Goal: Information Seeking & Learning: Learn about a topic

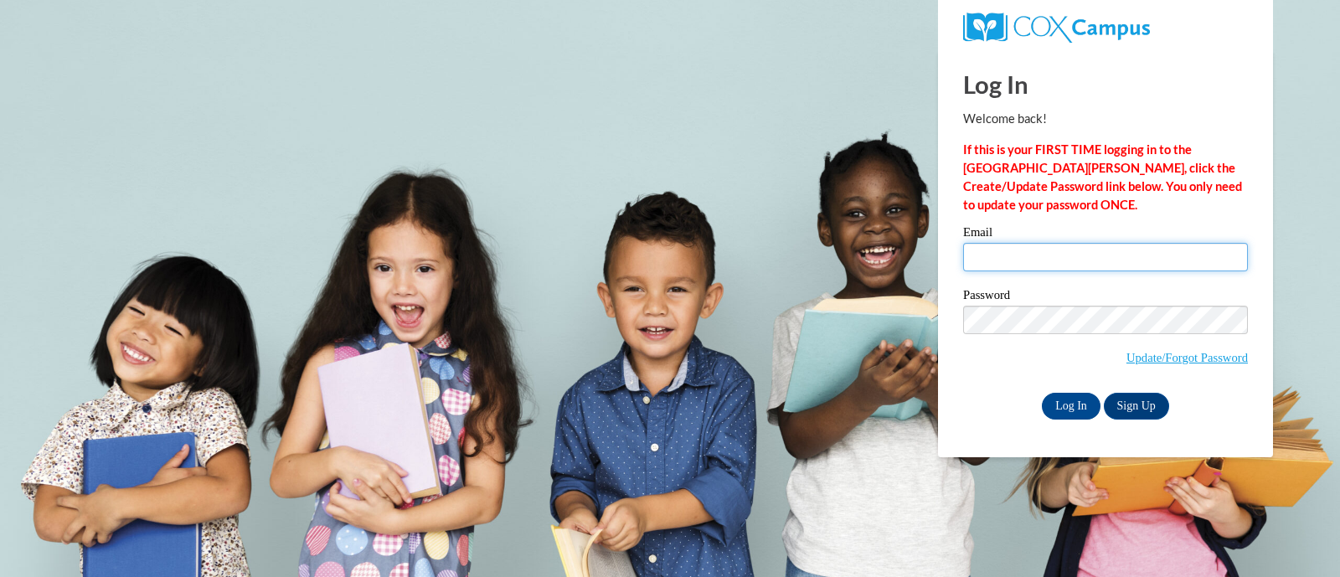
drag, startPoint x: 0, startPoint y: 0, endPoint x: 1174, endPoint y: 256, distance: 1202.0
click at [1174, 256] on input "Email" at bounding box center [1105, 257] width 285 height 28
type input "[PERSON_NAME][EMAIL_ADDRESS][PERSON_NAME][DOMAIN_NAME]"
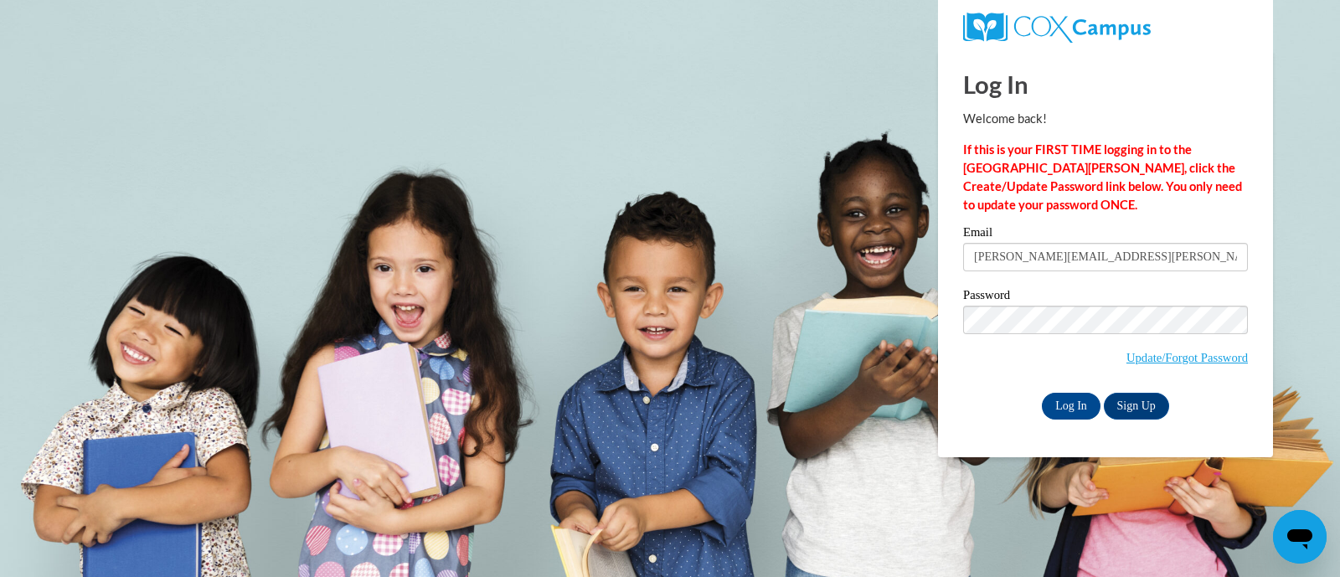
click at [1069, 424] on div "Log In Welcome back! If this is your FIRST TIME logging in to the [GEOGRAPHIC_D…" at bounding box center [1106, 253] width 360 height 407
click at [1068, 400] on input "Log In" at bounding box center [1071, 406] width 59 height 27
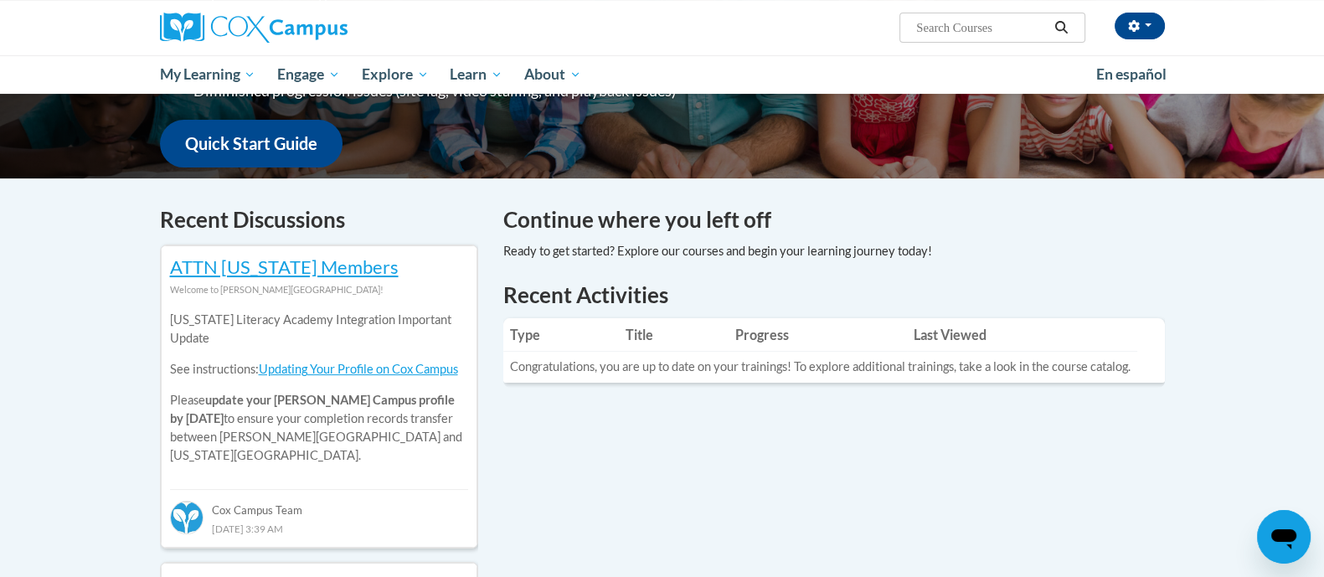
scroll to position [418, 0]
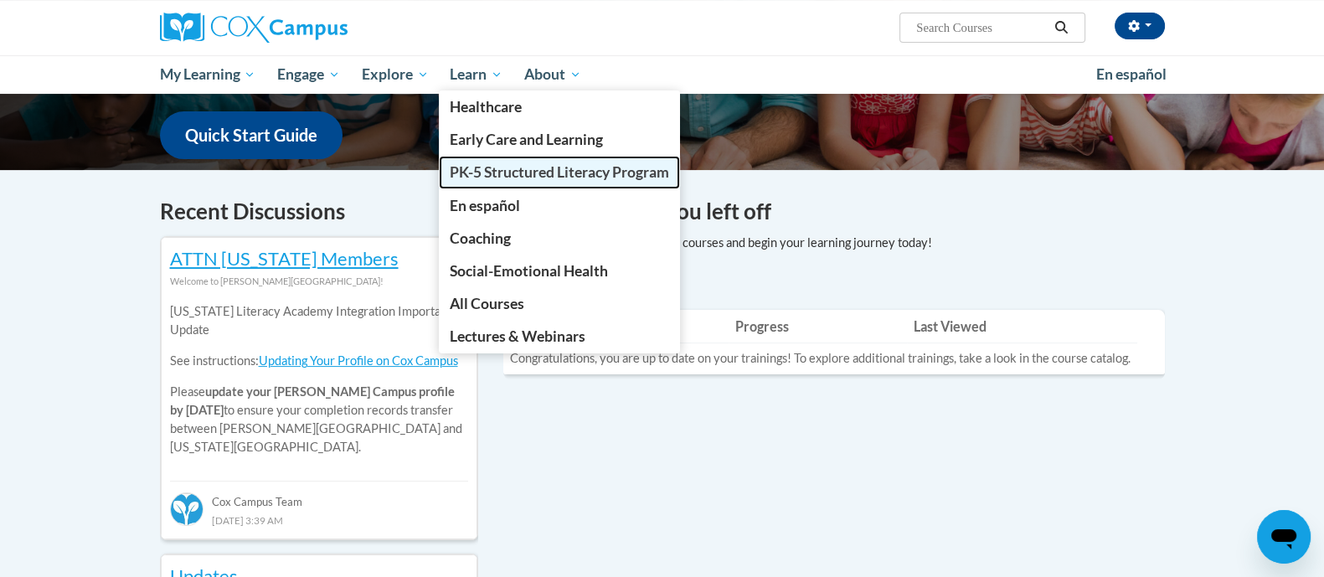
click at [544, 175] on span "PK-5 Structured Literacy Program" at bounding box center [559, 172] width 219 height 18
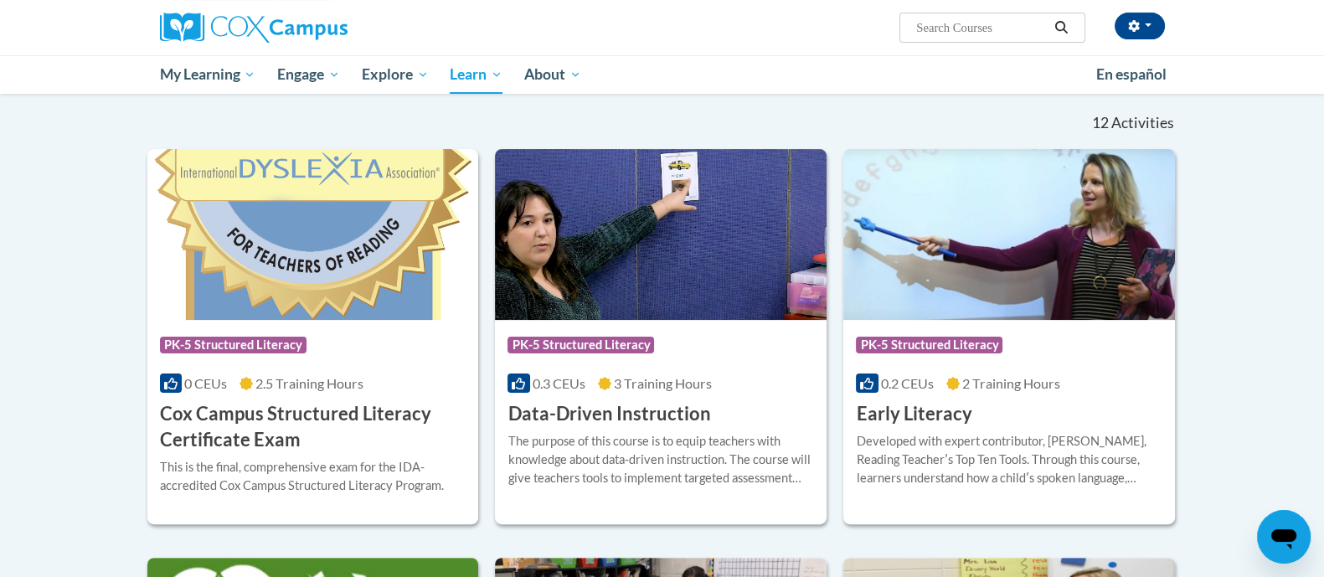
scroll to position [524, 0]
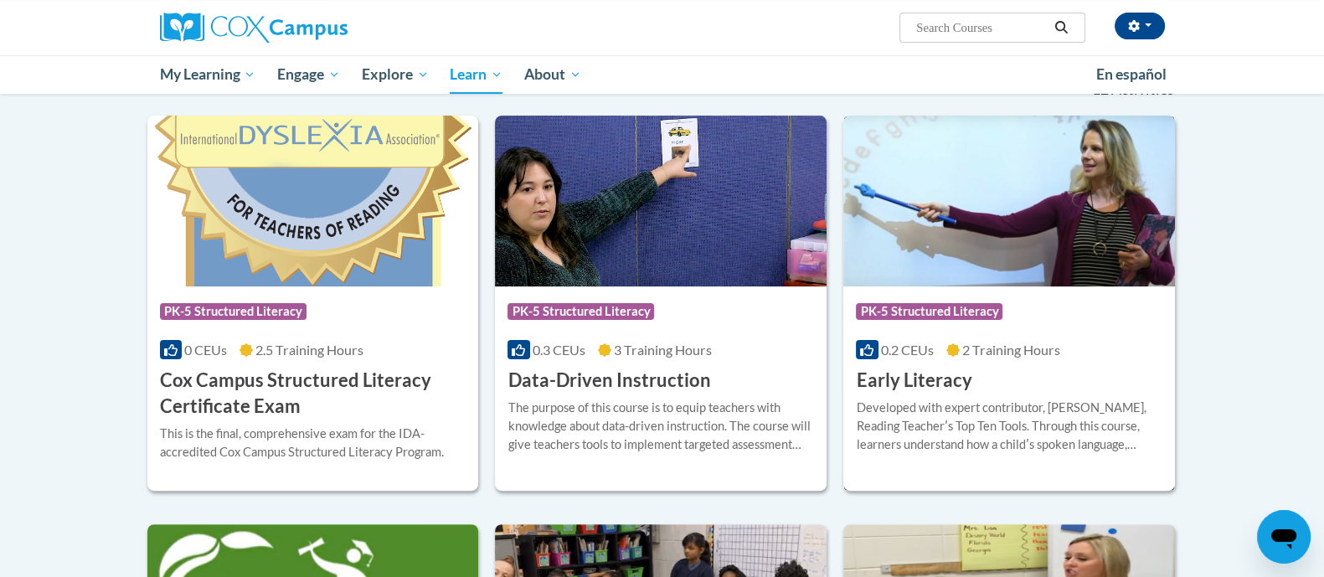
click at [1079, 325] on div "Course Category: PK-5 Structured Literacy" at bounding box center [1009, 314] width 307 height 38
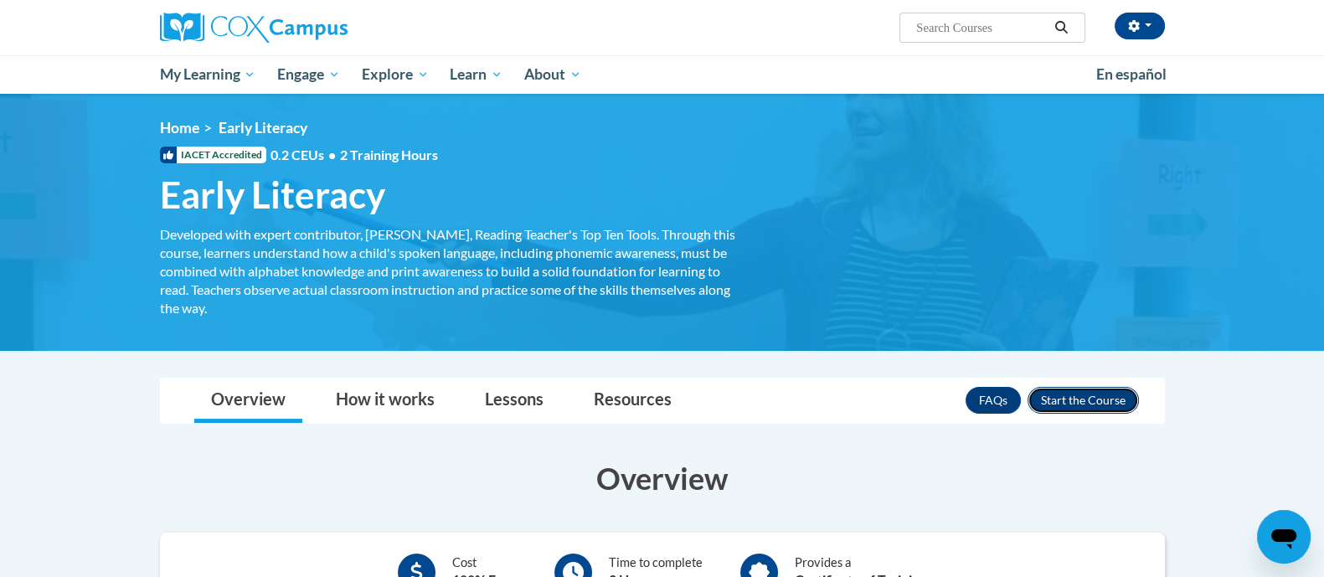
click at [1080, 400] on button "Enroll" at bounding box center [1083, 400] width 111 height 27
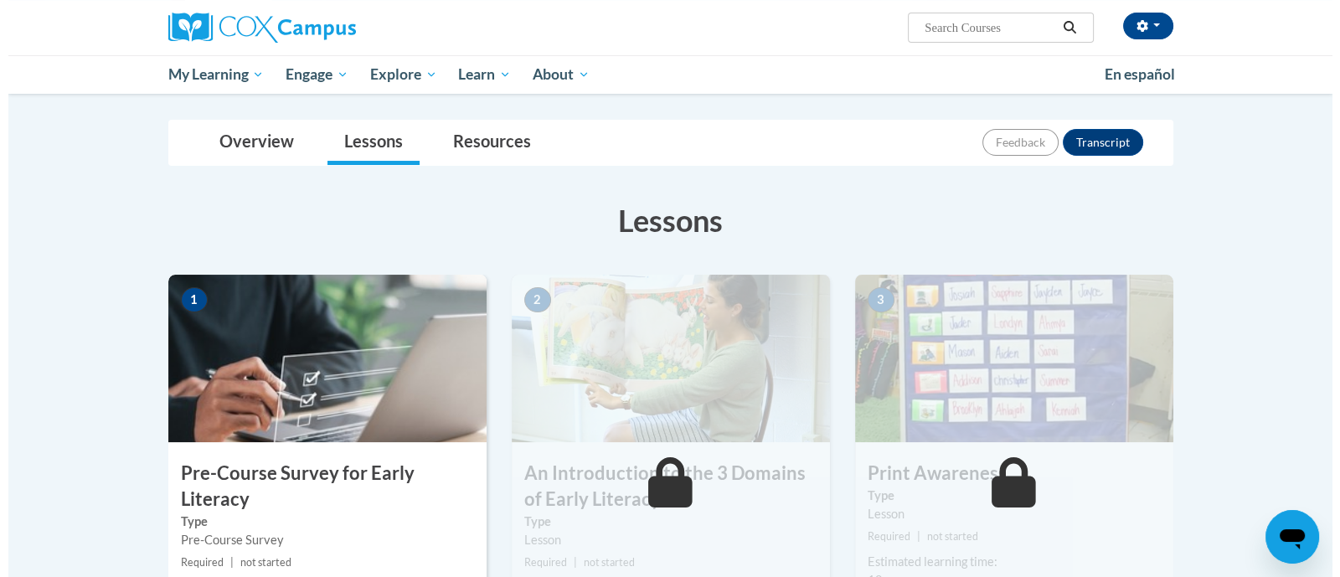
scroll to position [222, 0]
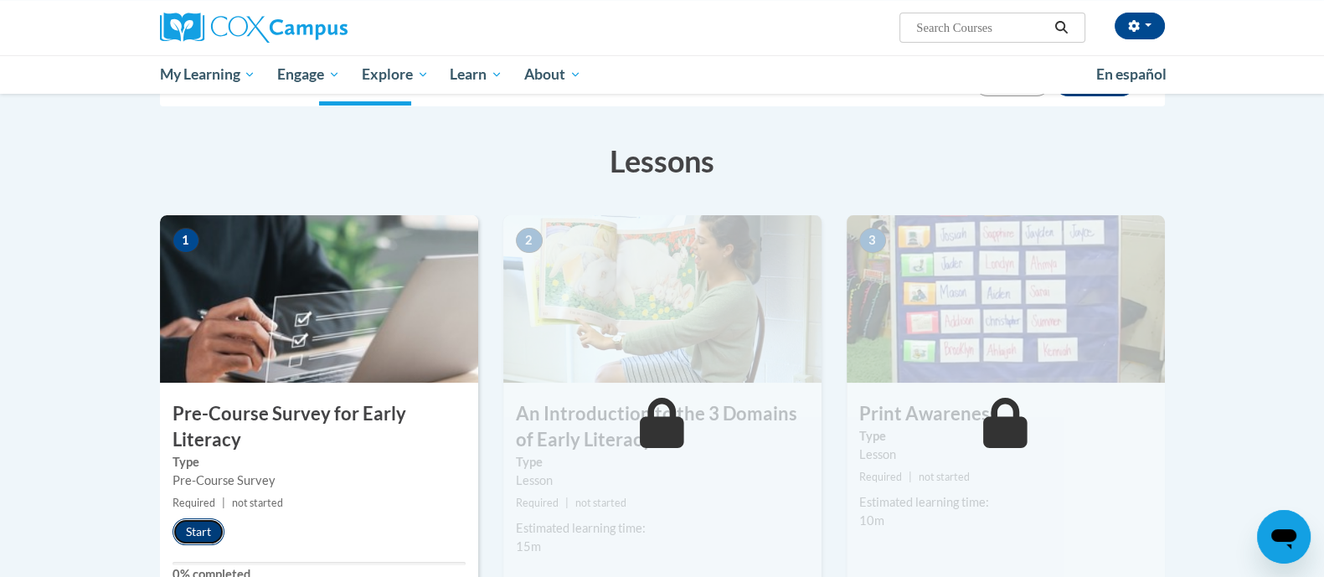
click at [191, 529] on button "Start" at bounding box center [199, 531] width 52 height 27
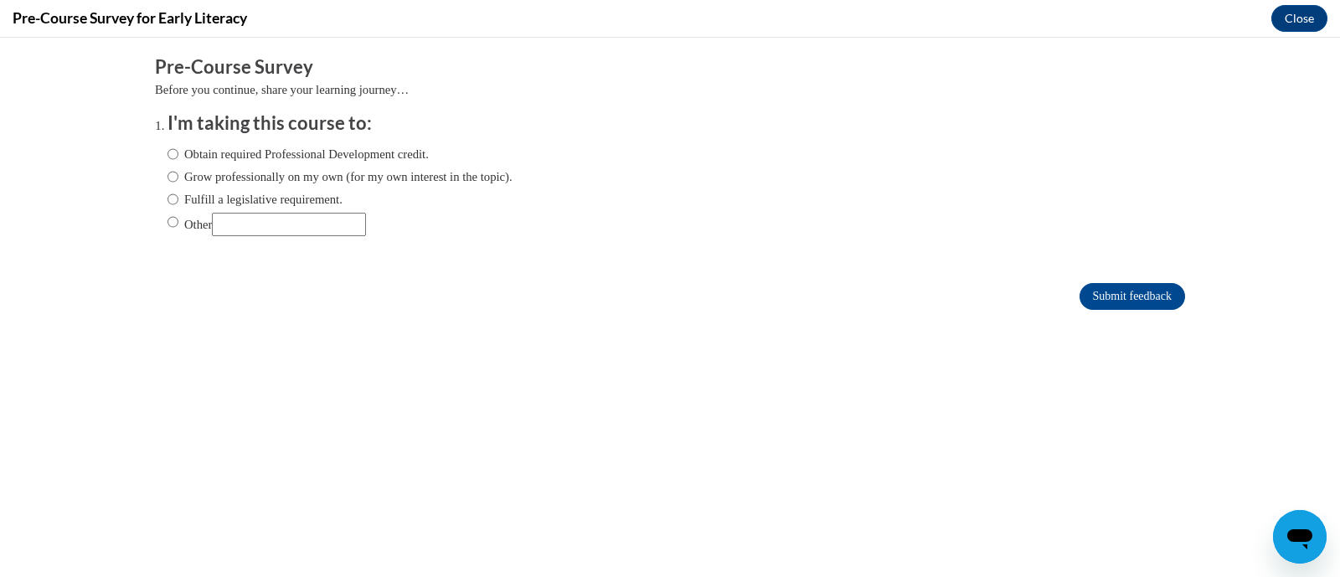
scroll to position [0, 0]
click at [352, 153] on label "Obtain required Professional Development credit." at bounding box center [298, 154] width 261 height 18
click at [178, 153] on input "Obtain required Professional Development credit." at bounding box center [173, 154] width 11 height 18
radio input "true"
click at [1131, 301] on input "Submit feedback" at bounding box center [1133, 296] width 106 height 27
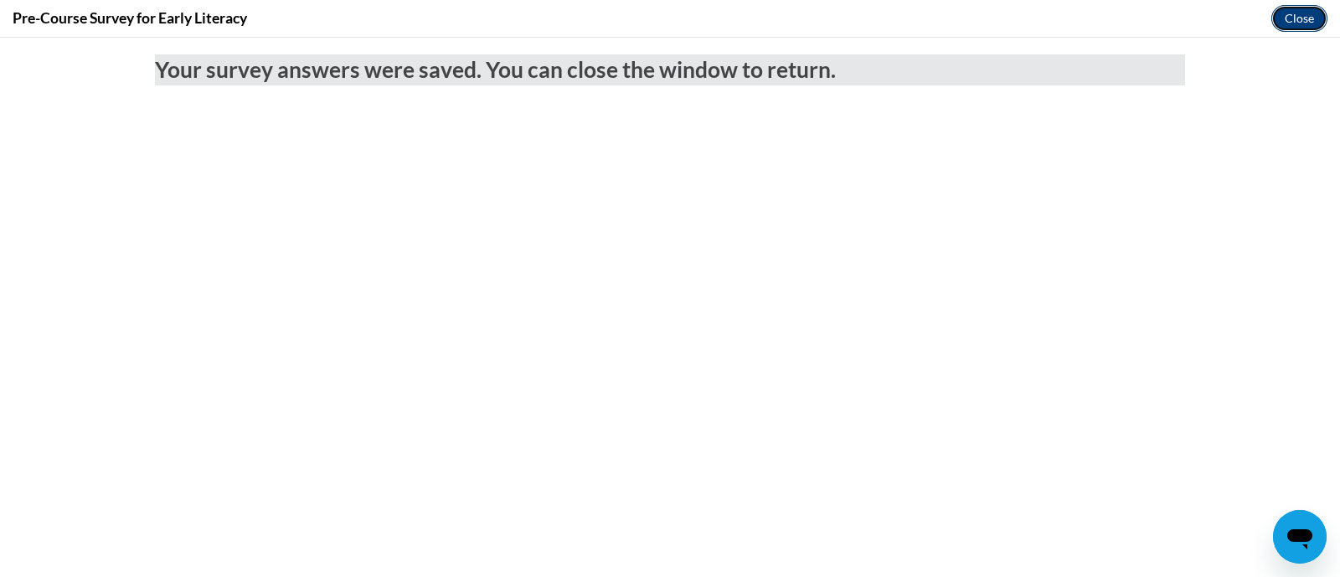
click at [1289, 24] on button "Close" at bounding box center [1300, 18] width 56 height 27
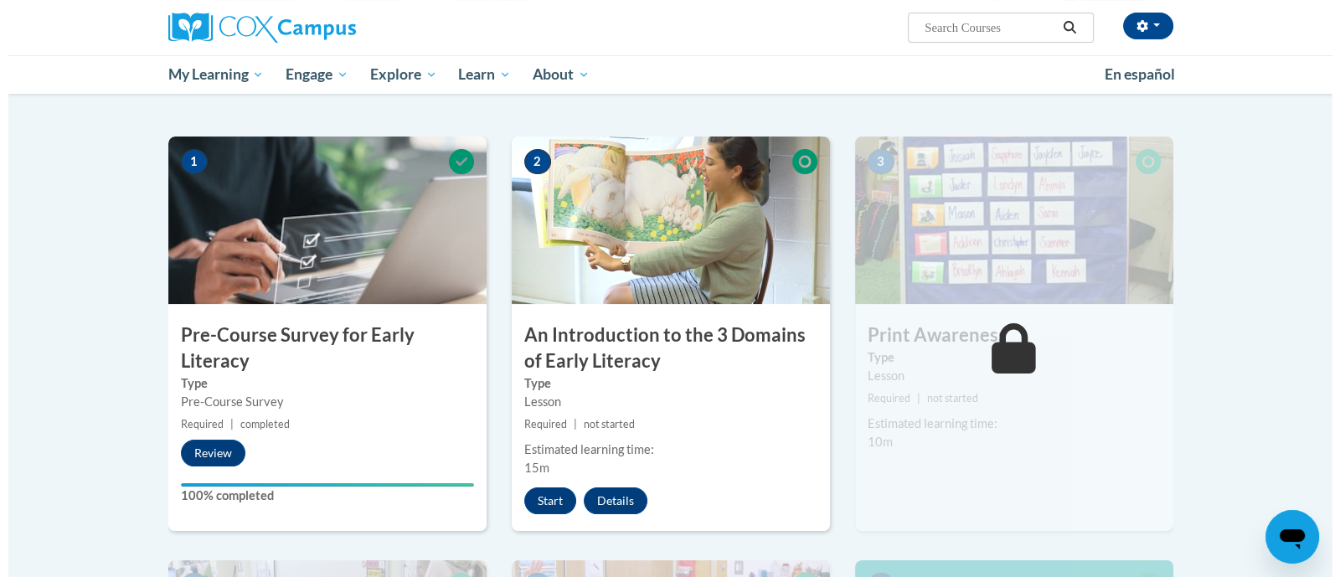
scroll to position [431, 0]
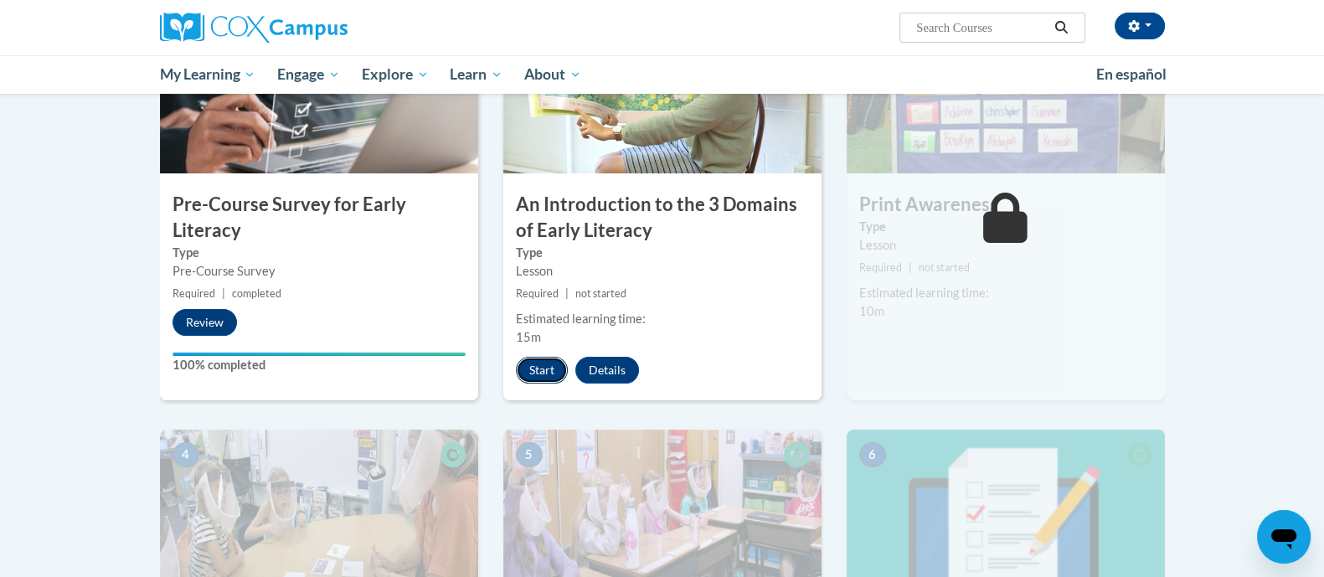
click at [536, 366] on button "Start" at bounding box center [542, 370] width 52 height 27
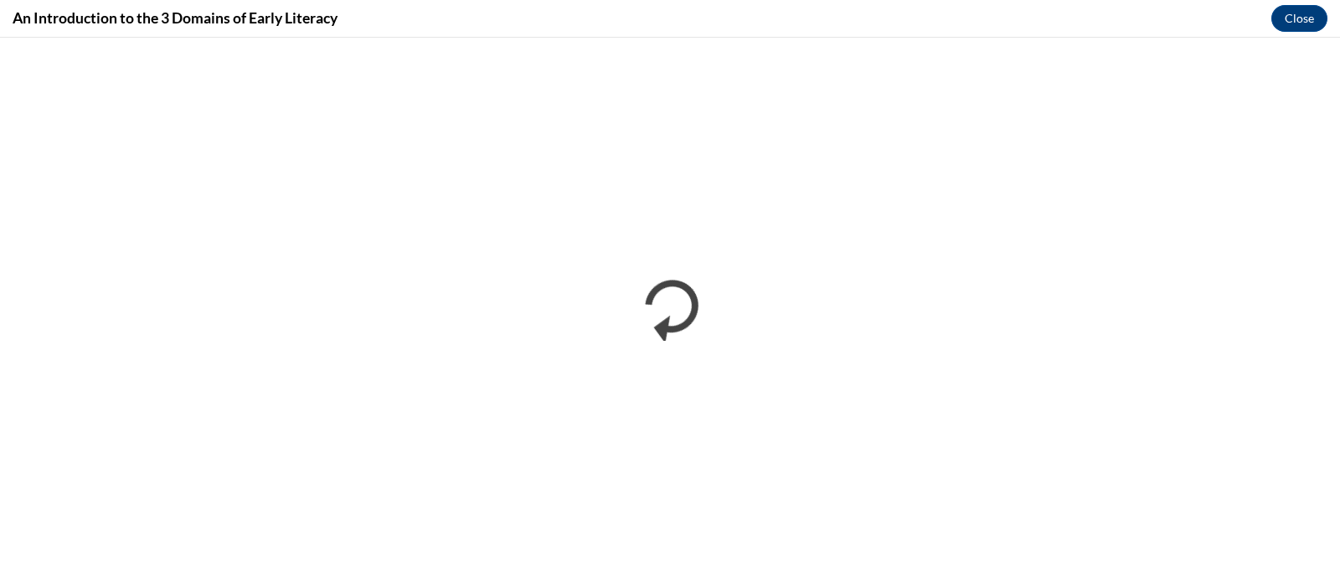
scroll to position [0, 0]
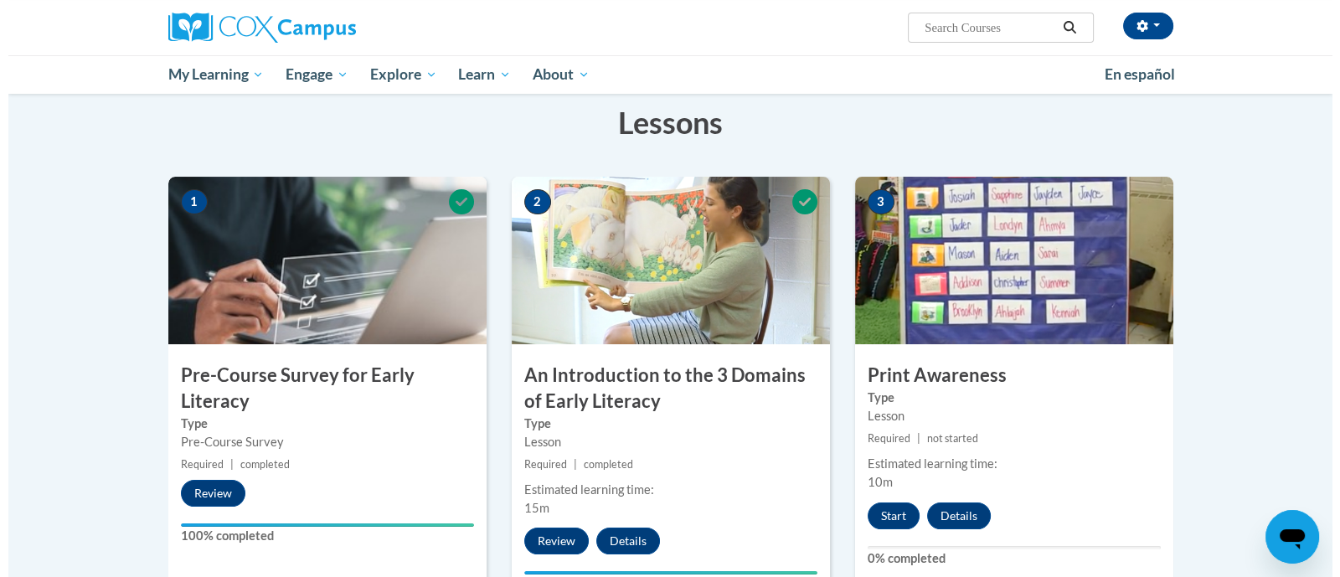
scroll to position [314, 0]
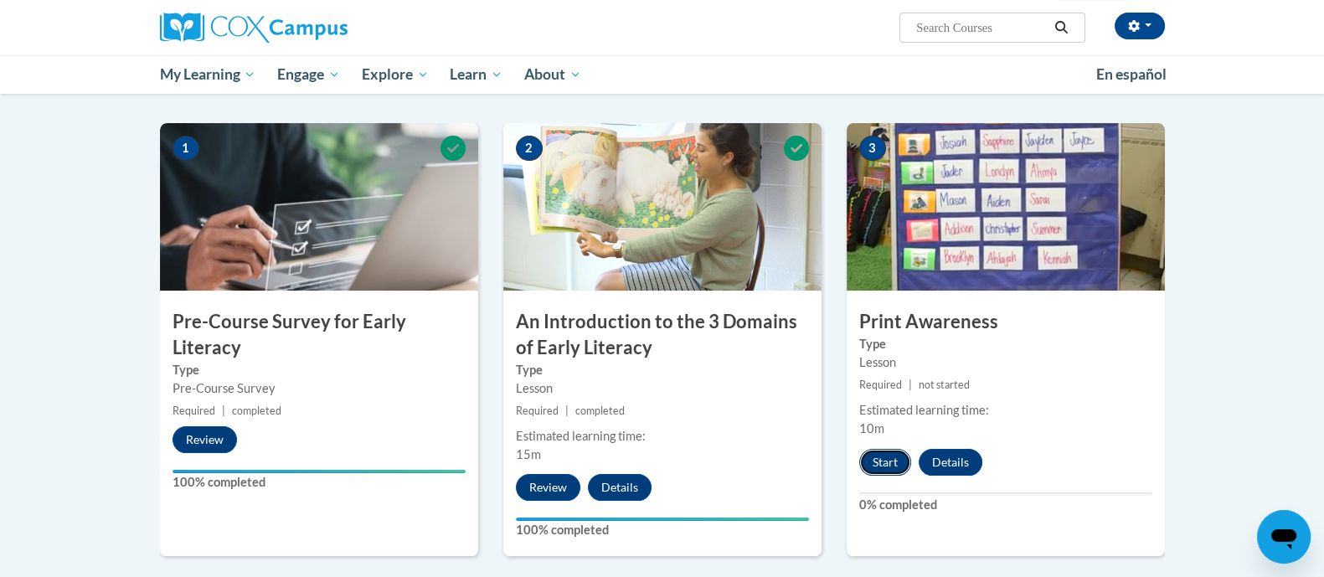
click at [874, 465] on button "Start" at bounding box center [885, 462] width 52 height 27
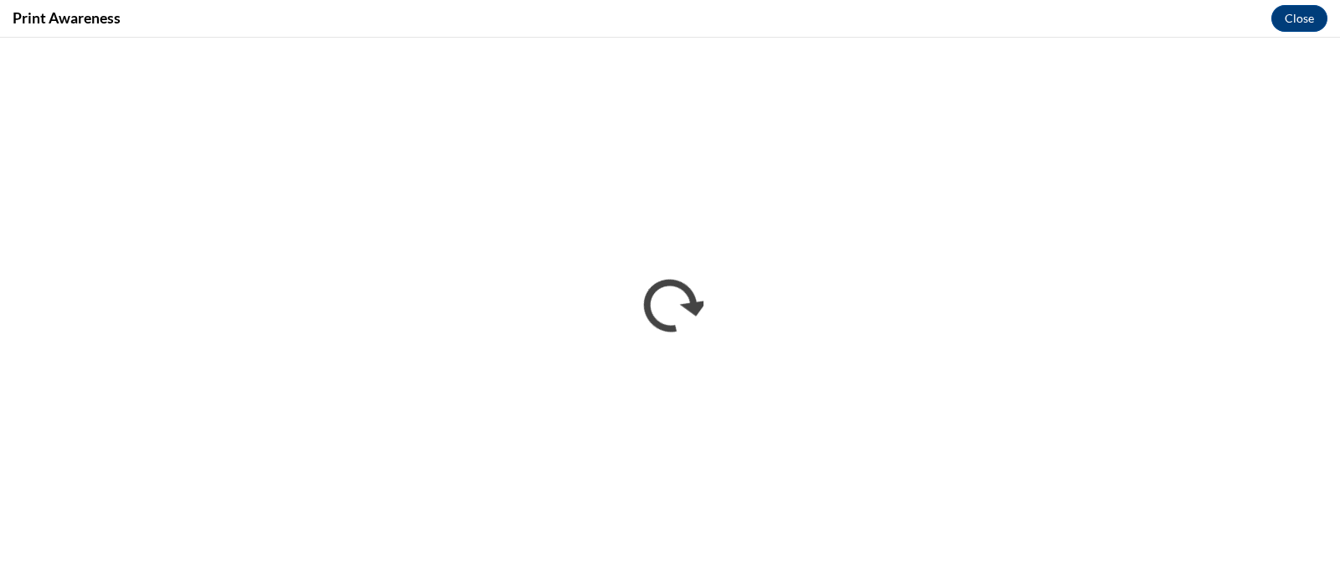
scroll to position [0, 0]
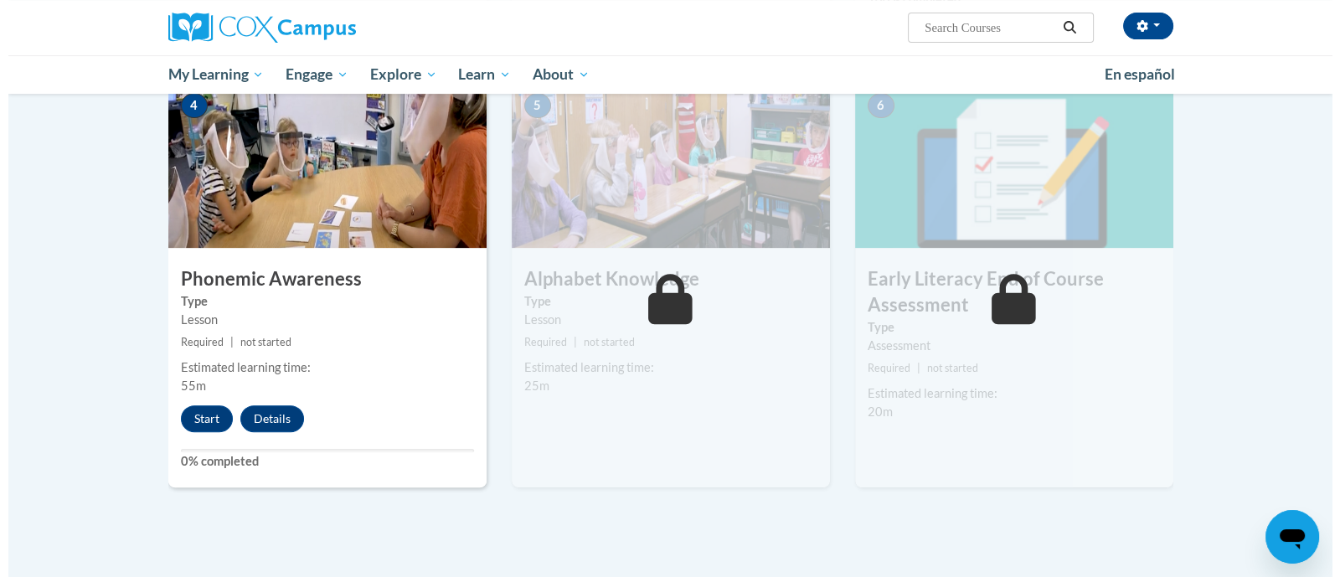
scroll to position [837, 0]
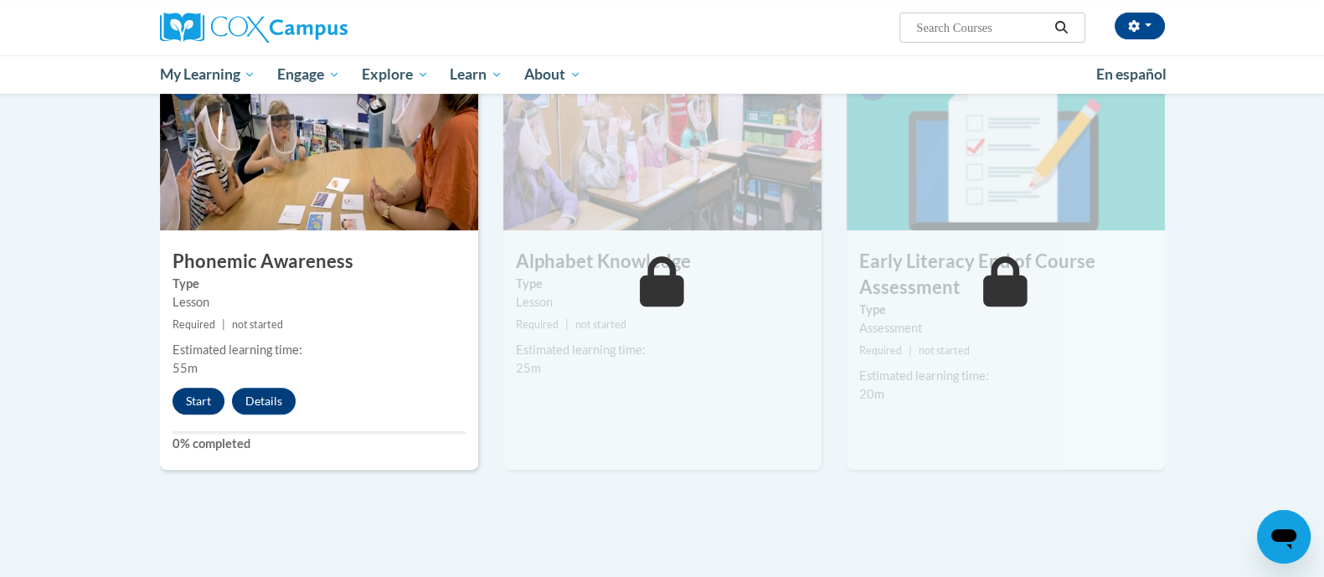
click at [185, 414] on div "4 Phonemic Awareness Type Lesson Required | not started Estimated learning time…" at bounding box center [319, 266] width 318 height 407
click at [185, 400] on button "Start" at bounding box center [199, 401] width 52 height 27
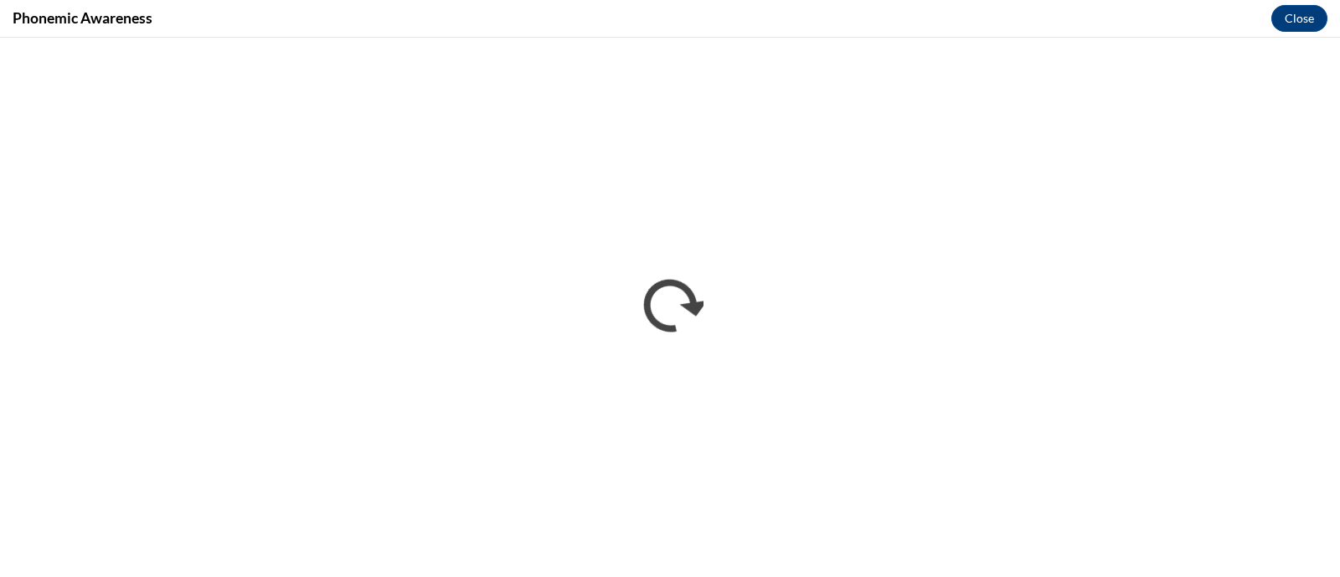
scroll to position [0, 0]
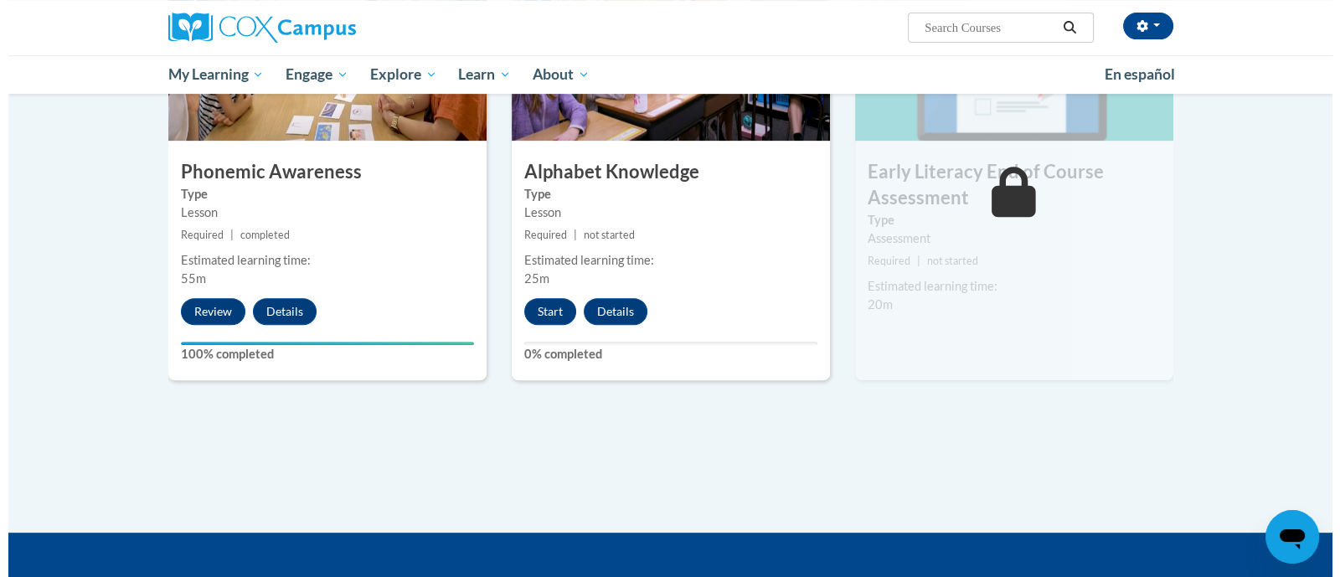
scroll to position [937, 0]
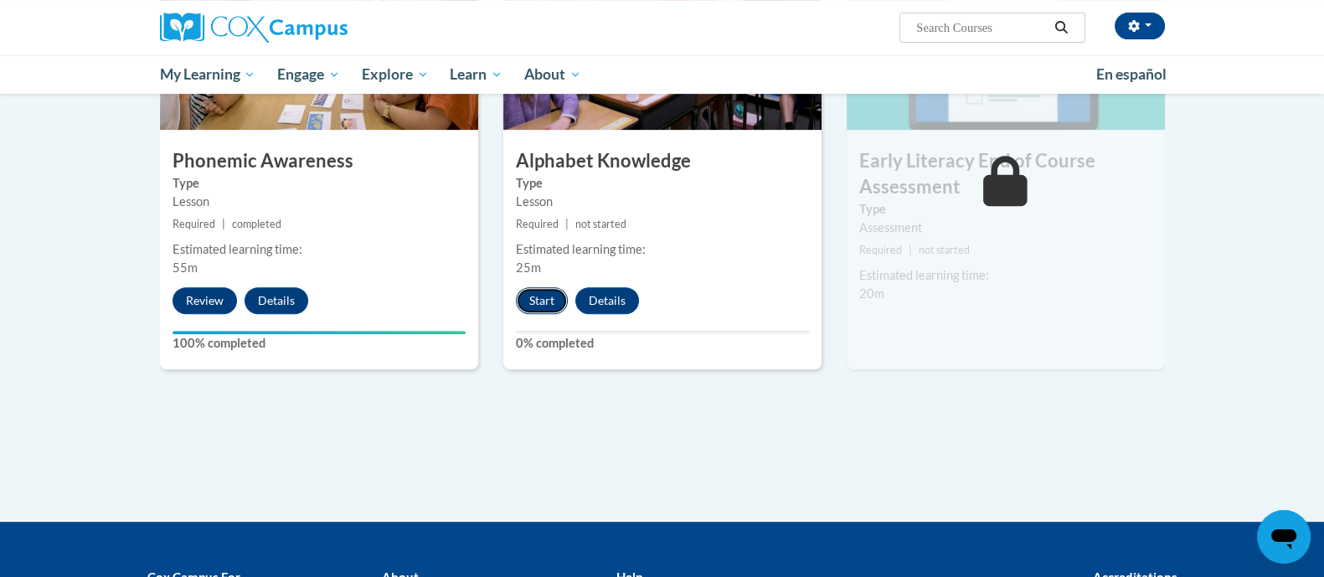
click at [559, 299] on button "Start" at bounding box center [542, 300] width 52 height 27
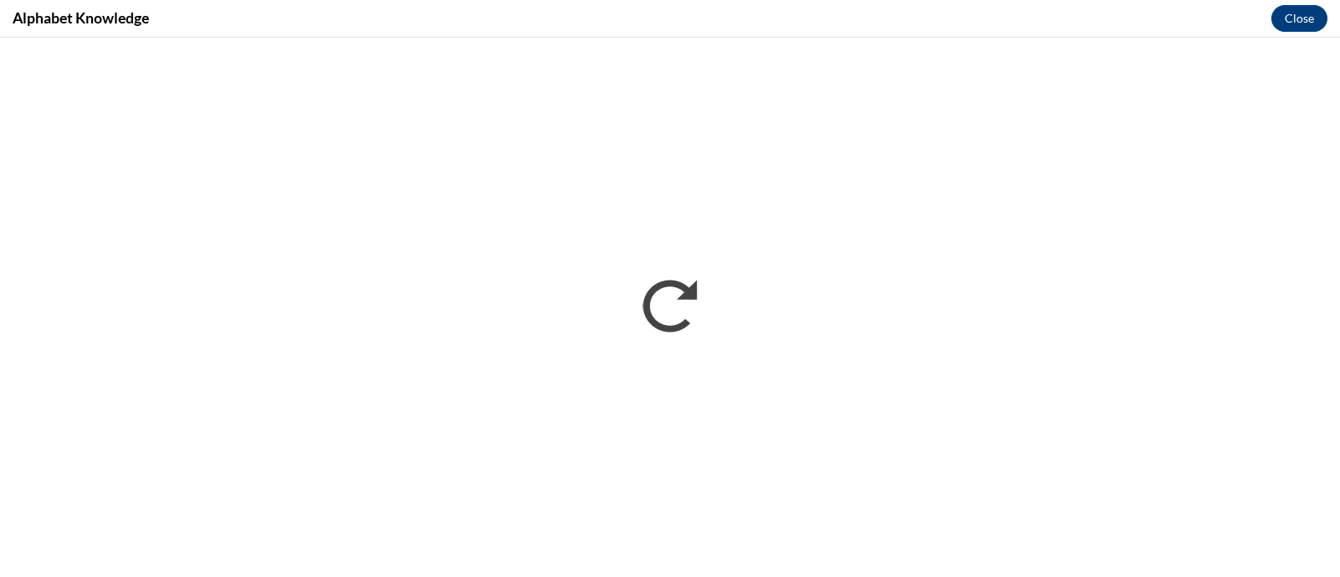
scroll to position [0, 0]
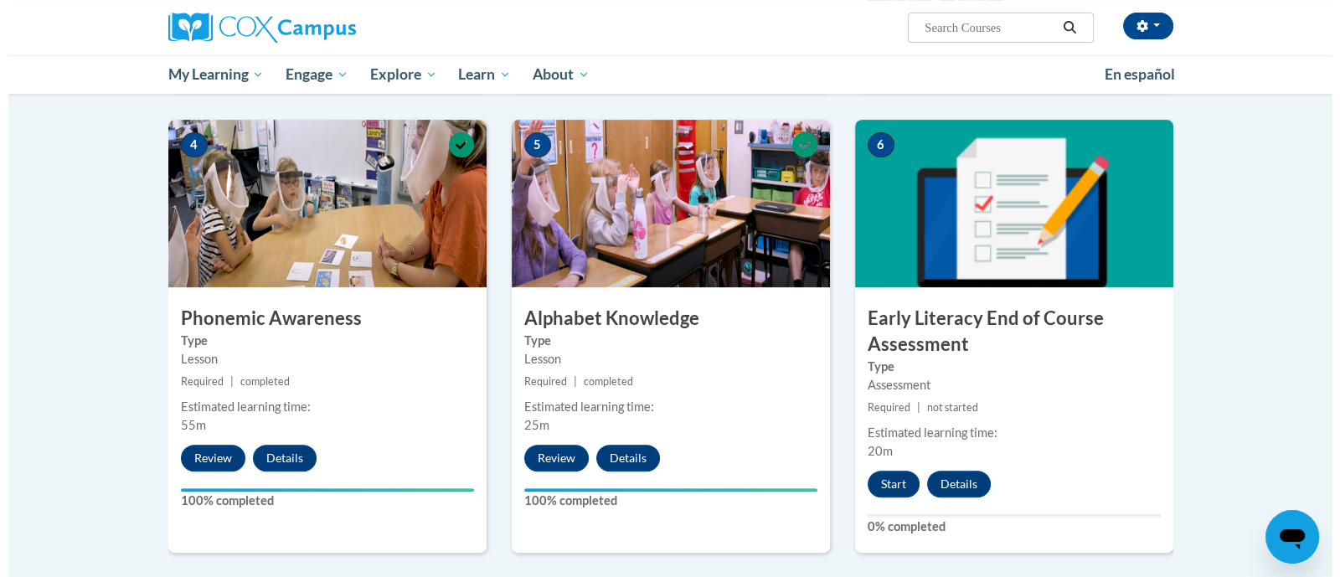
scroll to position [782, 0]
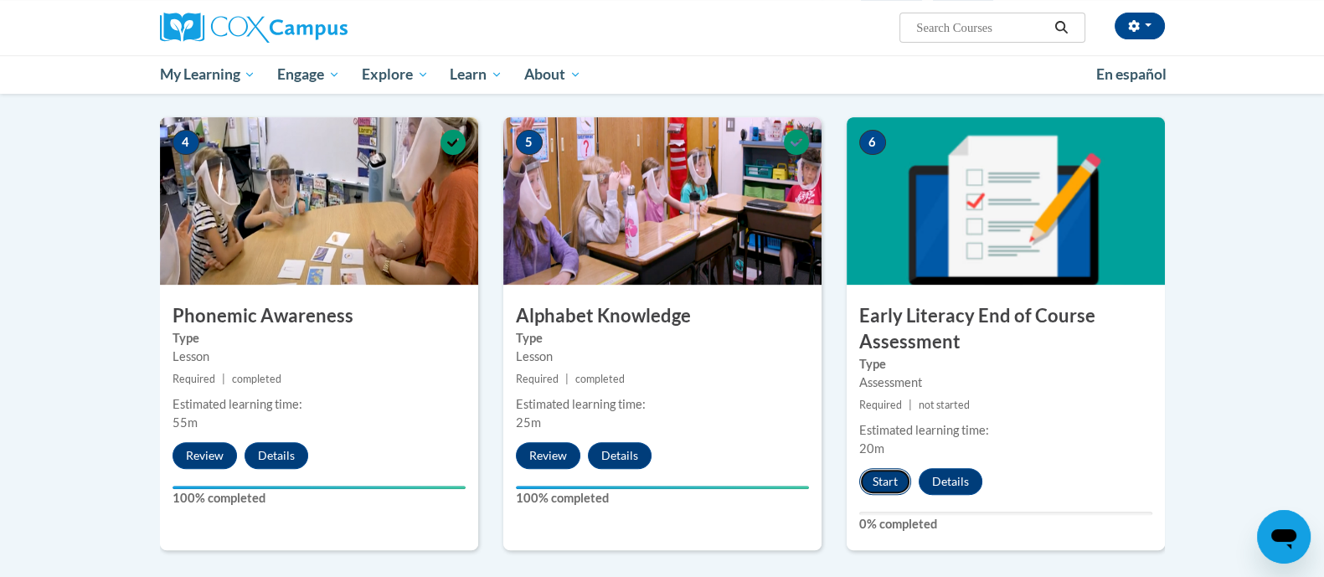
click at [900, 488] on button "Start" at bounding box center [885, 481] width 52 height 27
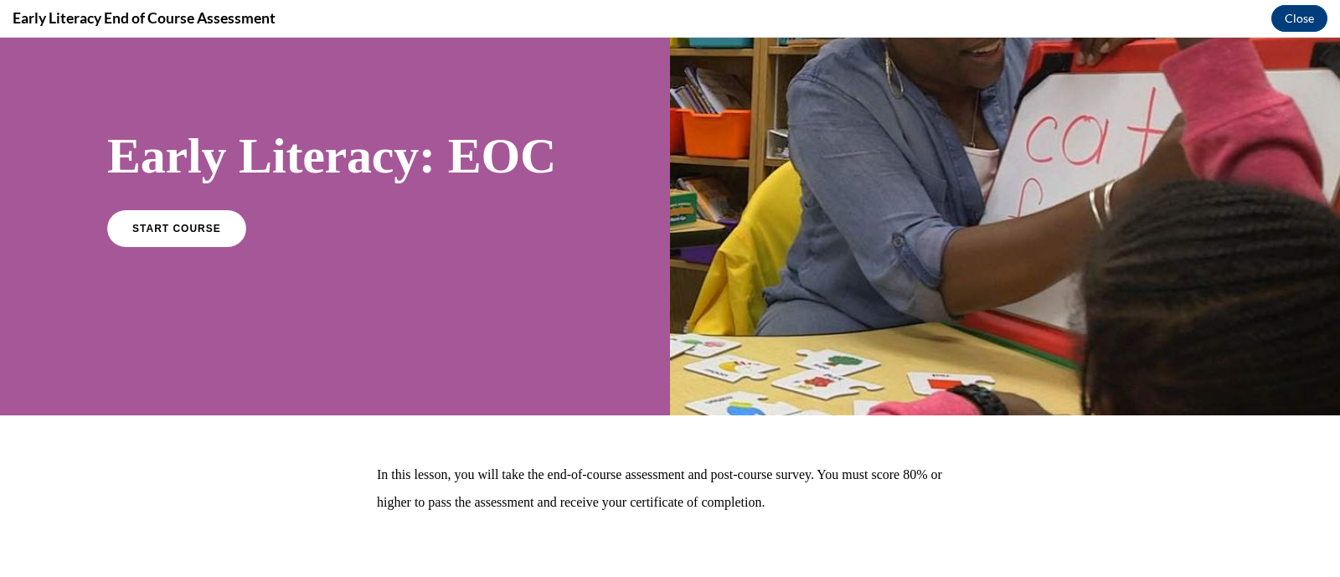
scroll to position [163, 0]
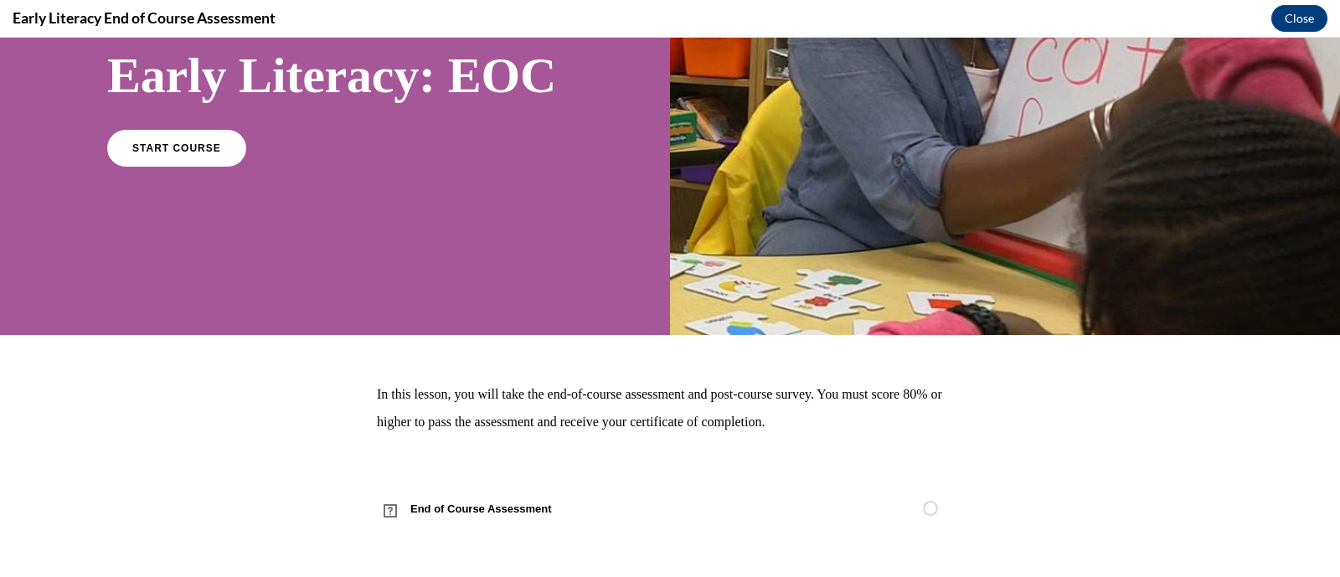
click at [1144, 392] on section "In this lesson, you will take the end-of-course assessment and post-course surv…" at bounding box center [670, 456] width 1340 height 152
click at [211, 151] on span "START COURSE" at bounding box center [176, 148] width 93 height 13
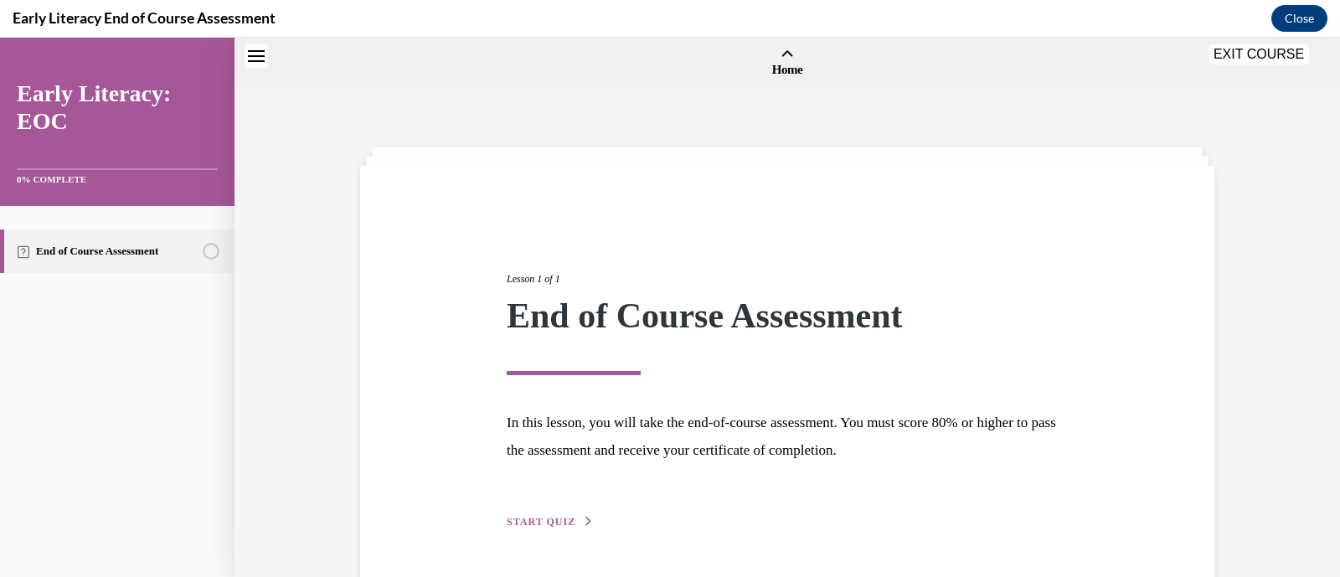
scroll to position [51, 0]
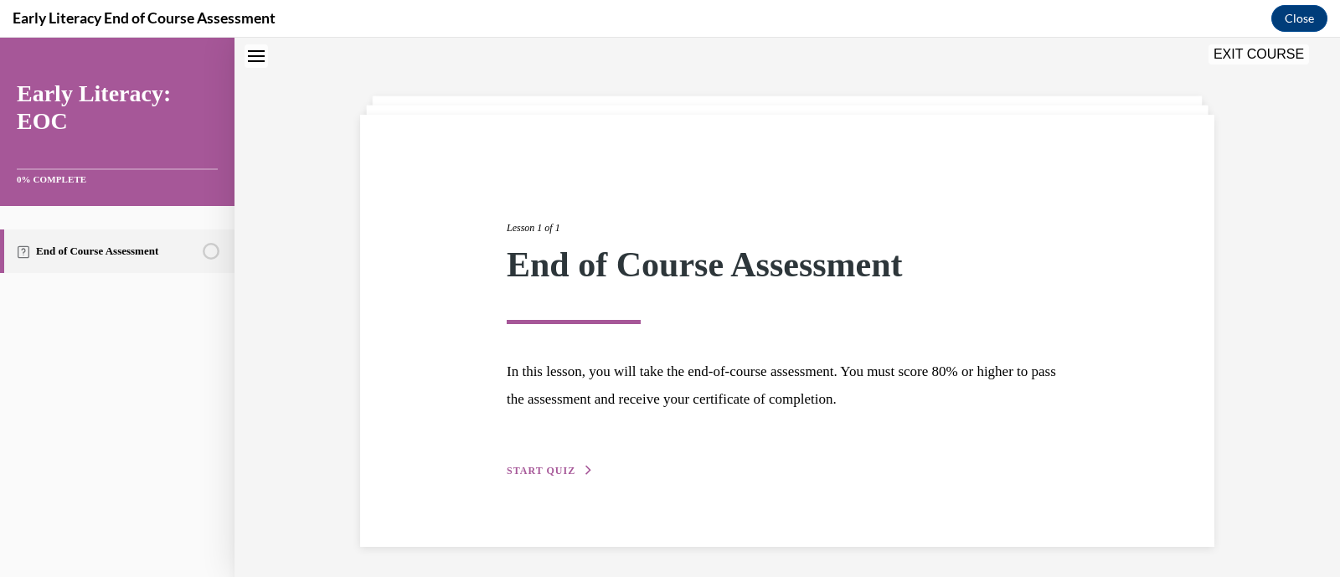
click at [1119, 466] on div "Lesson 1 of 1 End of Course Assessment In this lesson, you will take the end-of…" at bounding box center [788, 331] width 880 height 298
click at [555, 465] on span "START QUIZ" at bounding box center [541, 471] width 69 height 12
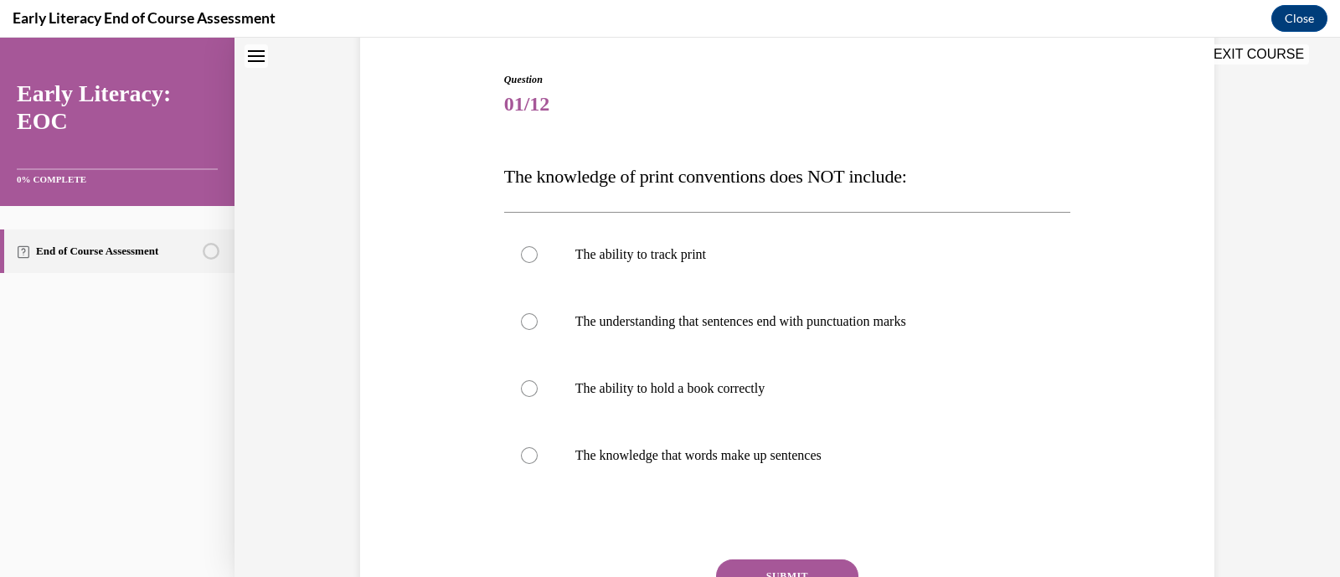
scroll to position [164, 0]
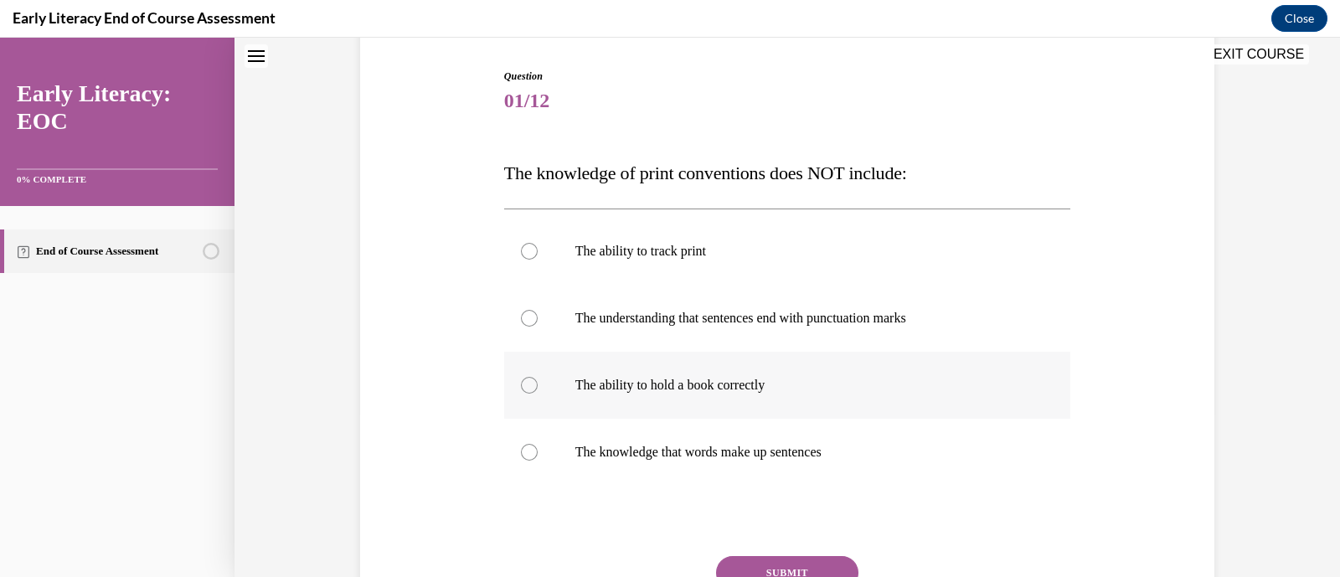
click at [740, 398] on div at bounding box center [787, 385] width 567 height 67
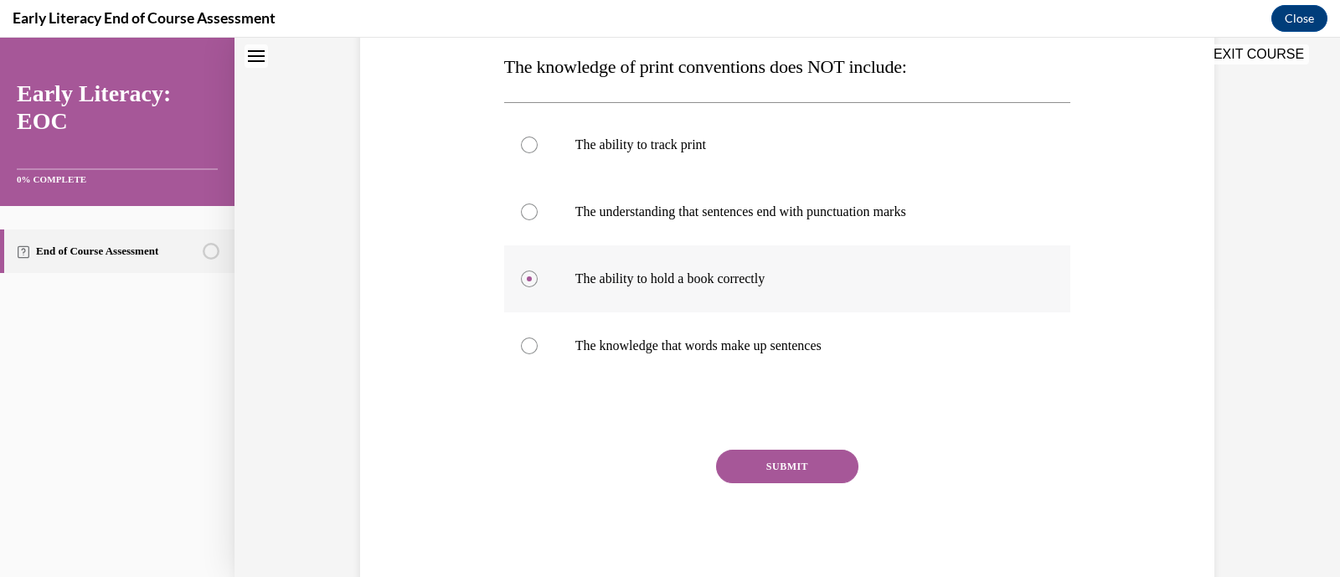
scroll to position [281, 0]
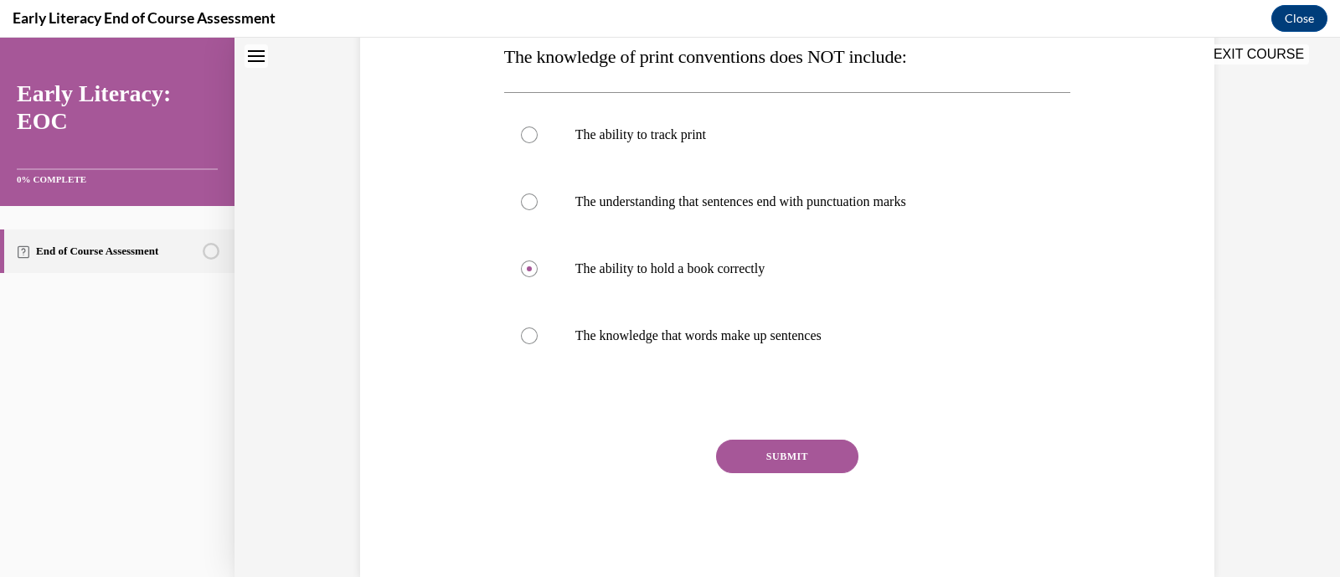
click at [786, 455] on button "SUBMIT" at bounding box center [787, 457] width 142 height 34
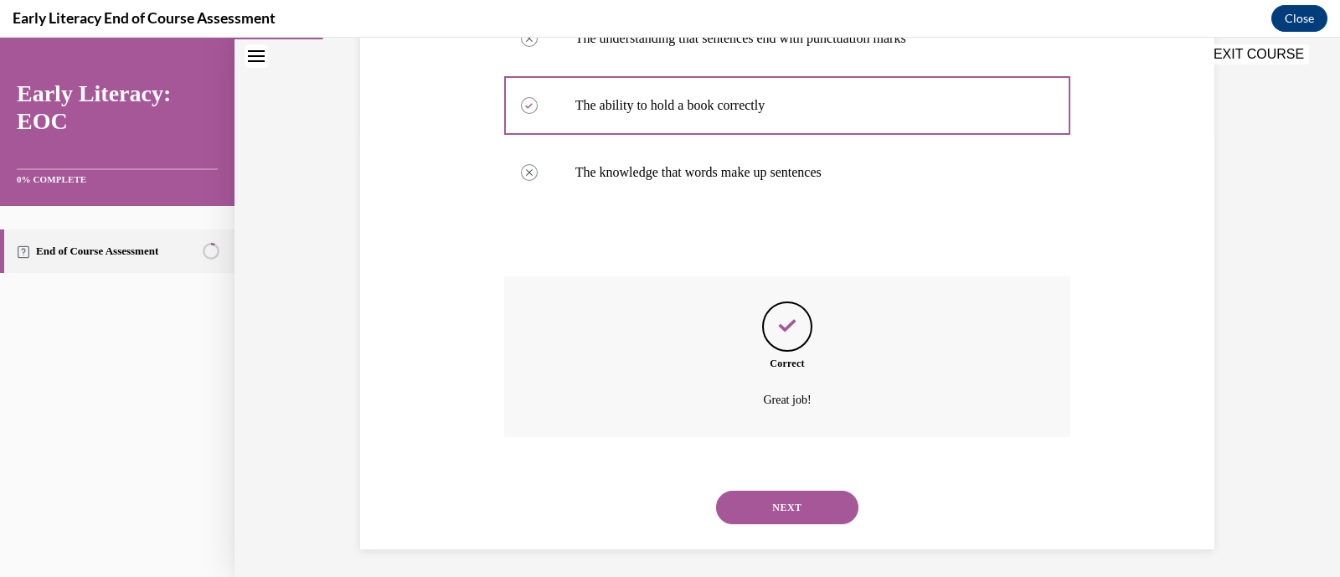
scroll to position [449, 0]
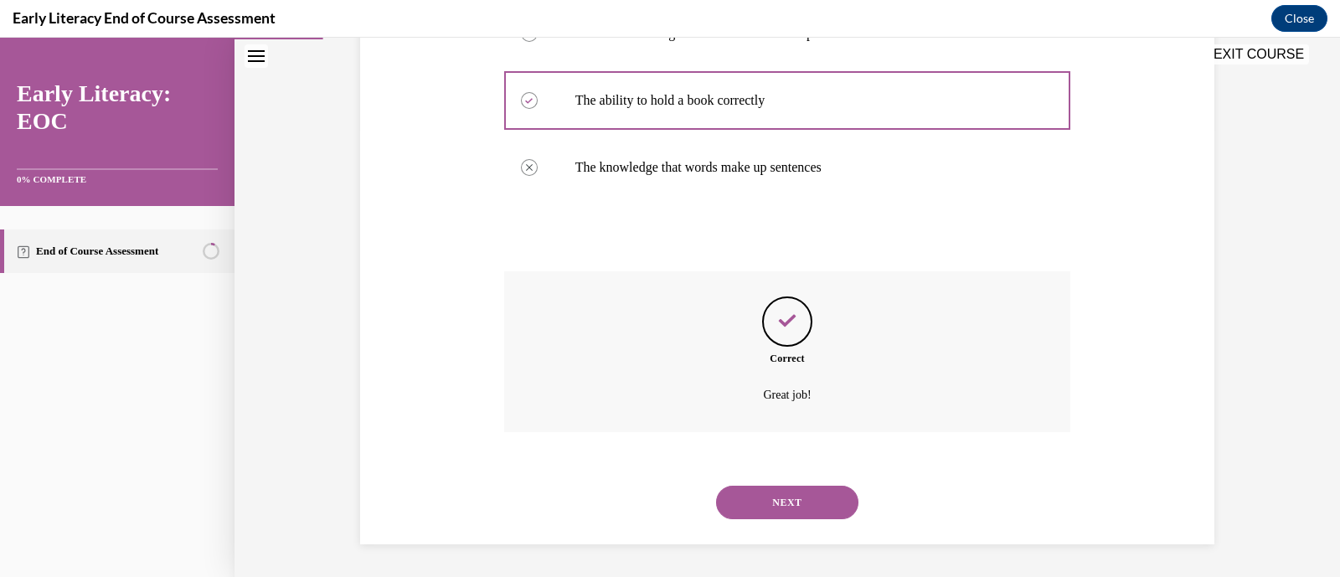
click at [842, 482] on div "NEXT" at bounding box center [787, 502] width 567 height 67
click at [814, 511] on button "NEXT" at bounding box center [787, 503] width 142 height 34
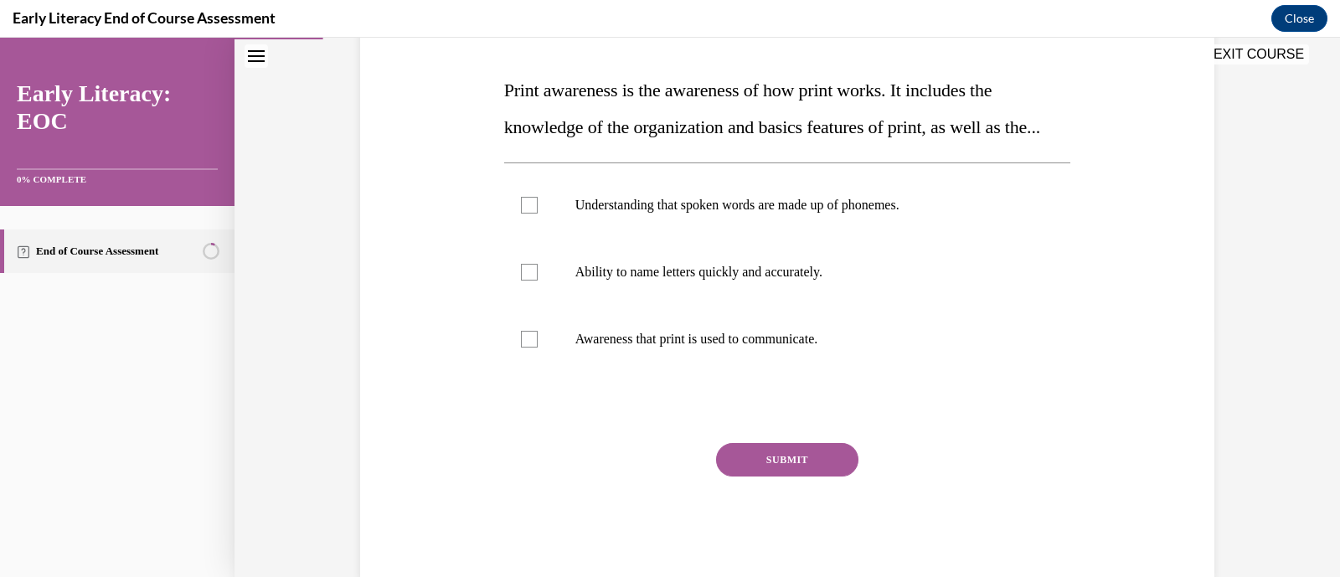
scroll to position [250, 0]
click at [767, 370] on div at bounding box center [787, 336] width 567 height 67
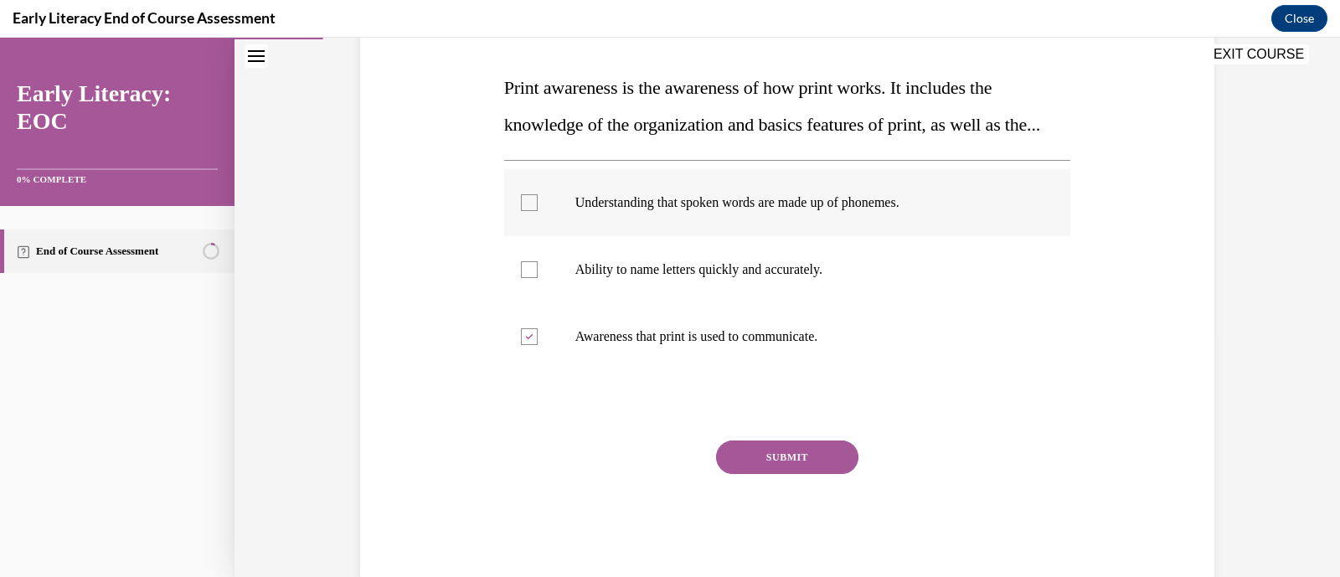
click at [848, 236] on div at bounding box center [787, 202] width 567 height 67
click at [804, 278] on p "Ability to name letters quickly and accurately." at bounding box center [802, 269] width 454 height 17
click at [743, 474] on button "SUBMIT" at bounding box center [787, 458] width 142 height 34
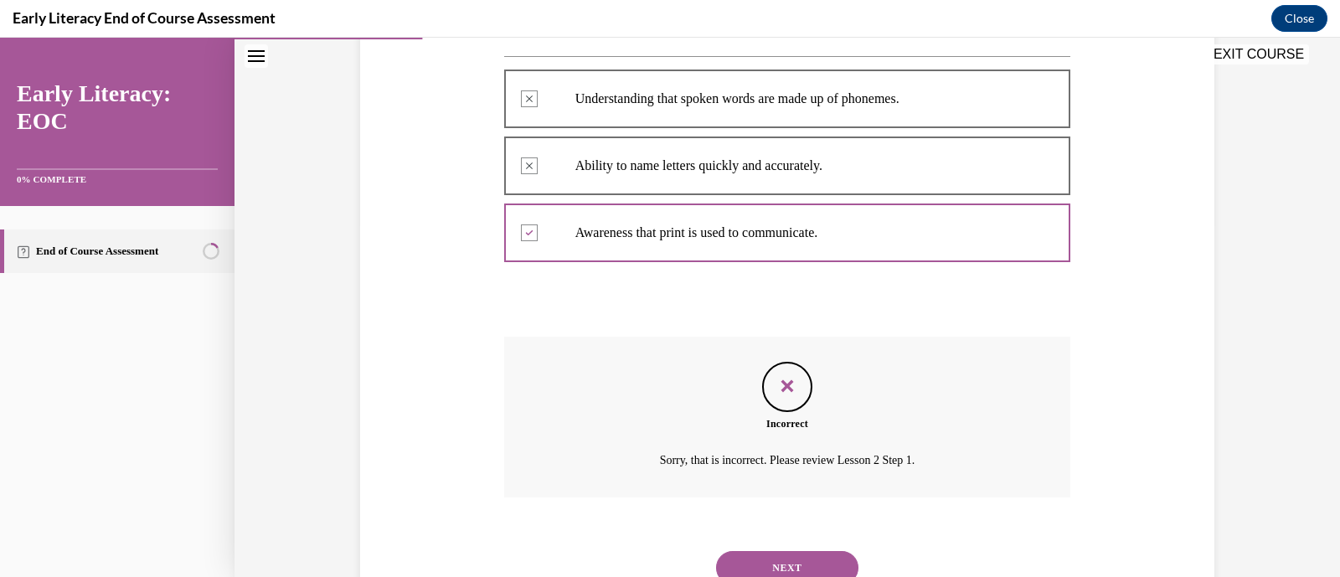
scroll to position [456, 0]
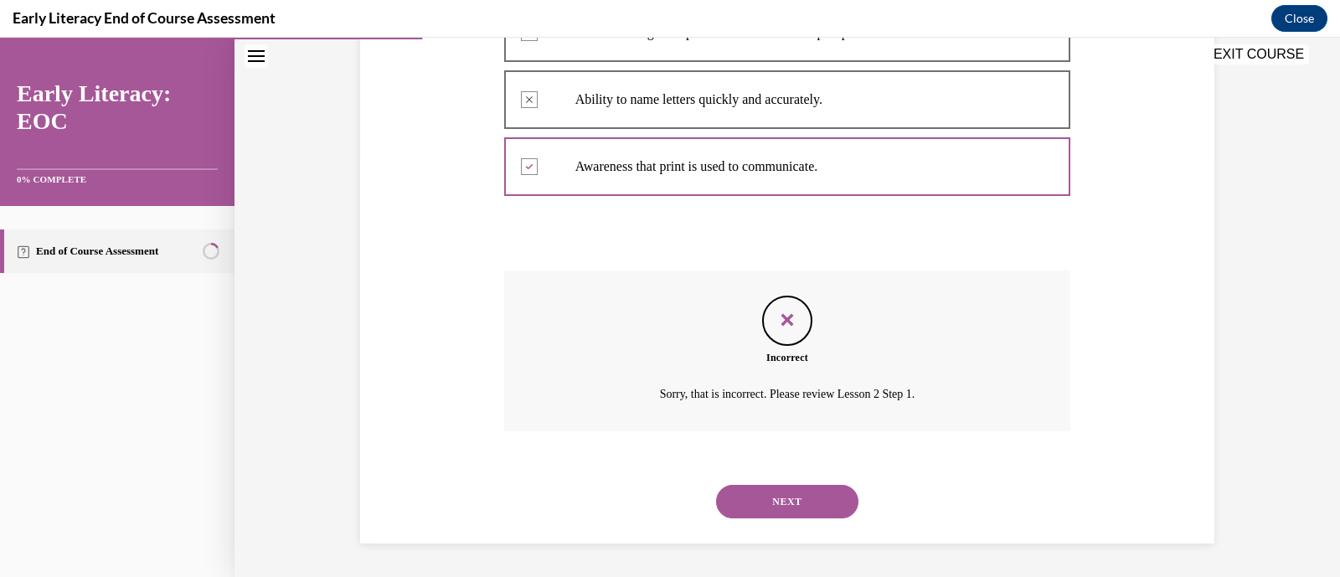
click at [757, 511] on button "NEXT" at bounding box center [787, 502] width 142 height 34
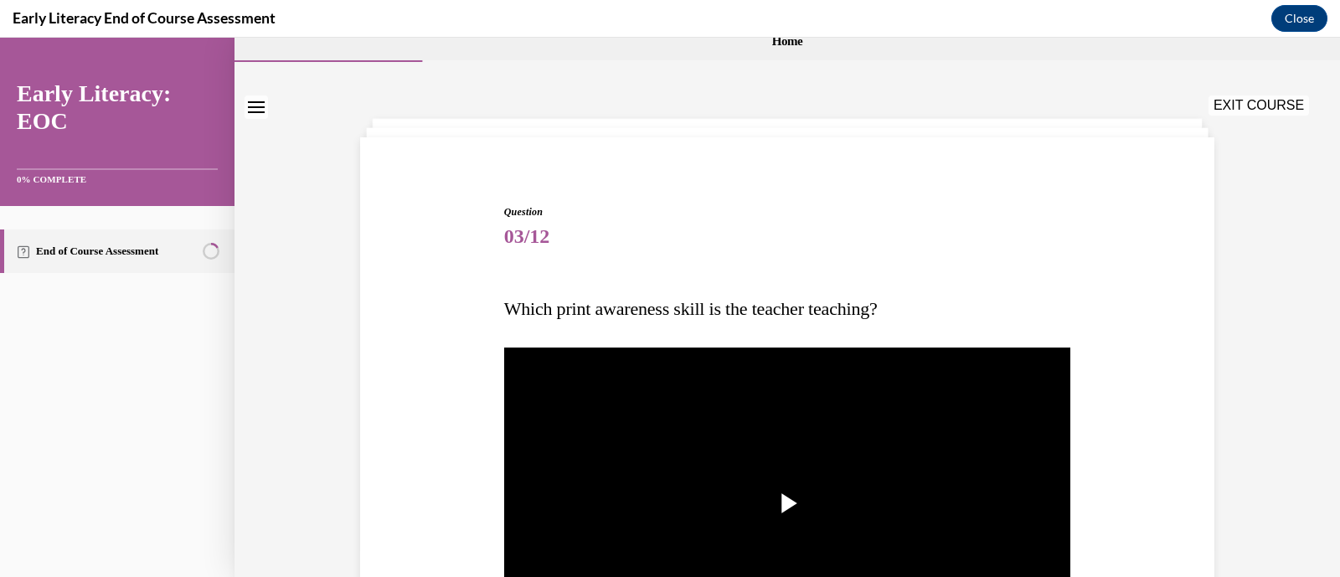
scroll to position [29, 0]
click at [255, 121] on div "EXIT COURSE" at bounding box center [779, 107] width 1089 height 37
click at [268, 103] on div "EXIT COURSE" at bounding box center [779, 107] width 1089 height 37
click at [252, 105] on icon "Close navigation menu" at bounding box center [256, 107] width 17 height 12
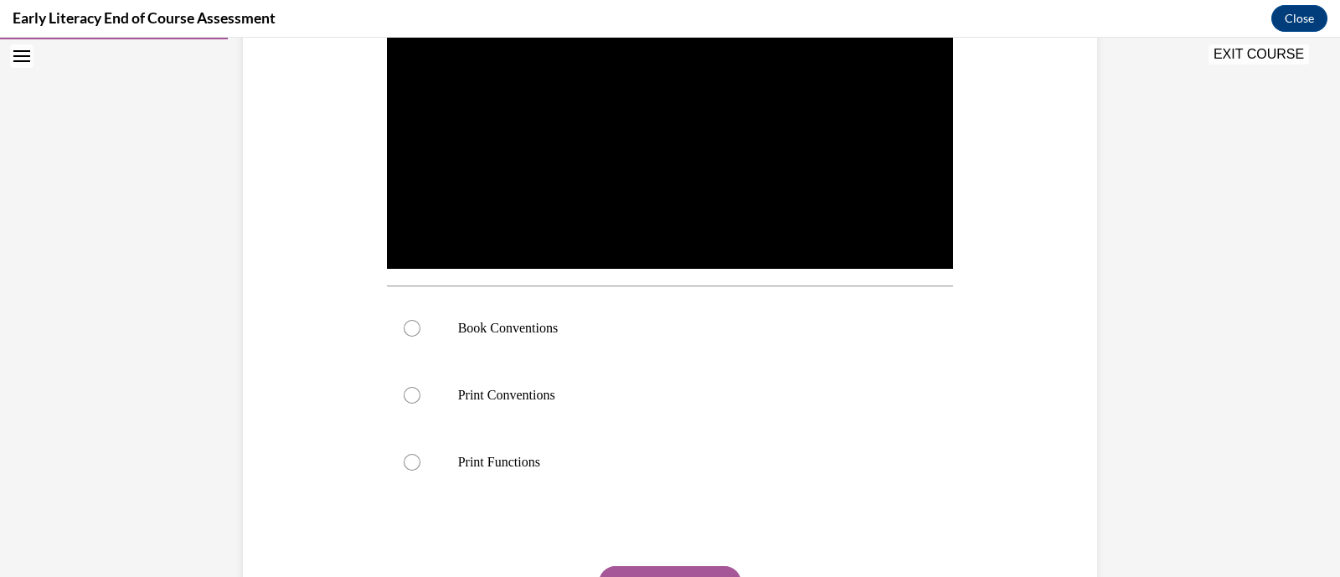
scroll to position [422, 0]
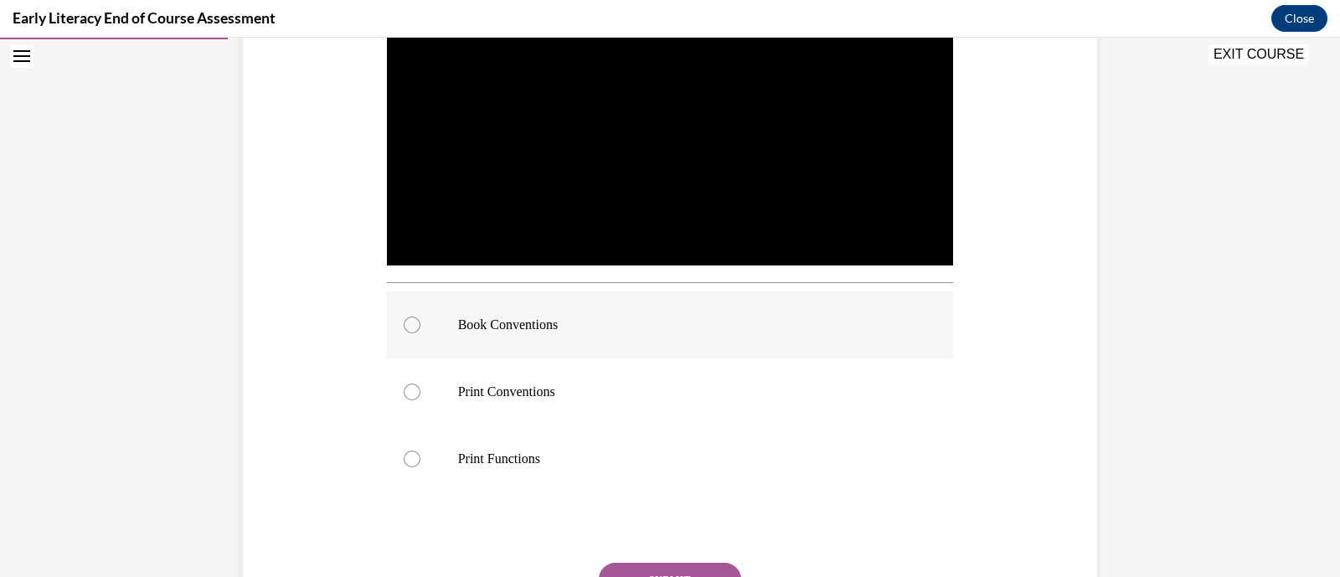
click at [526, 344] on div at bounding box center [670, 324] width 567 height 67
click at [673, 570] on button "SUBMIT" at bounding box center [670, 580] width 142 height 34
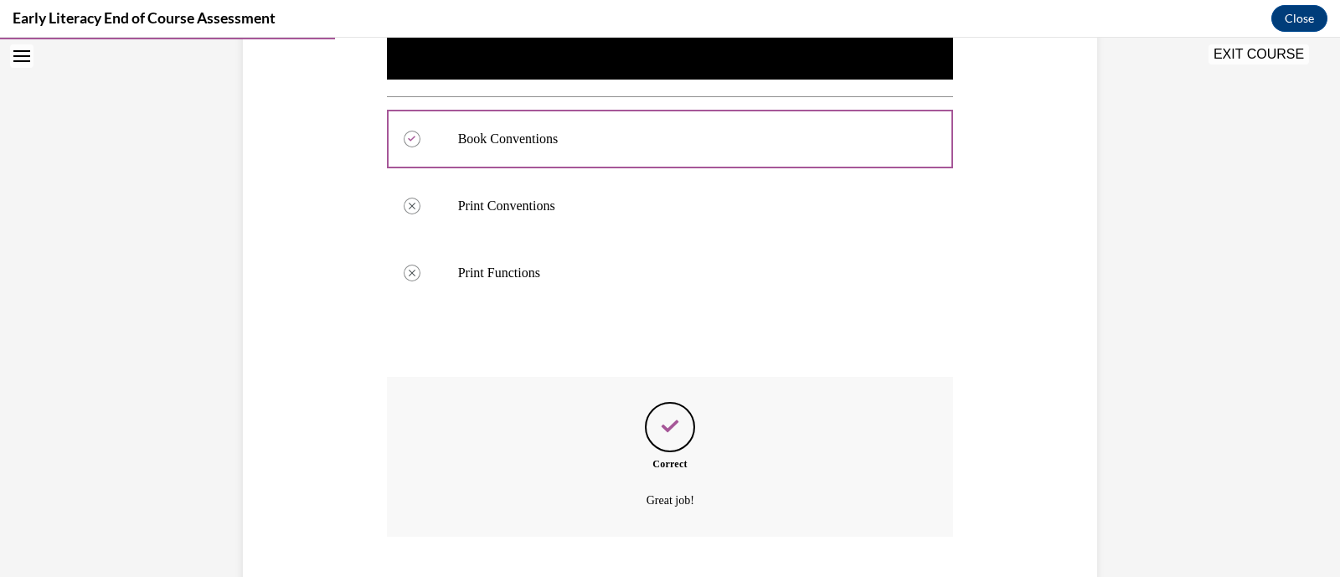
scroll to position [713, 0]
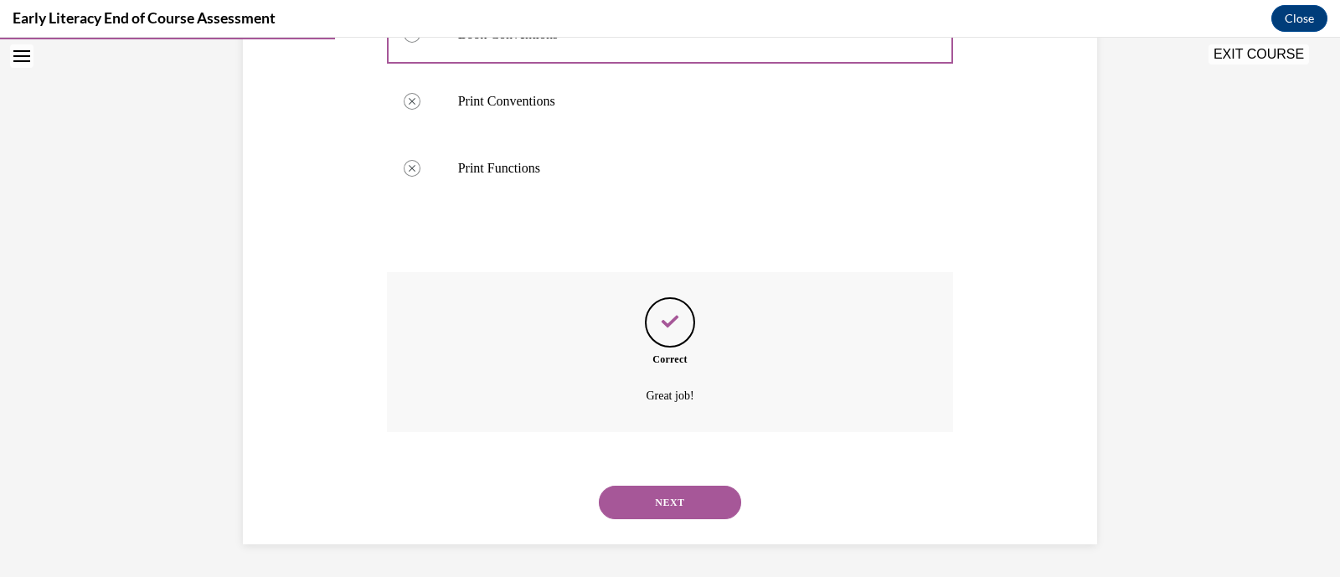
click at [689, 501] on button "NEXT" at bounding box center [670, 503] width 142 height 34
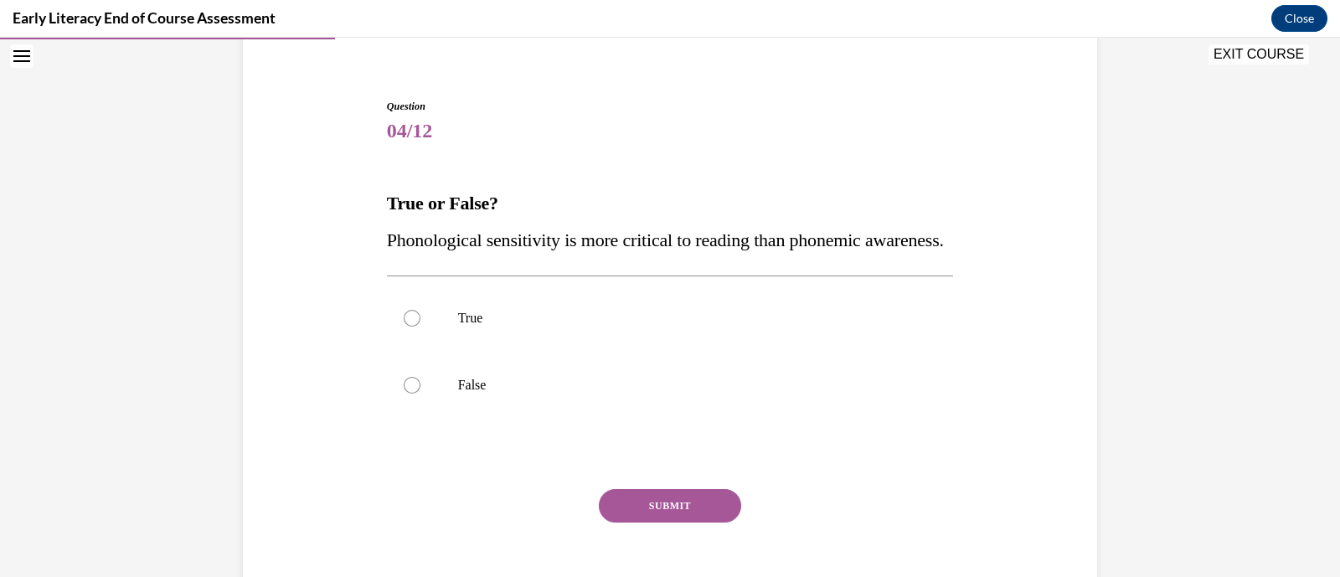
scroll to position [147, 0]
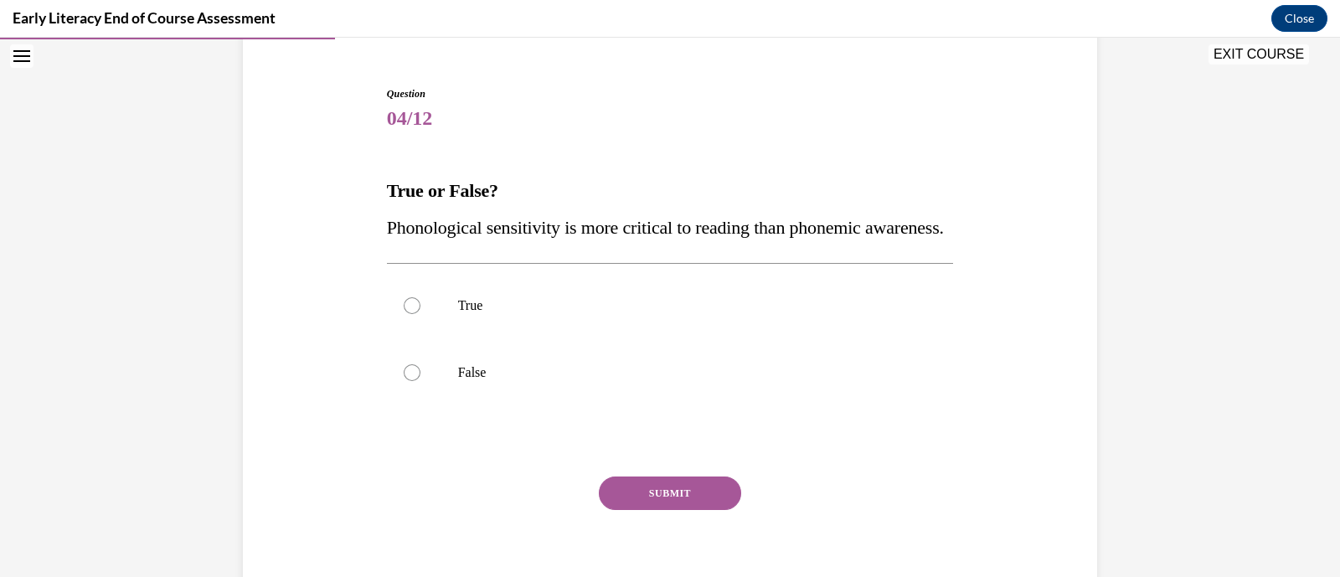
click at [480, 246] on p "Phonological sensitivity is more critical to reading than phonemic awareness." at bounding box center [670, 227] width 567 height 37
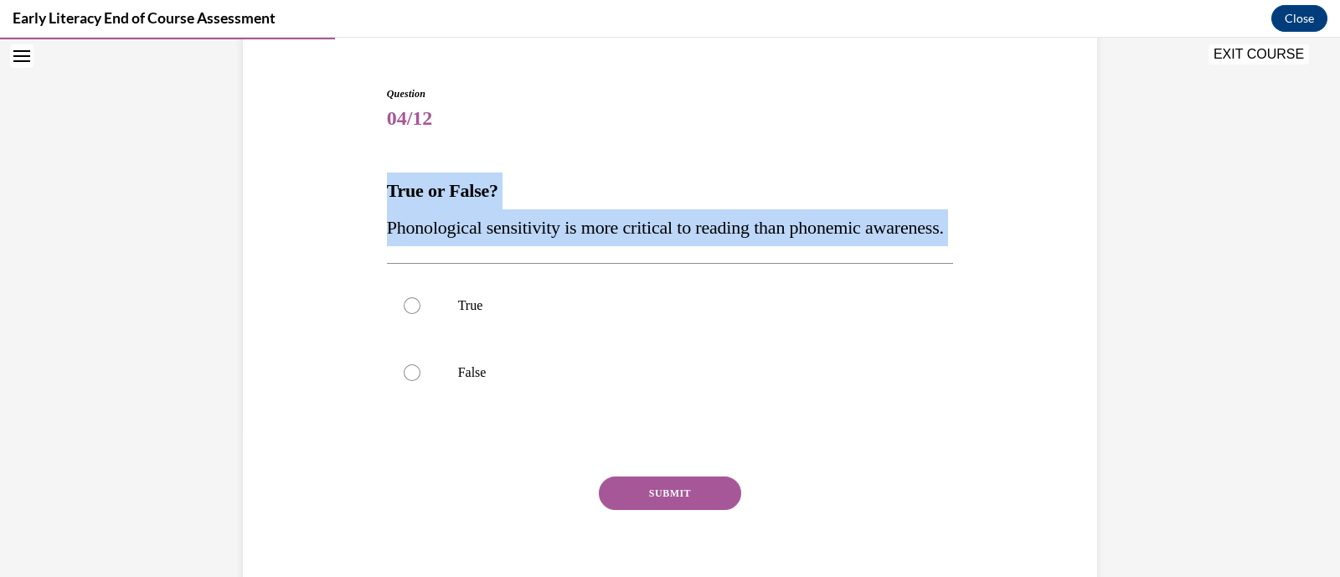
drag, startPoint x: 480, startPoint y: 266, endPoint x: 394, endPoint y: 198, distance: 109.8
click at [394, 198] on div "True or False? Phonological sensitivity is more critical to reading than phonem…" at bounding box center [670, 210] width 567 height 74
copy div "True or False? Phonological sensitivity is more critical to reading than phonem…"
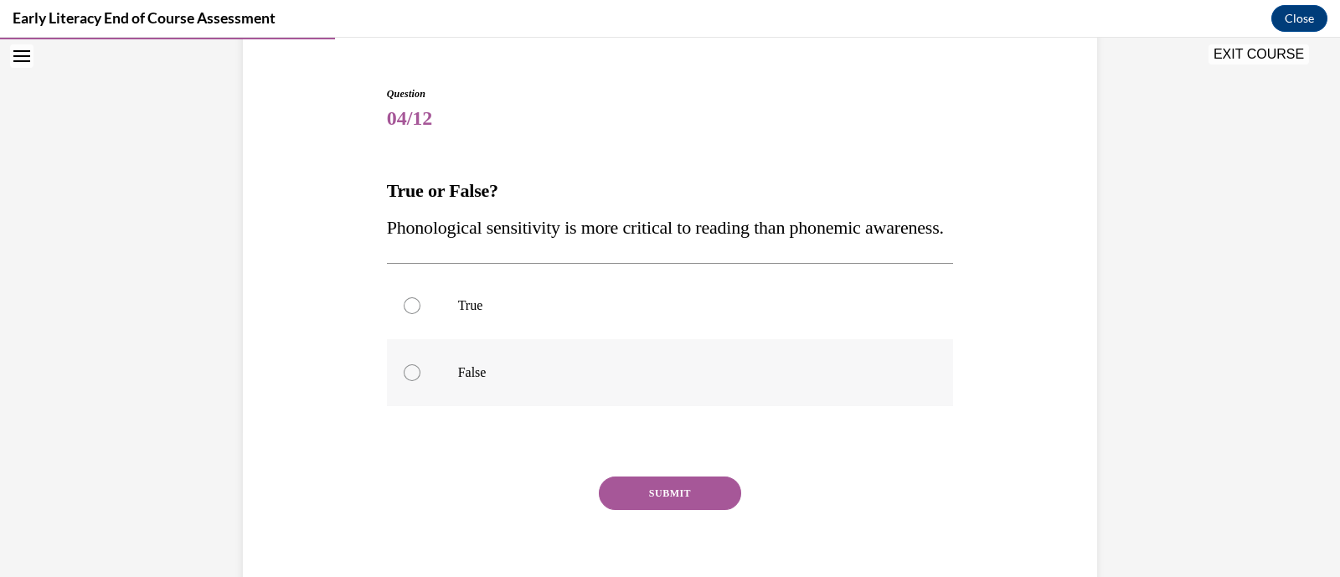
click at [465, 392] on div at bounding box center [670, 372] width 567 height 67
click at [626, 510] on button "SUBMIT" at bounding box center [670, 494] width 142 height 34
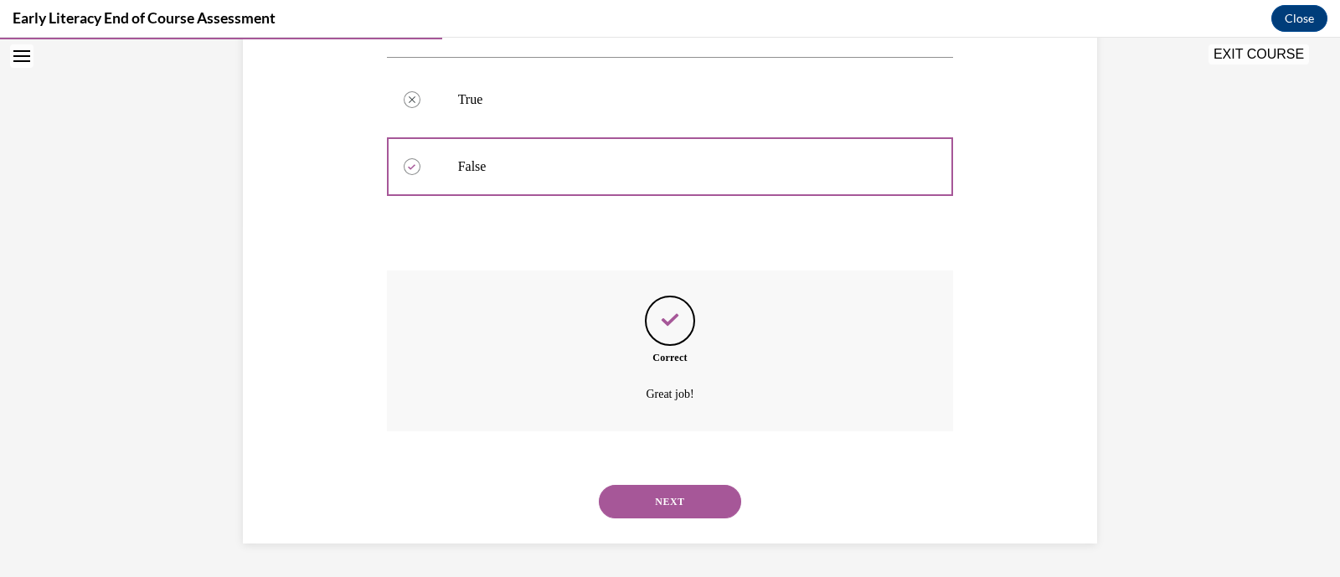
scroll to position [389, 0]
click at [686, 513] on button "NEXT" at bounding box center [670, 502] width 142 height 34
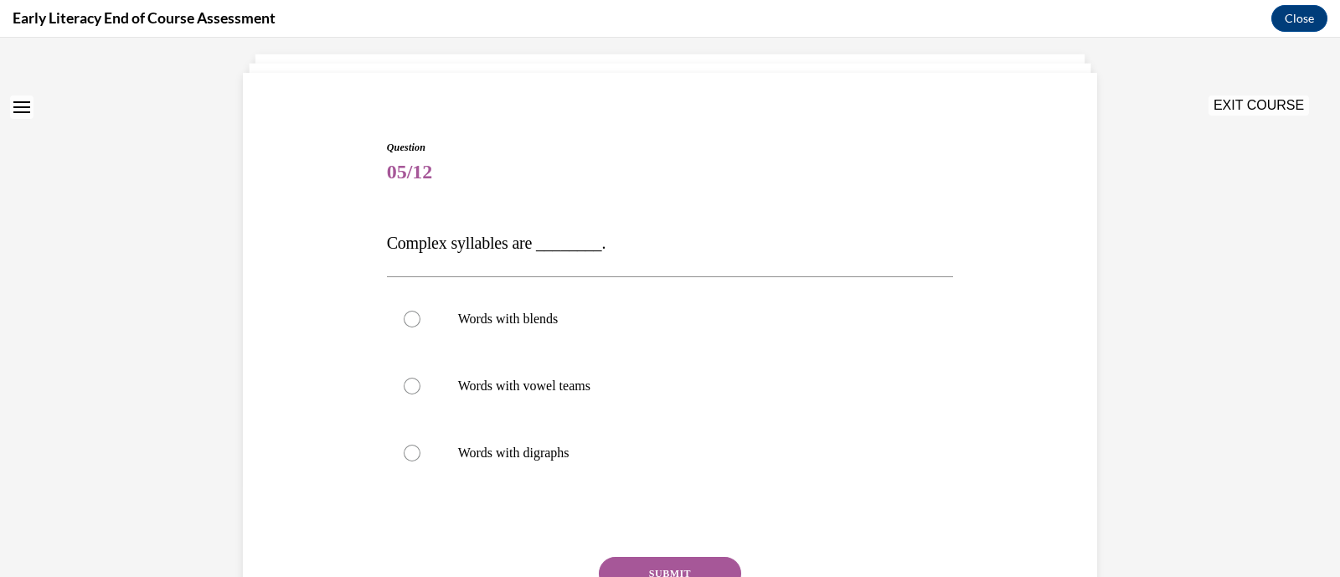
scroll to position [111, 0]
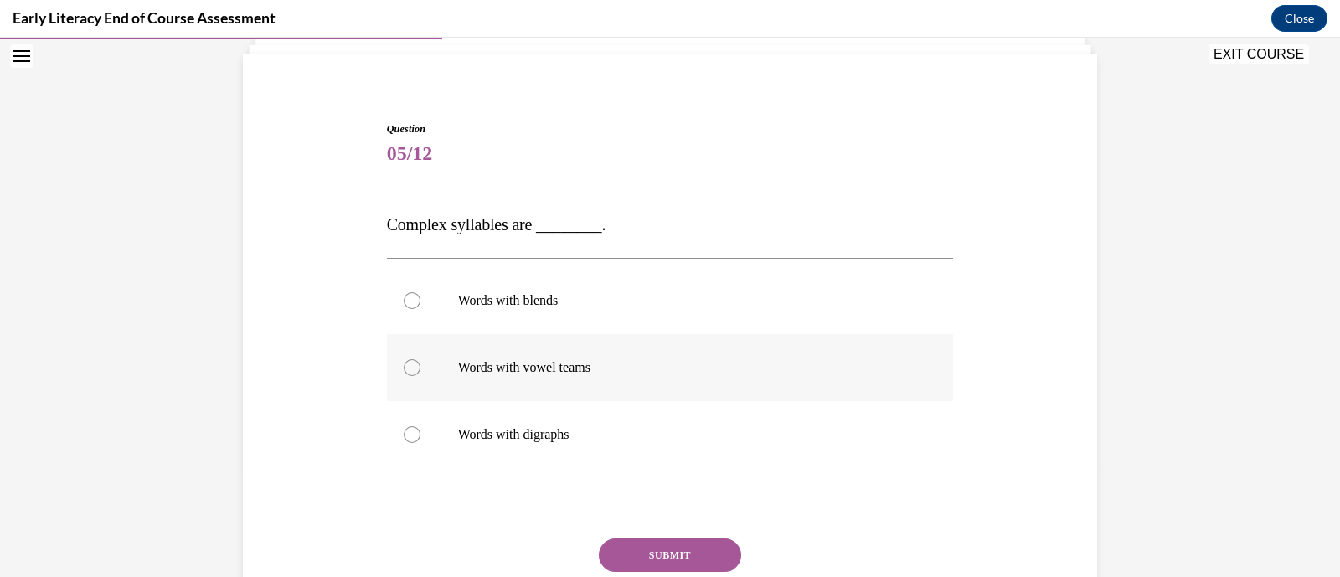
click at [667, 345] on div at bounding box center [670, 367] width 567 height 67
click at [687, 553] on button "SUBMIT" at bounding box center [670, 556] width 142 height 34
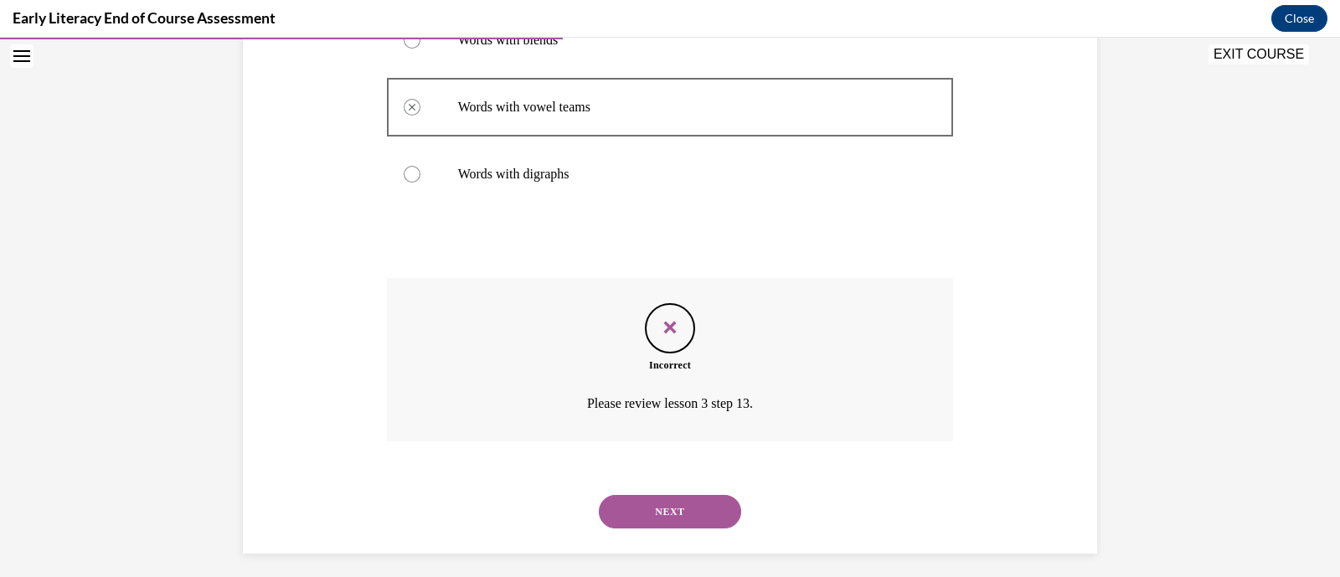
scroll to position [381, 0]
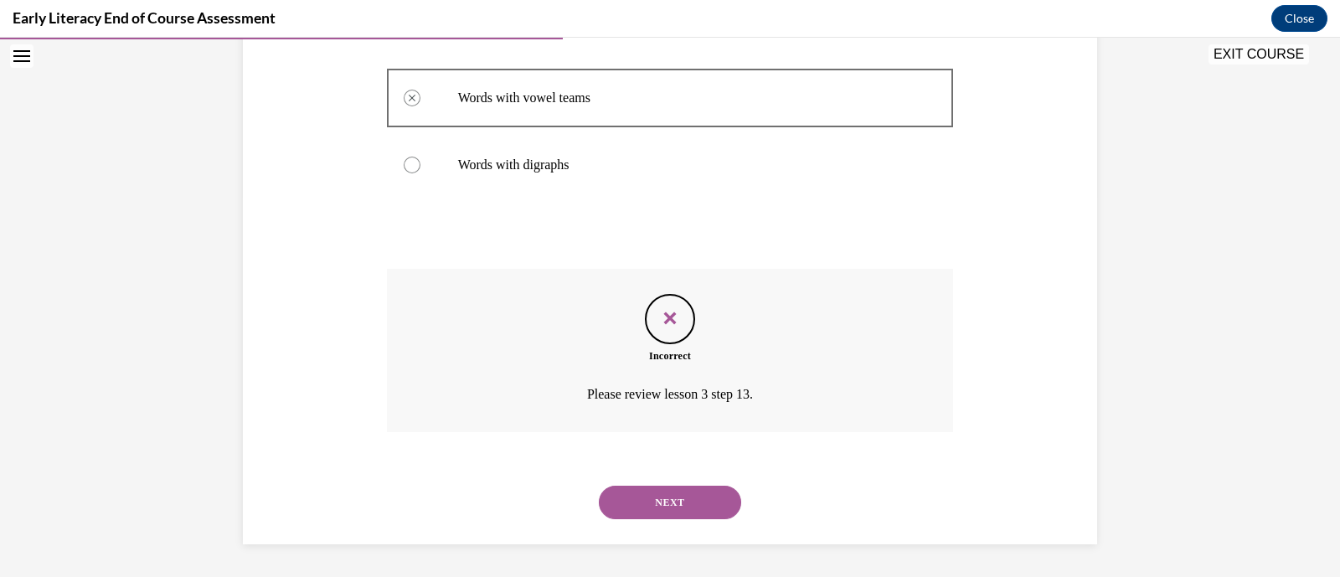
click at [710, 488] on button "NEXT" at bounding box center [670, 503] width 142 height 34
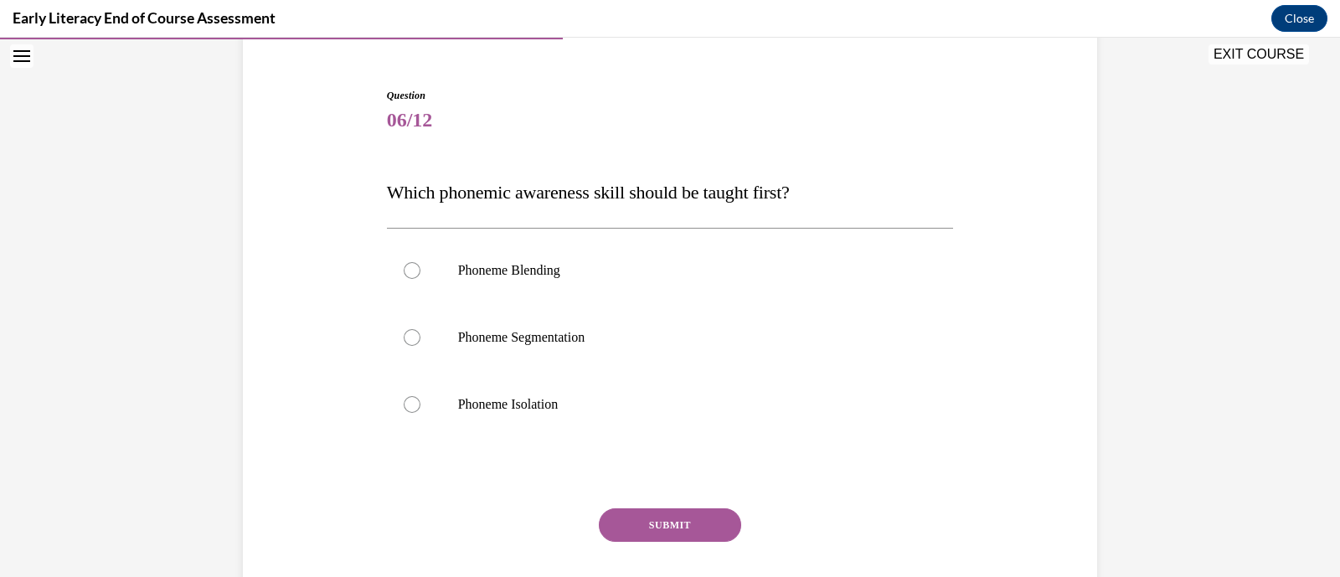
scroll to position [146, 0]
click at [528, 359] on div at bounding box center [670, 336] width 567 height 67
click at [544, 408] on p "Phoneme Isolation" at bounding box center [685, 403] width 454 height 17
click at [653, 539] on button "SUBMIT" at bounding box center [670, 525] width 142 height 34
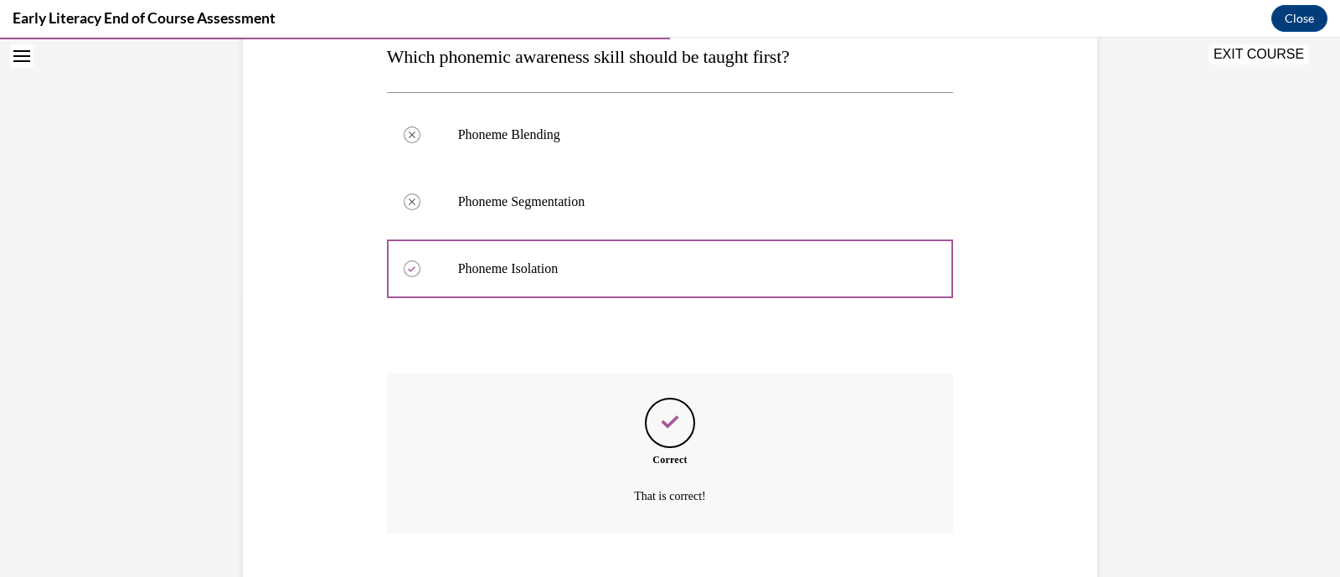
scroll to position [382, 0]
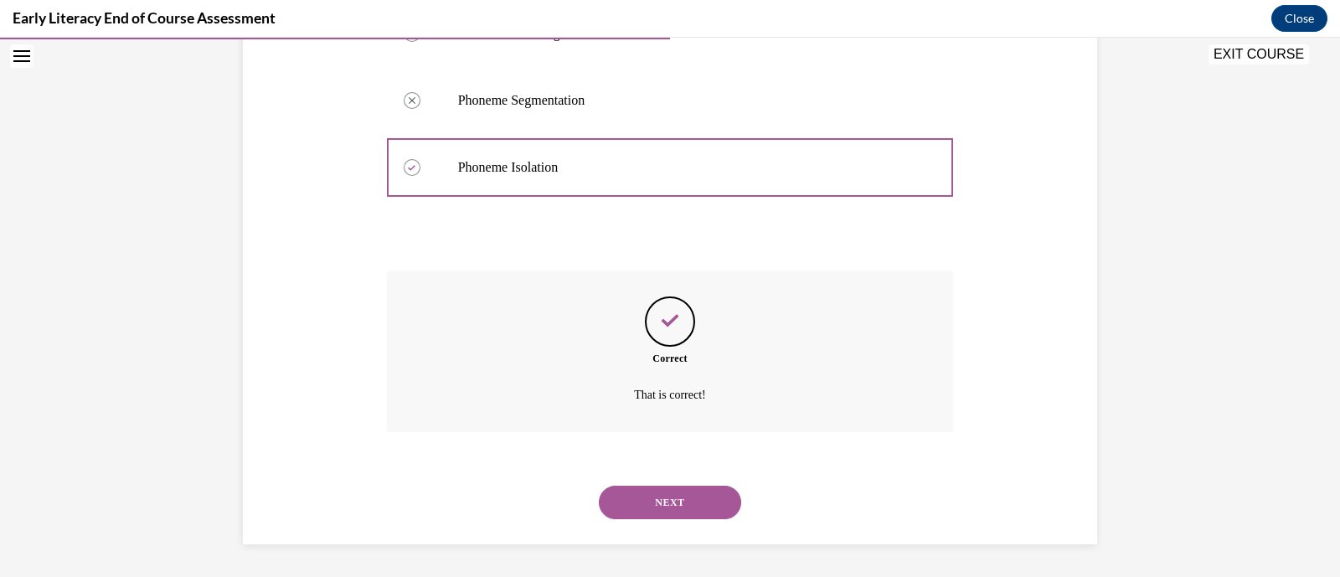
click at [685, 510] on button "NEXT" at bounding box center [670, 503] width 142 height 34
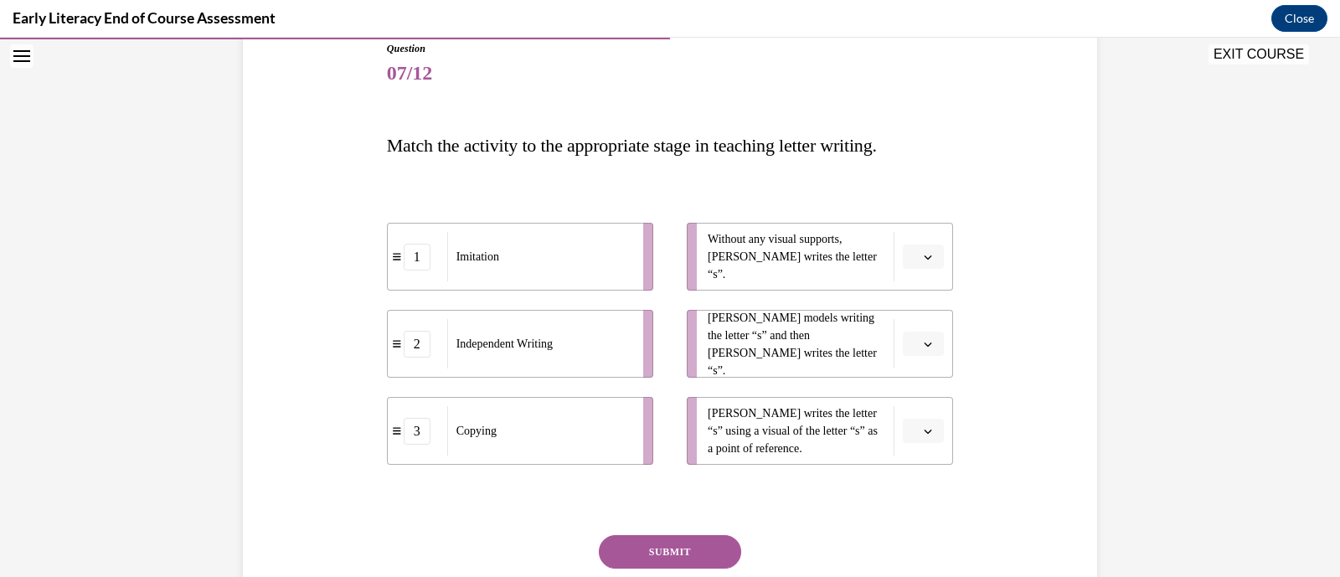
scroll to position [193, 0]
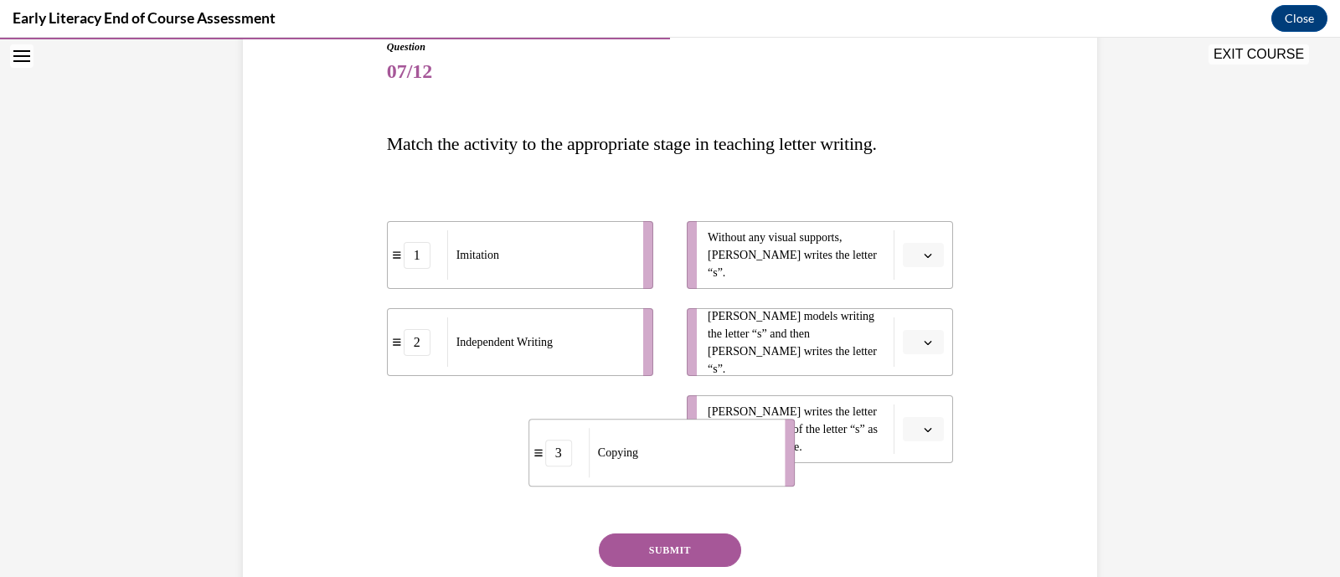
drag, startPoint x: 450, startPoint y: 441, endPoint x: 587, endPoint y: 465, distance: 139.4
click at [572, 465] on div "3" at bounding box center [558, 453] width 27 height 27
drag, startPoint x: 761, startPoint y: 280, endPoint x: 614, endPoint y: 309, distance: 149.5
click at [741, 296] on ul "Without any visual supports, [PERSON_NAME] writes the letter “s”. [PERSON_NAME]…" at bounding box center [811, 342] width 283 height 242
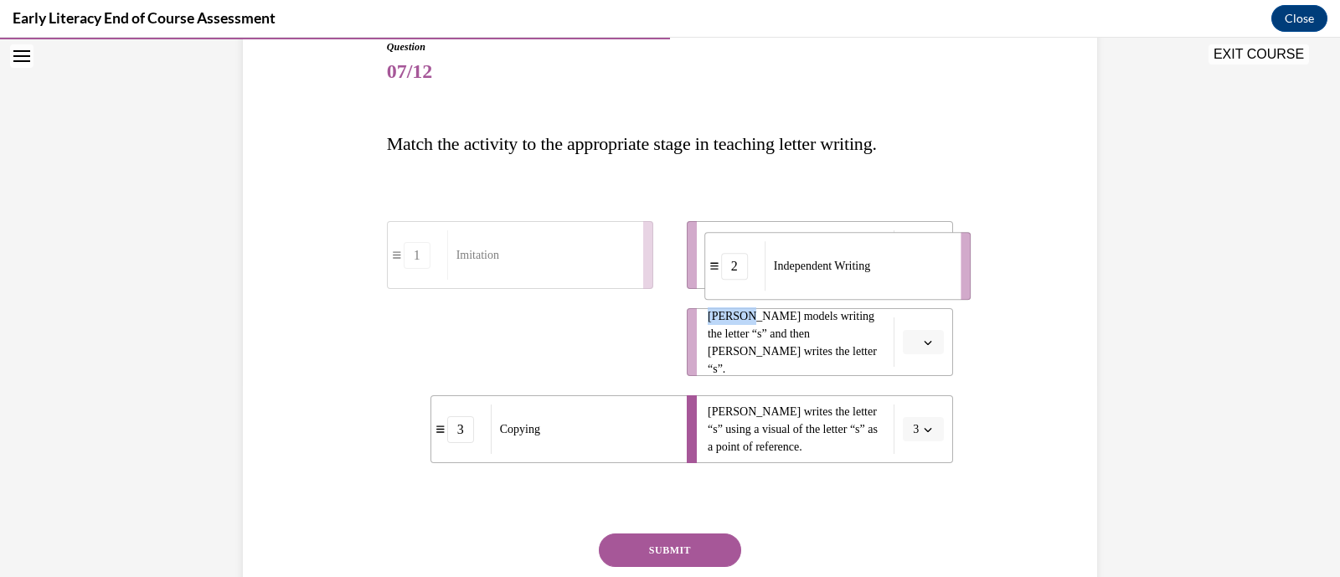
drag, startPoint x: 385, startPoint y: 336, endPoint x: 704, endPoint y: 255, distance: 328.5
click at [710, 261] on icon at bounding box center [714, 265] width 8 height 9
click at [708, 255] on span "Without any visual supports, [PERSON_NAME] writes the letter “s”." at bounding box center [797, 255] width 178 height 53
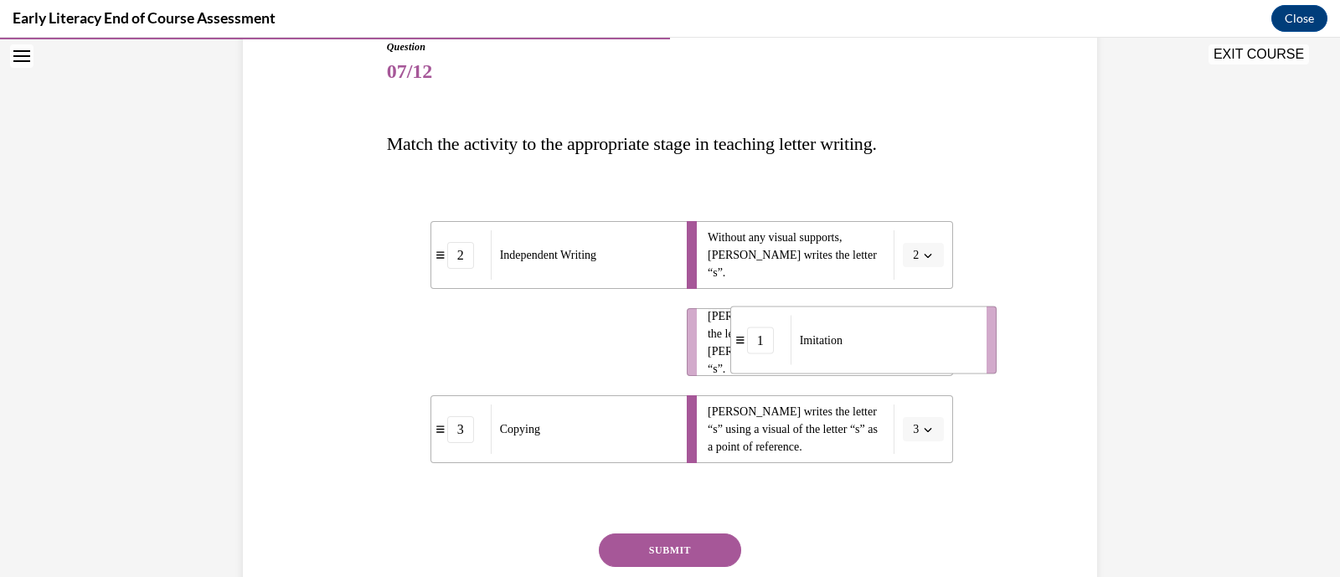
drag, startPoint x: 401, startPoint y: 349, endPoint x: 745, endPoint y: 349, distance: 344.3
click at [747, 349] on div "1" at bounding box center [760, 340] width 27 height 27
click at [650, 550] on button "SUBMIT" at bounding box center [670, 551] width 142 height 34
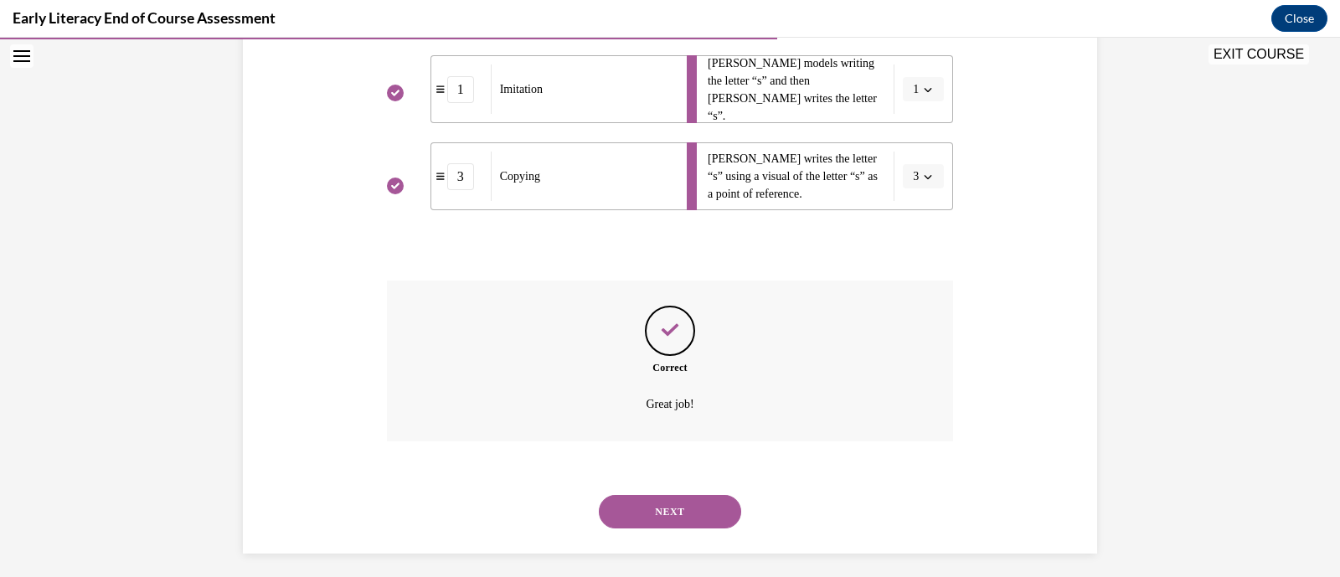
scroll to position [456, 0]
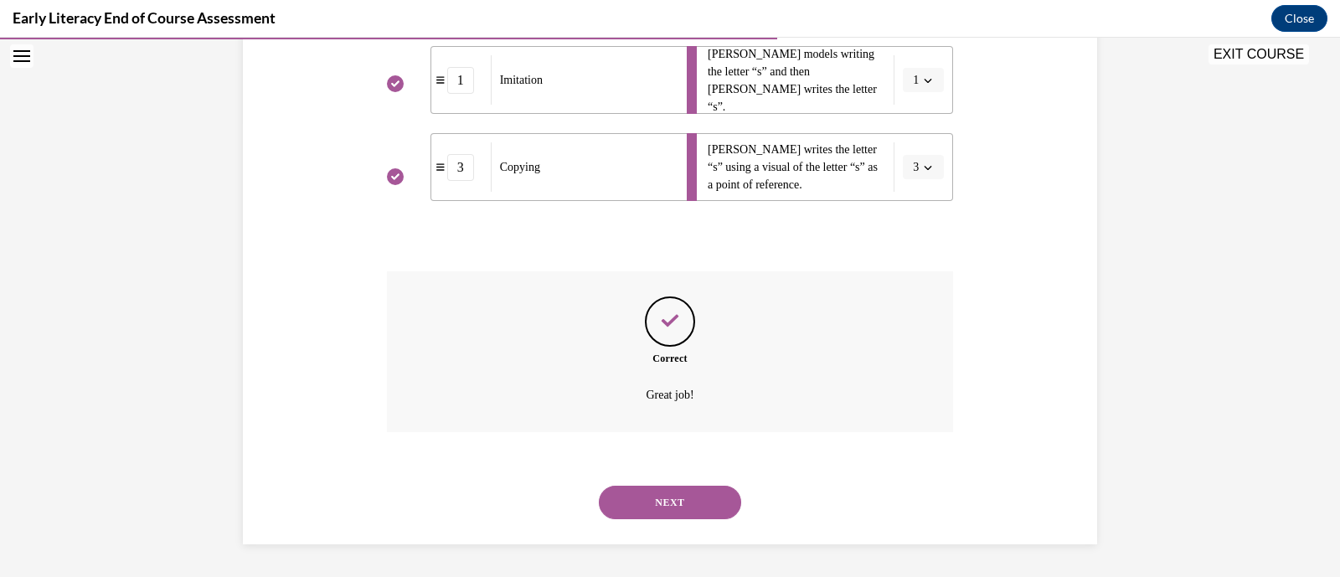
click at [672, 514] on button "NEXT" at bounding box center [670, 503] width 142 height 34
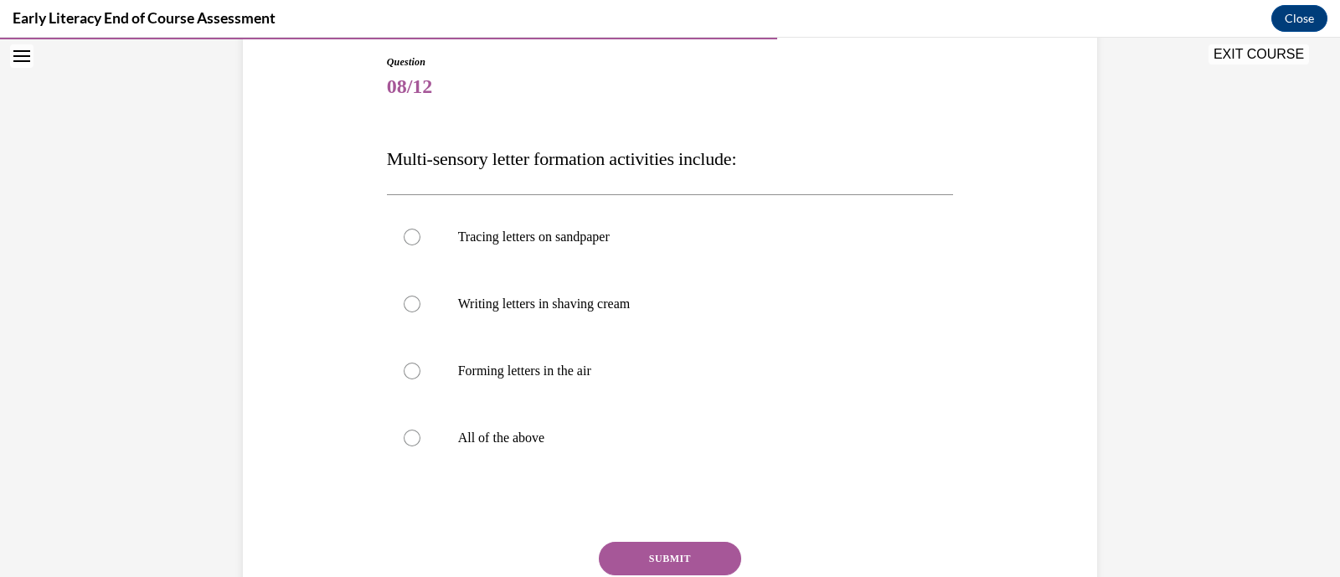
scroll to position [199, 0]
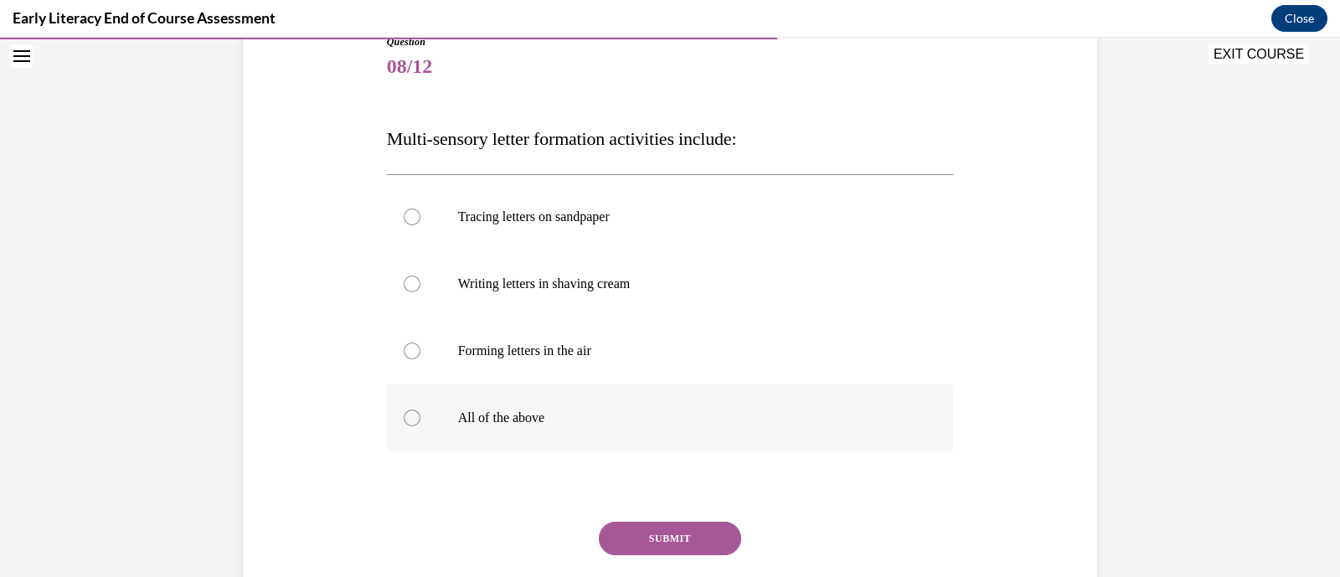
click at [462, 433] on div at bounding box center [670, 417] width 567 height 67
click at [642, 535] on button "SUBMIT" at bounding box center [670, 539] width 142 height 34
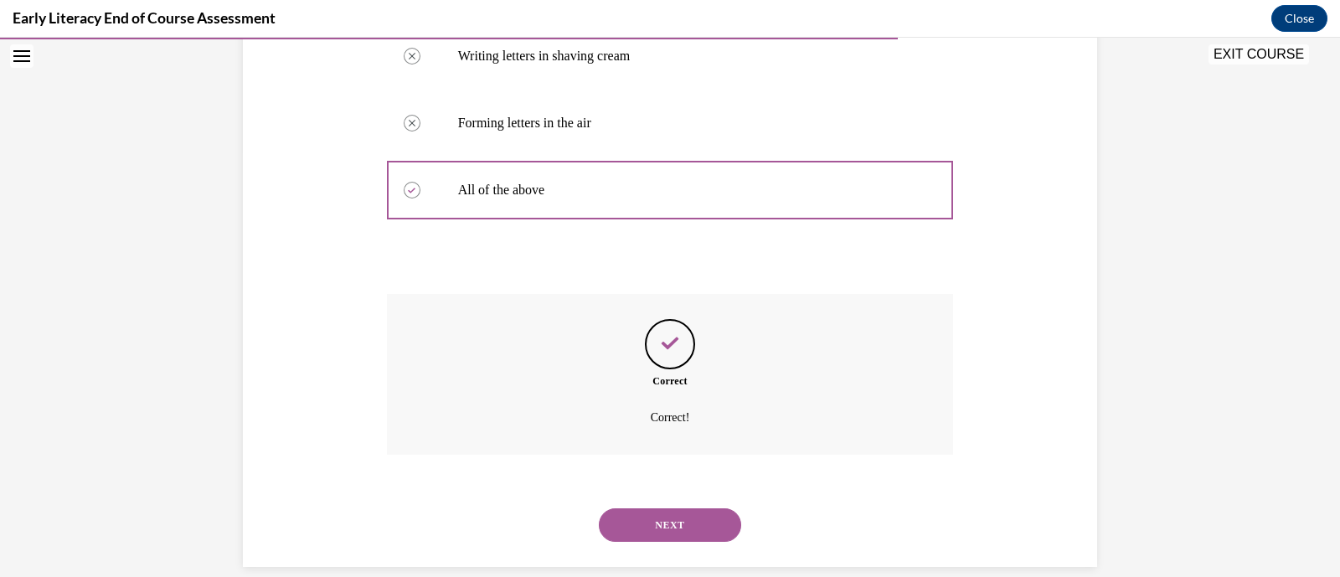
scroll to position [449, 0]
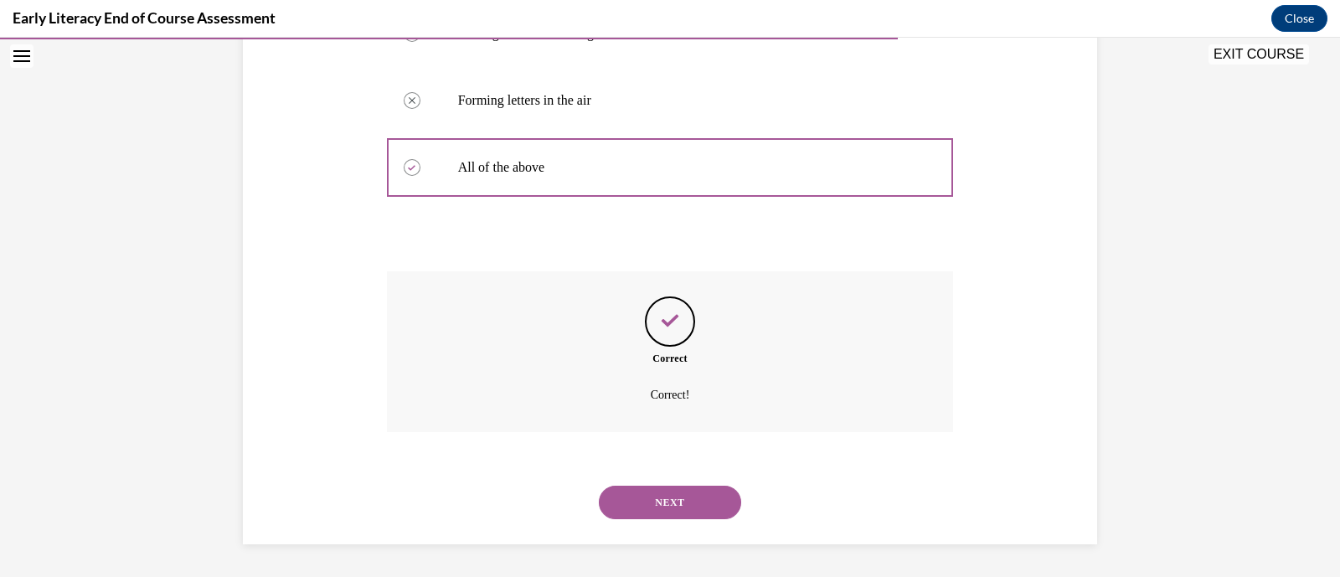
click at [676, 508] on button "NEXT" at bounding box center [670, 503] width 142 height 34
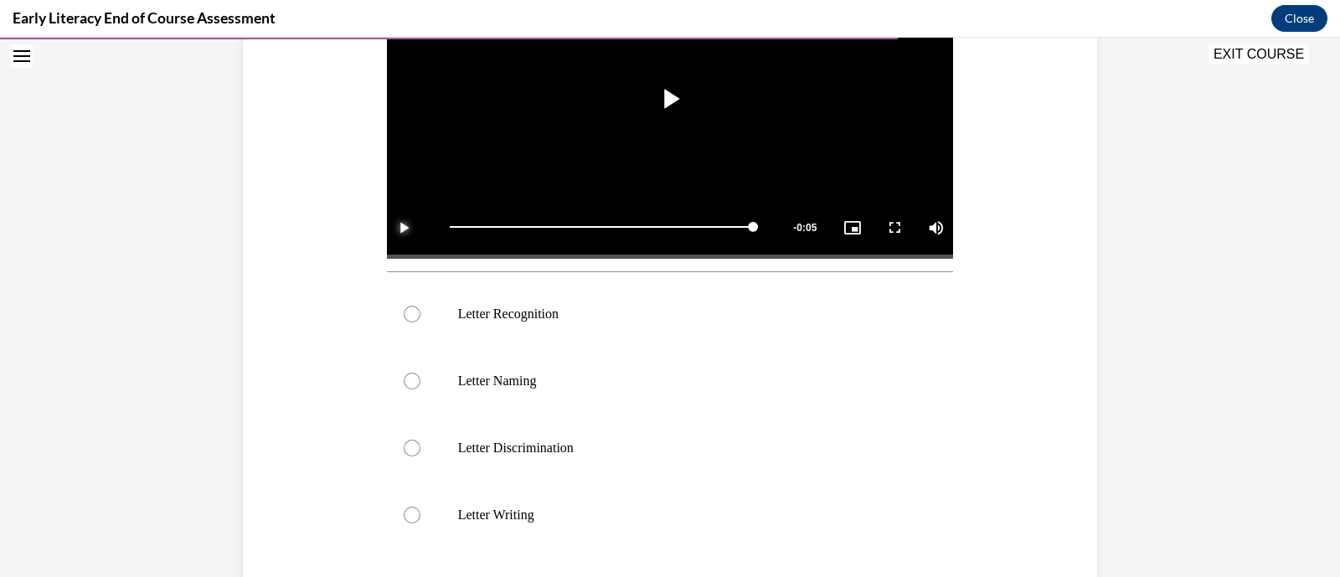
scroll to position [431, 0]
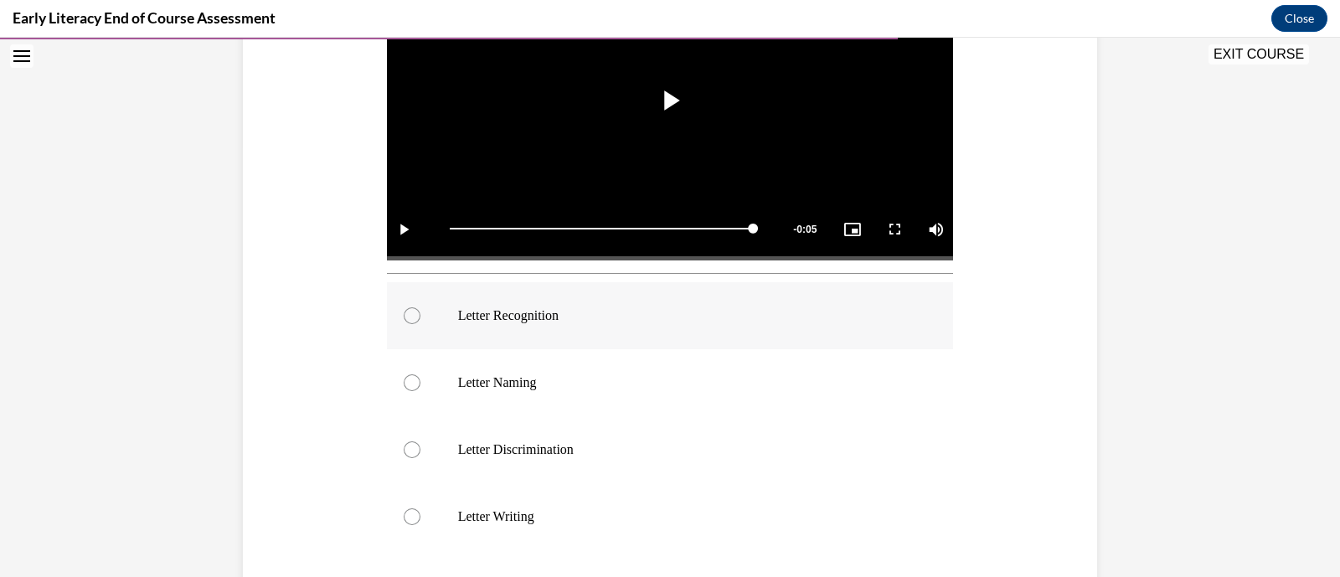
click at [549, 340] on div at bounding box center [670, 315] width 567 height 67
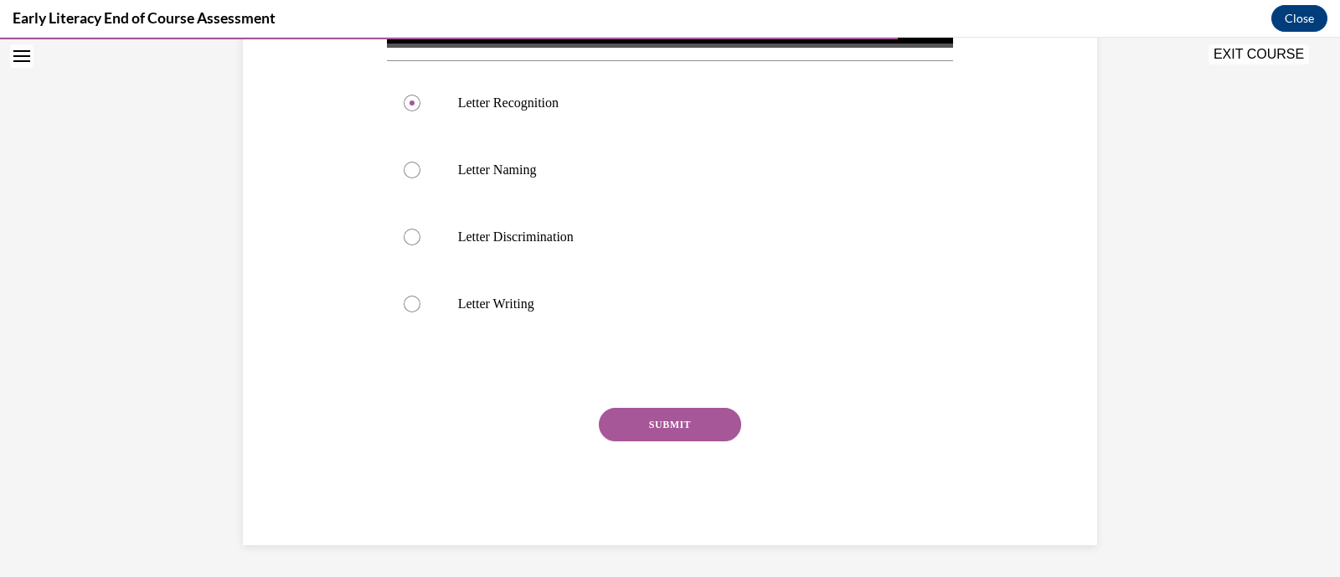
click at [695, 421] on button "SUBMIT" at bounding box center [670, 425] width 142 height 34
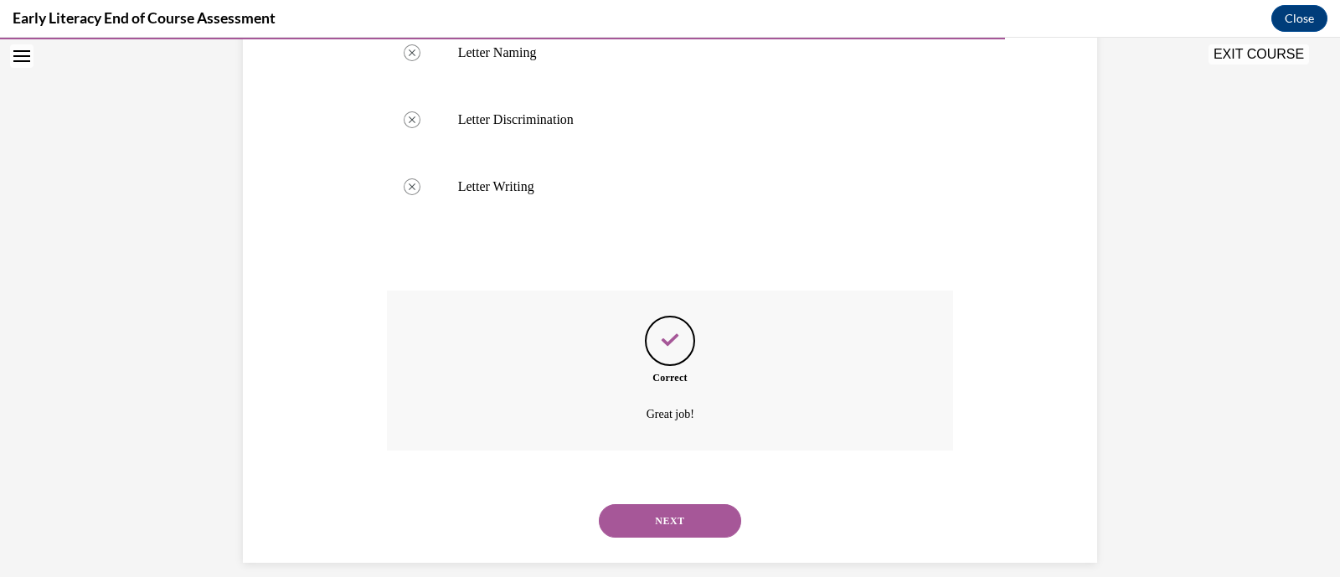
scroll to position [780, 0]
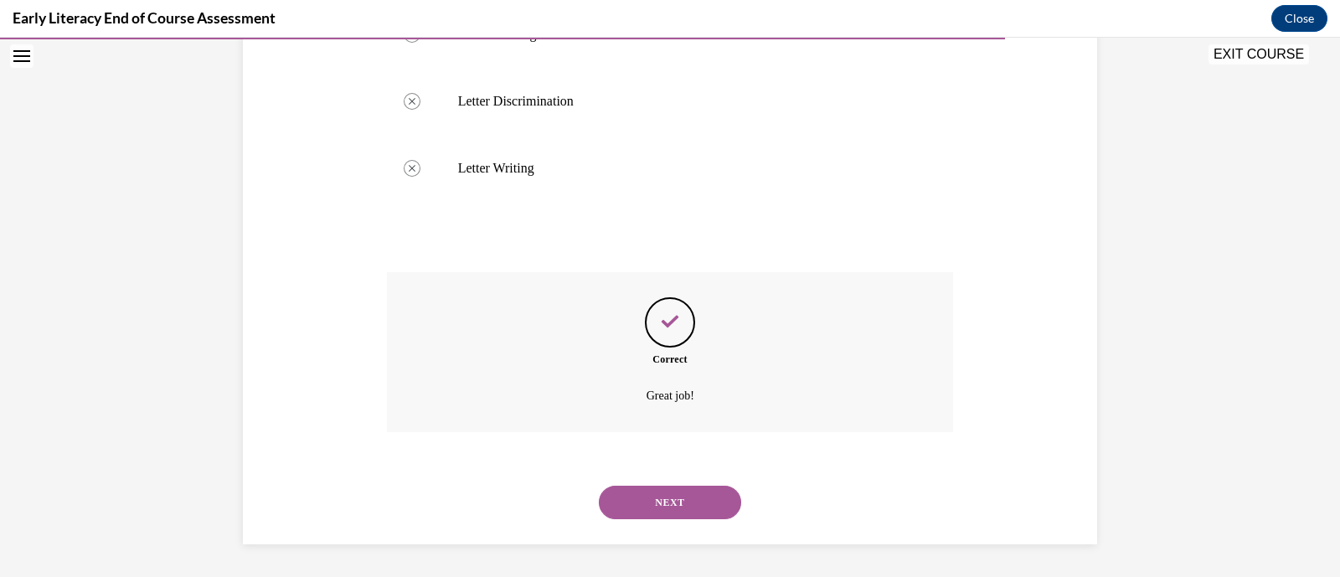
click at [709, 515] on button "NEXT" at bounding box center [670, 503] width 142 height 34
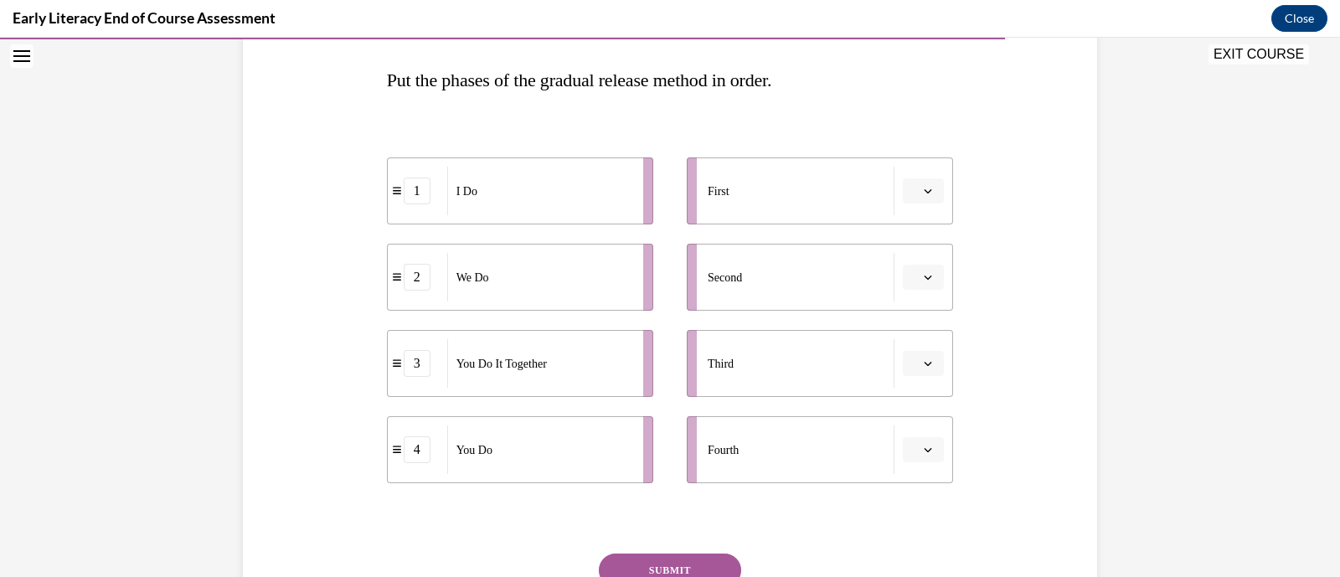
scroll to position [258, 0]
drag, startPoint x: 389, startPoint y: 199, endPoint x: 762, endPoint y: 200, distance: 372.7
click at [767, 200] on div "1" at bounding box center [796, 198] width 59 height 27
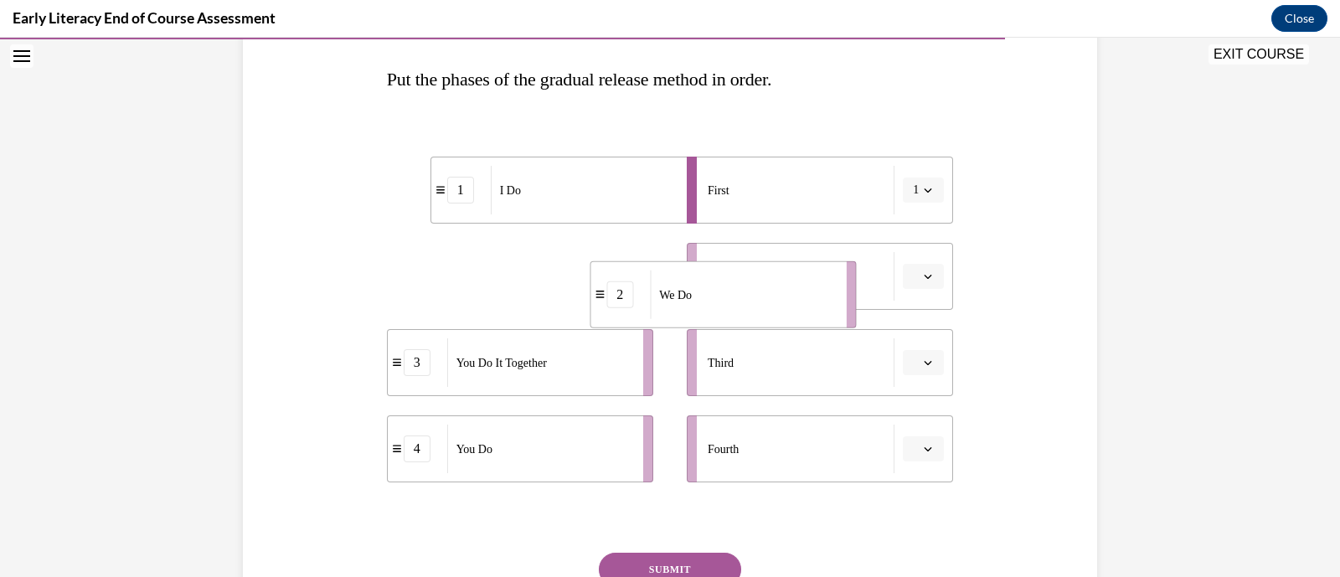
drag, startPoint x: 395, startPoint y: 298, endPoint x: 704, endPoint y: 291, distance: 309.2
click at [698, 292] on li "2 We Do" at bounding box center [723, 294] width 266 height 67
click at [713, 287] on div "Second" at bounding box center [801, 276] width 187 height 49
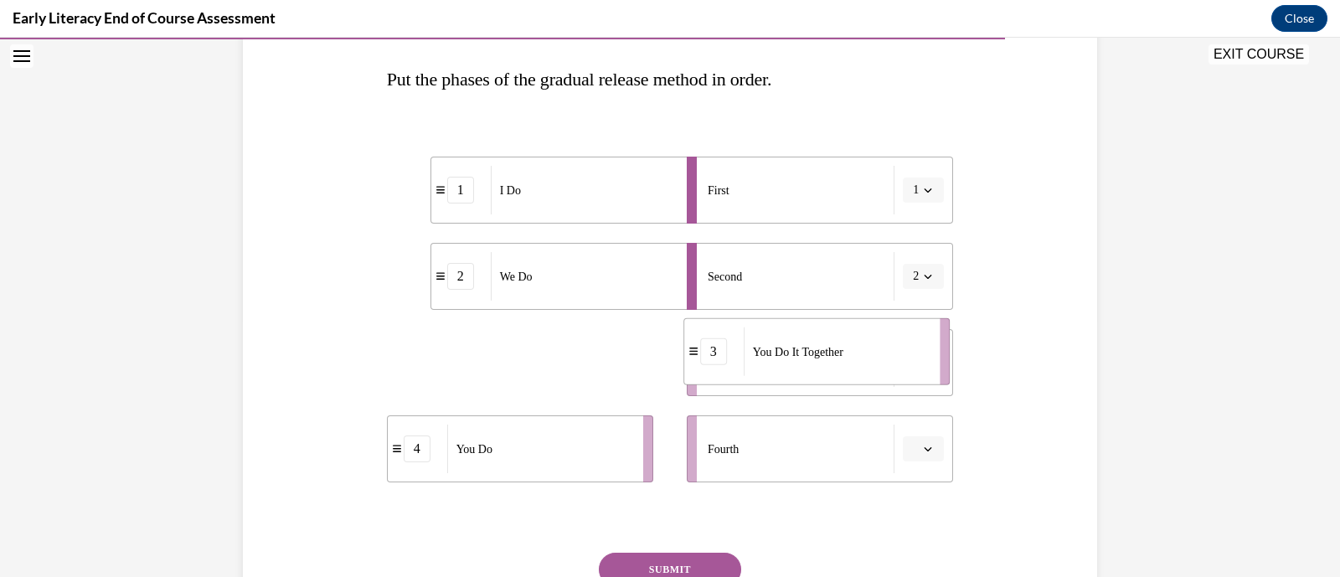
drag, startPoint x: 552, startPoint y: 370, endPoint x: 691, endPoint y: 366, distance: 139.1
click at [691, 365] on div "3" at bounding box center [713, 351] width 59 height 27
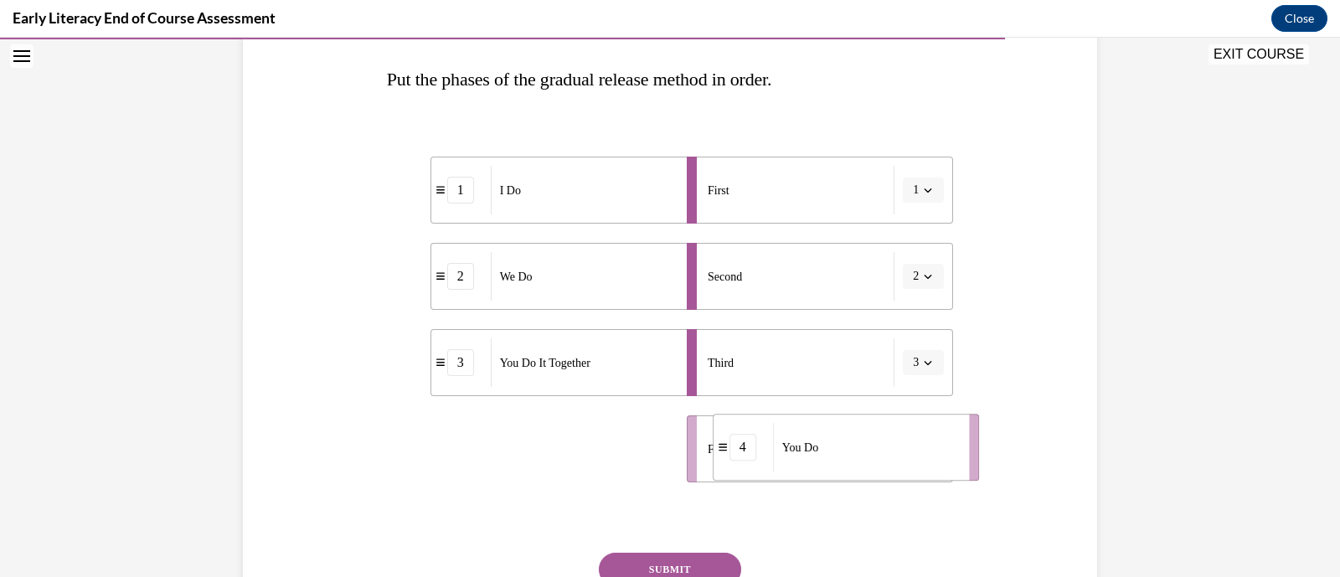
drag, startPoint x: 388, startPoint y: 457, endPoint x: 714, endPoint y: 454, distance: 325.8
click at [714, 454] on div "4" at bounding box center [743, 447] width 59 height 27
click at [710, 563] on button "SUBMIT" at bounding box center [670, 570] width 142 height 34
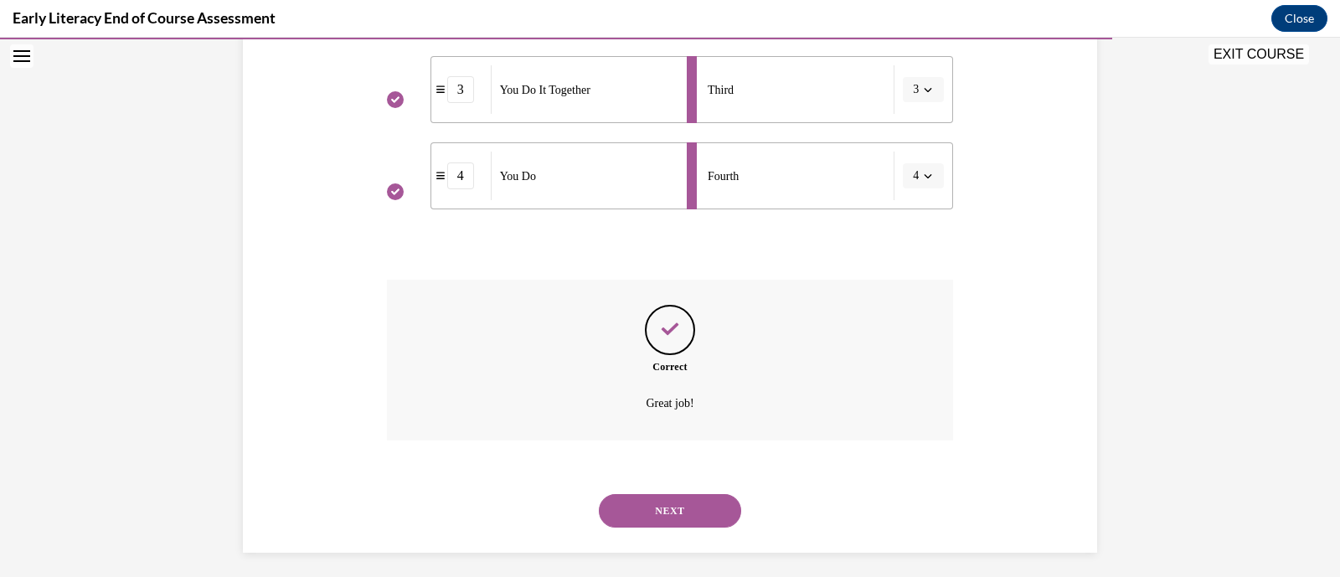
scroll to position [540, 0]
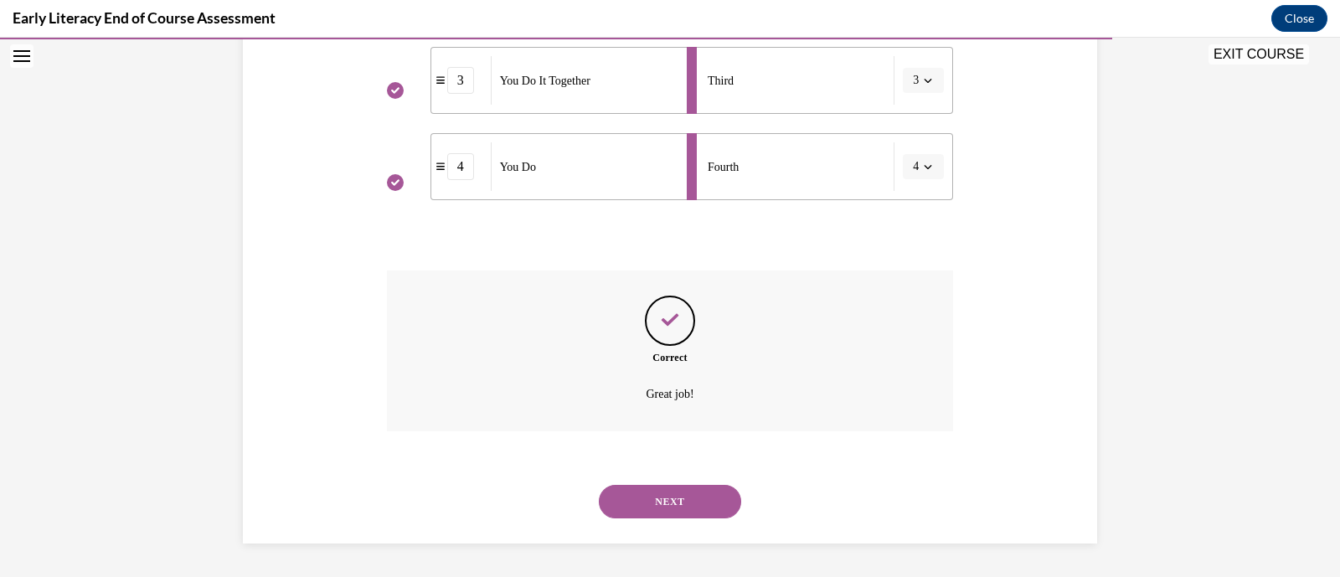
click at [697, 496] on button "NEXT" at bounding box center [670, 502] width 142 height 34
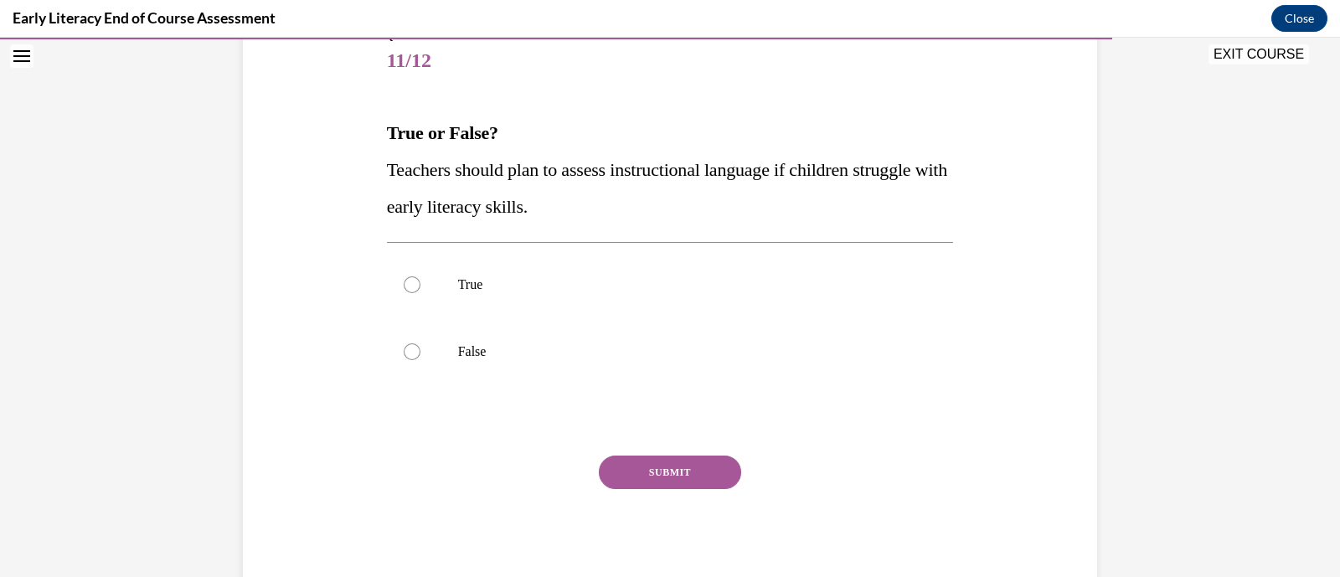
scroll to position [209, 0]
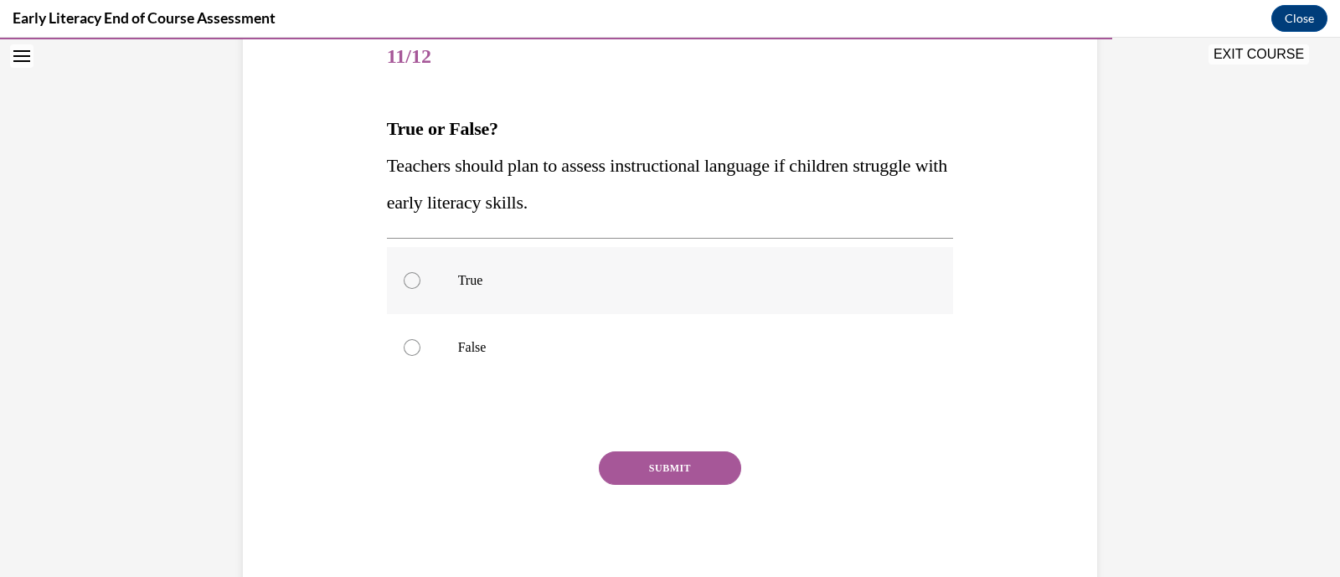
click at [439, 309] on div at bounding box center [670, 280] width 567 height 67
click at [599, 462] on button "SUBMIT" at bounding box center [670, 468] width 142 height 34
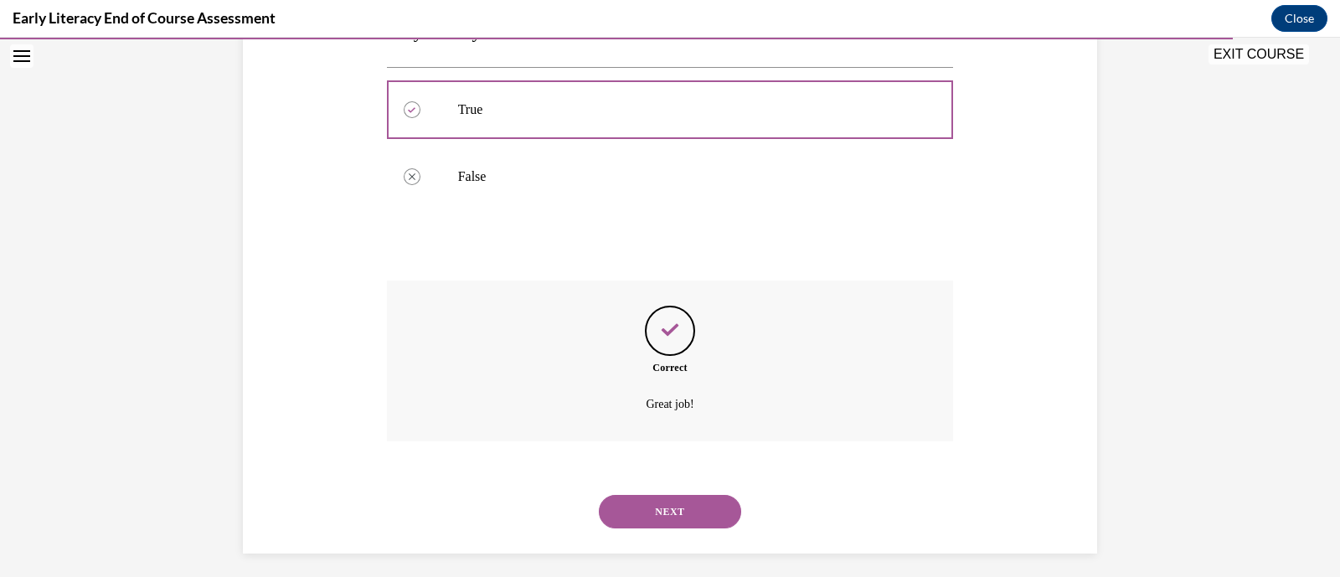
scroll to position [389, 0]
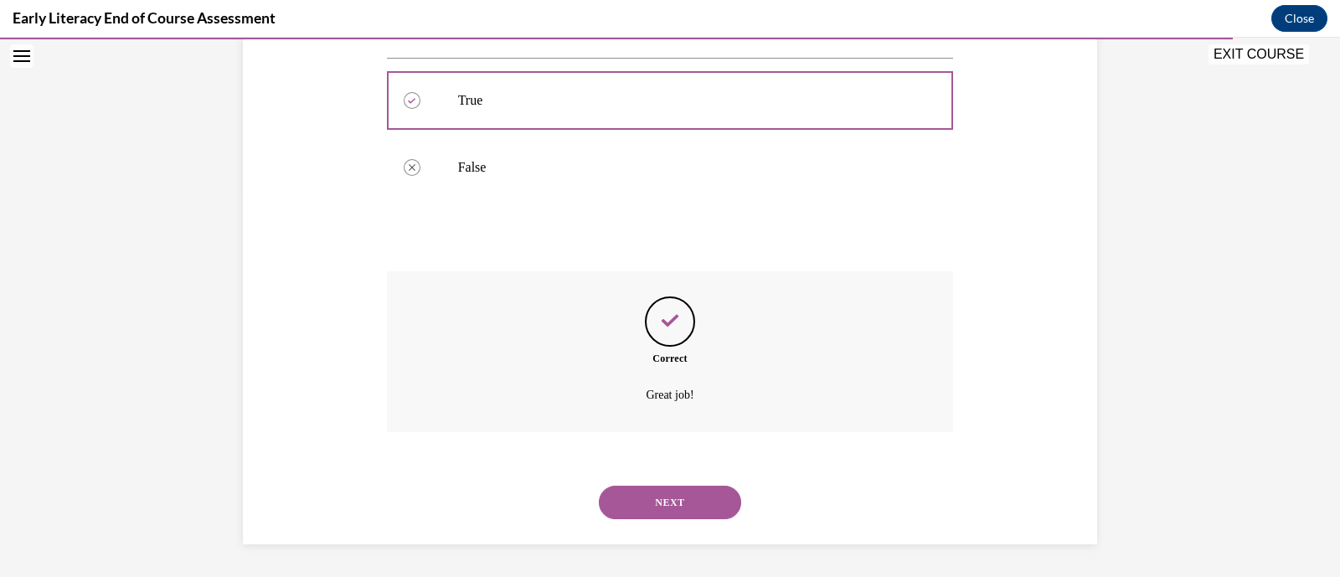
click at [695, 514] on button "NEXT" at bounding box center [670, 503] width 142 height 34
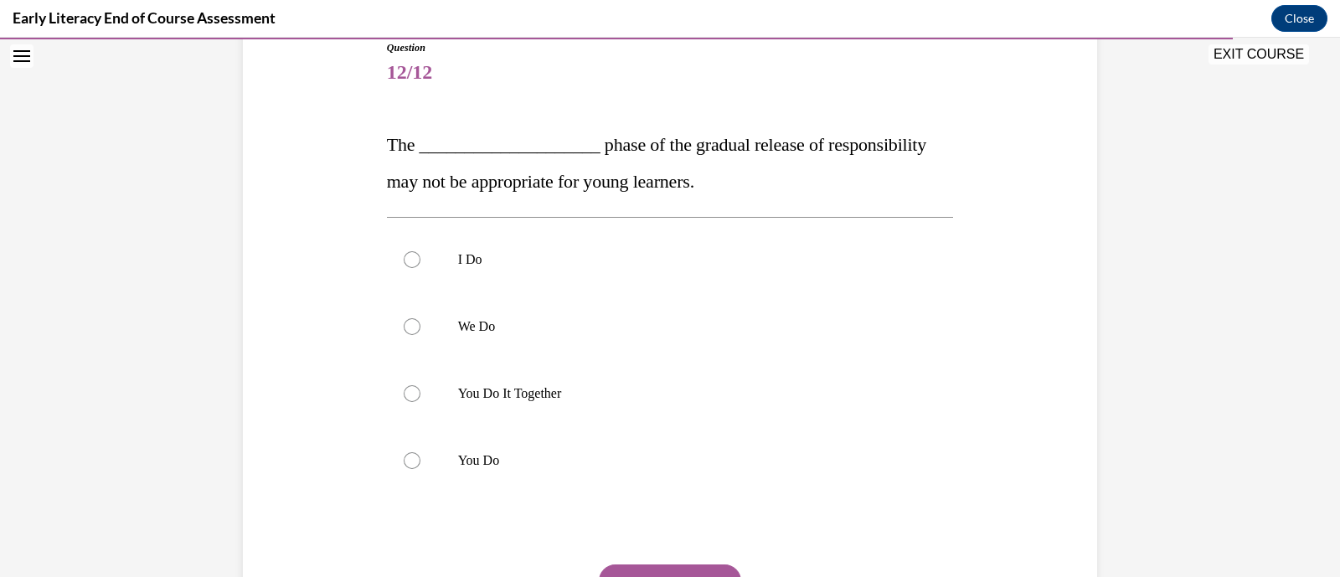
scroll to position [196, 0]
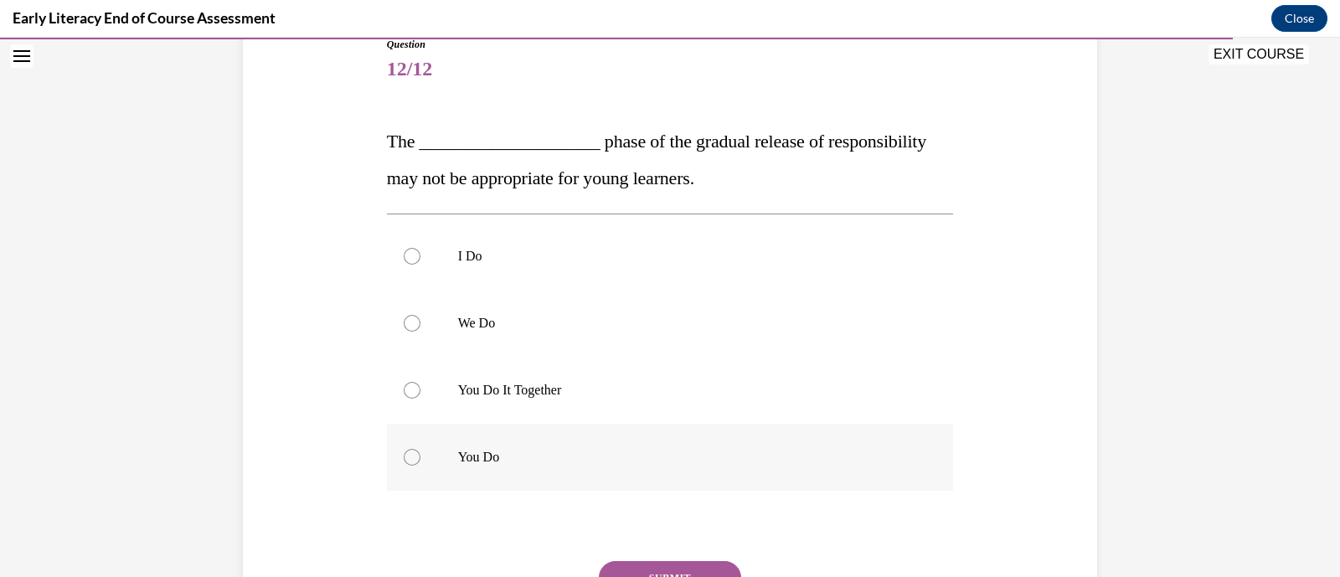
click at [556, 444] on div at bounding box center [670, 457] width 567 height 67
click at [688, 570] on button "SUBMIT" at bounding box center [670, 578] width 142 height 34
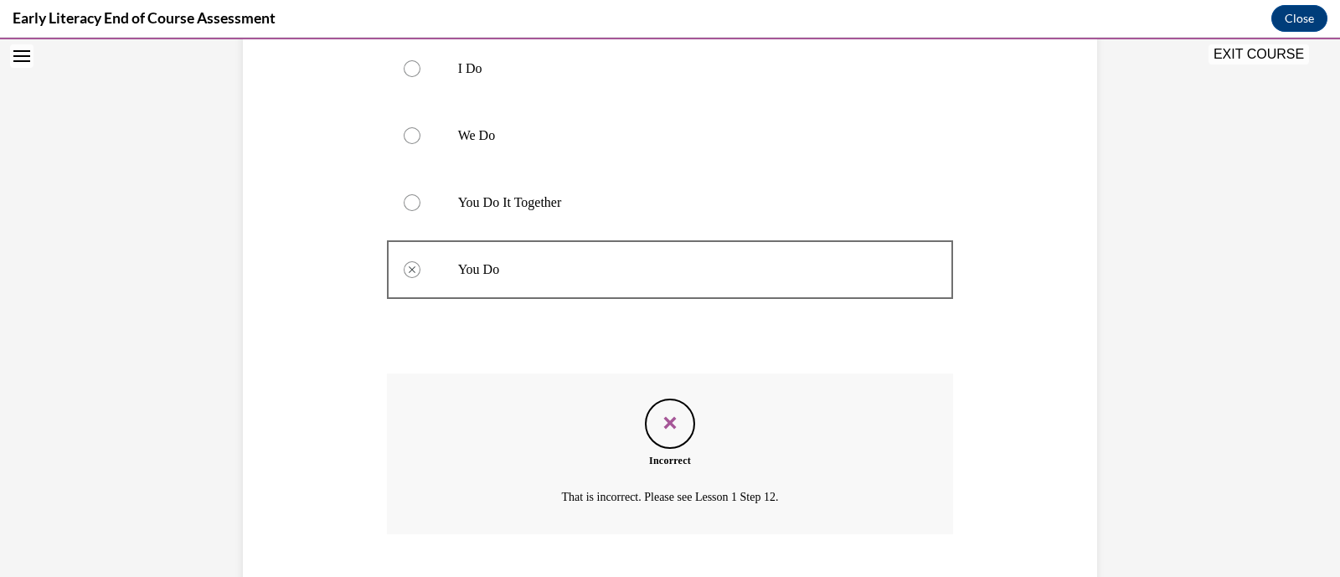
scroll to position [486, 0]
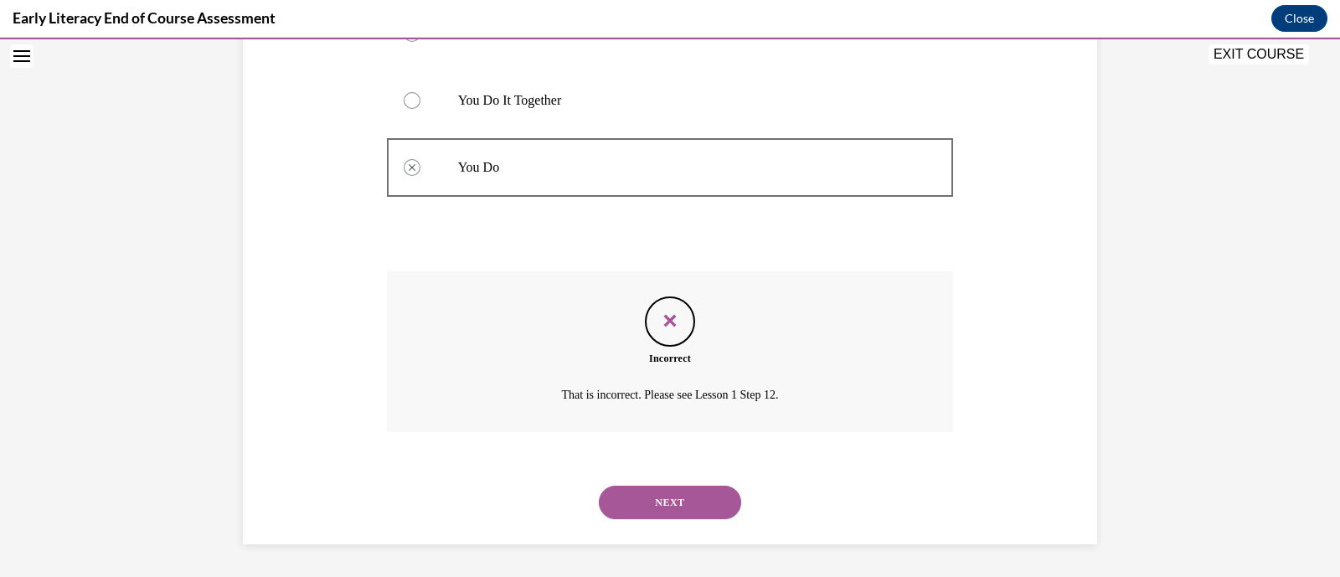
click at [682, 492] on button "NEXT" at bounding box center [670, 503] width 142 height 34
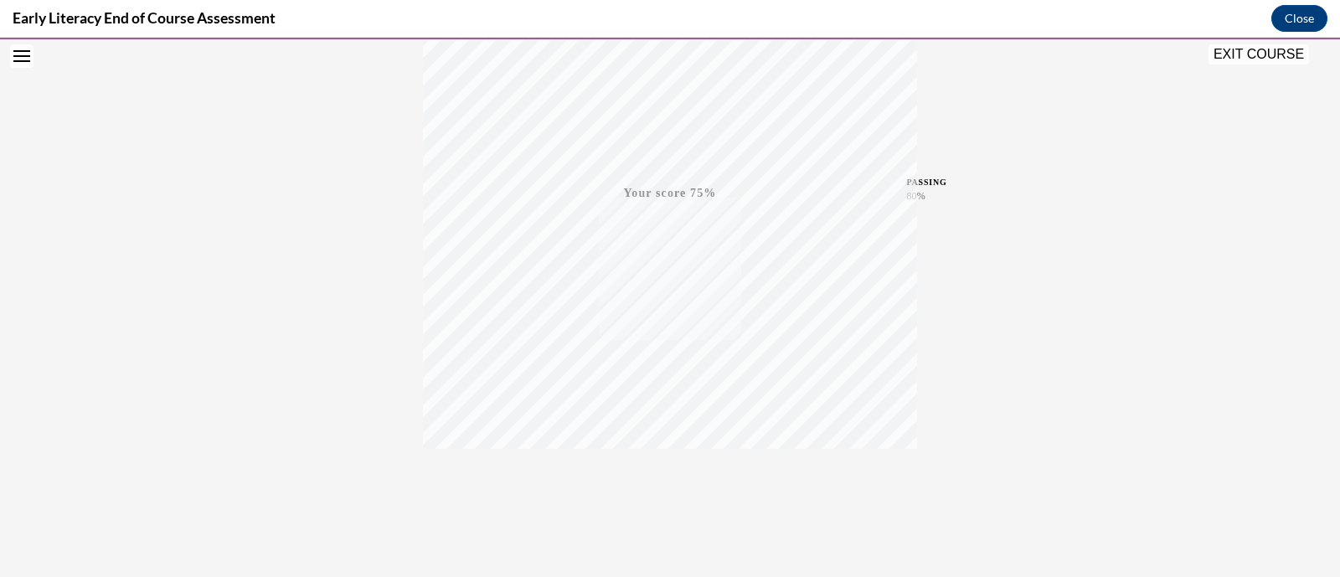
scroll to position [318, 0]
click at [669, 477] on icon "button" at bounding box center [670, 476] width 59 height 18
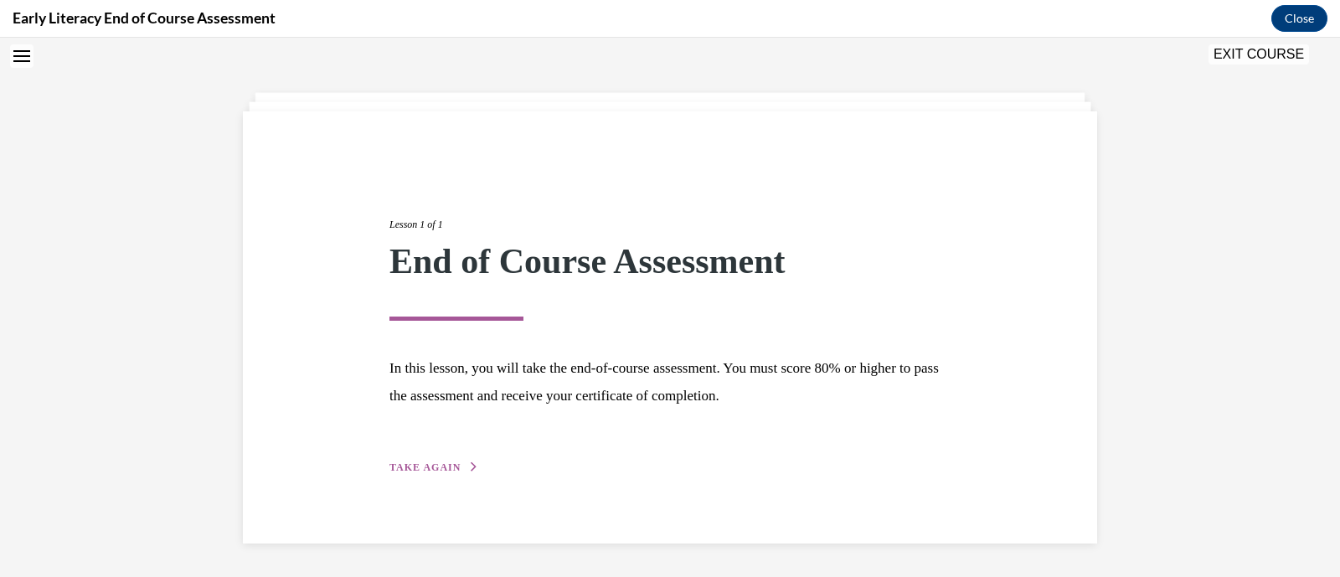
scroll to position [54, 0]
click at [469, 467] on icon "button" at bounding box center [474, 466] width 10 height 9
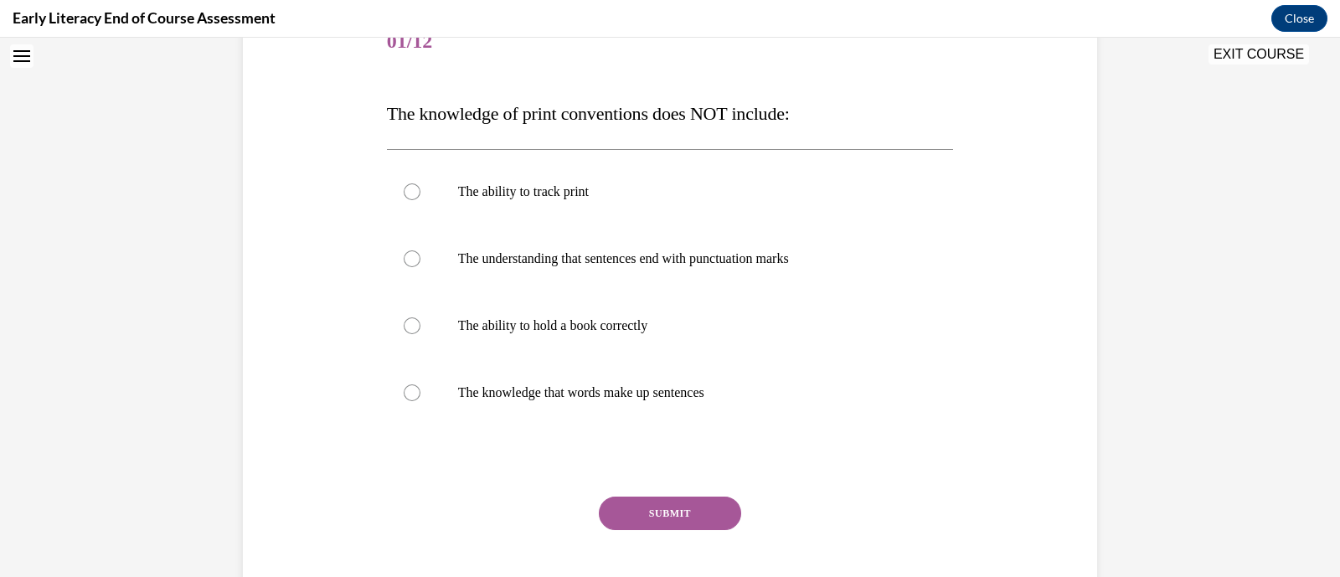
scroll to position [226, 0]
click at [758, 115] on span "The knowledge of print conventions does NOT include:" at bounding box center [588, 111] width 403 height 21
click at [758, 116] on span "The knowledge of print conventions does NOT include:" at bounding box center [588, 111] width 403 height 21
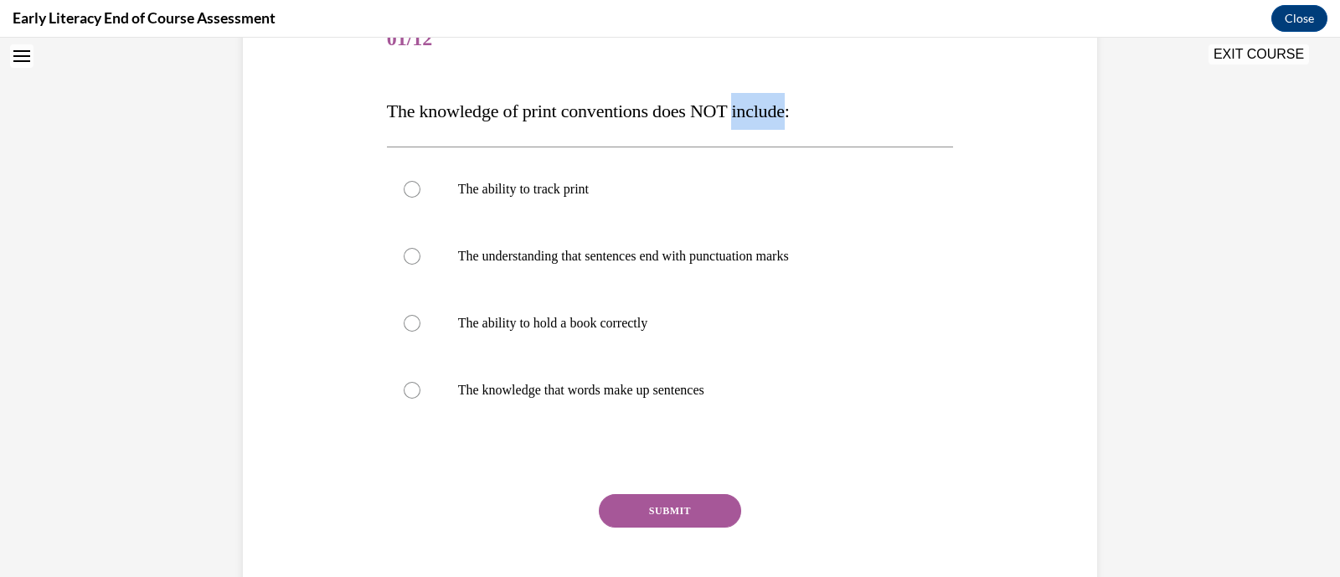
click at [756, 116] on span "The knowledge of print conventions does NOT include:" at bounding box center [588, 111] width 403 height 21
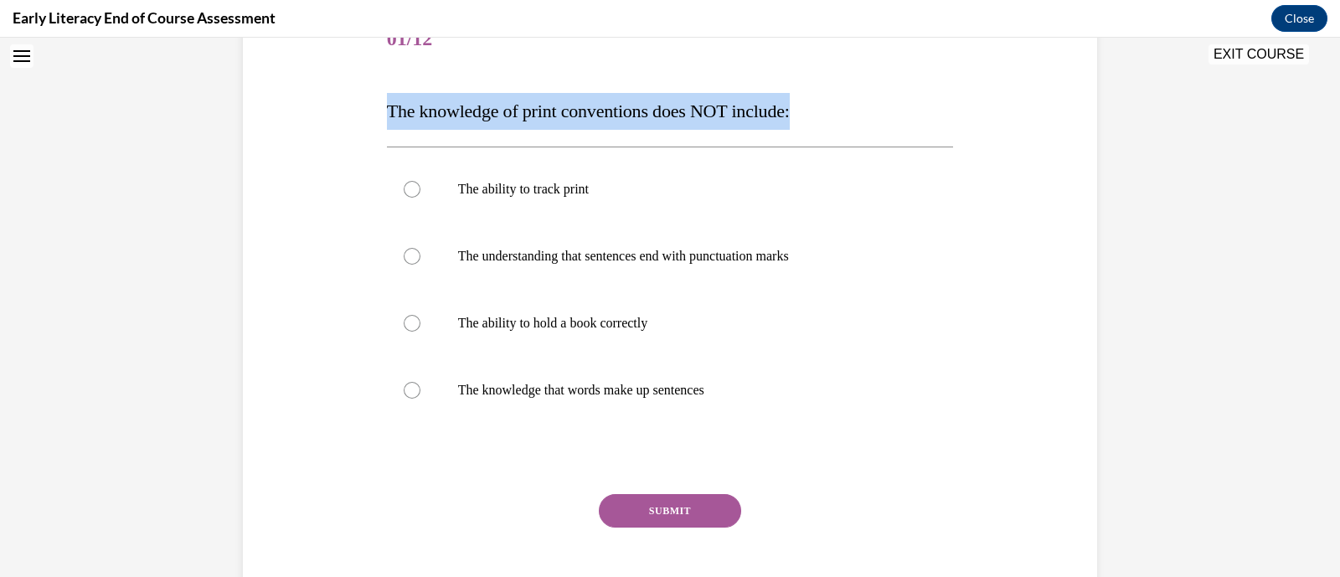
drag, startPoint x: 820, startPoint y: 101, endPoint x: 374, endPoint y: 106, distance: 445.6
click at [383, 106] on div "Question 01/12 The knowledge of print conventions does NOT include: The ability…" at bounding box center [670, 307] width 575 height 650
copy span "The knowledge of print conventions does NOT include:"
click at [874, 390] on p "The knowledge that words make up sentences" at bounding box center [685, 390] width 454 height 17
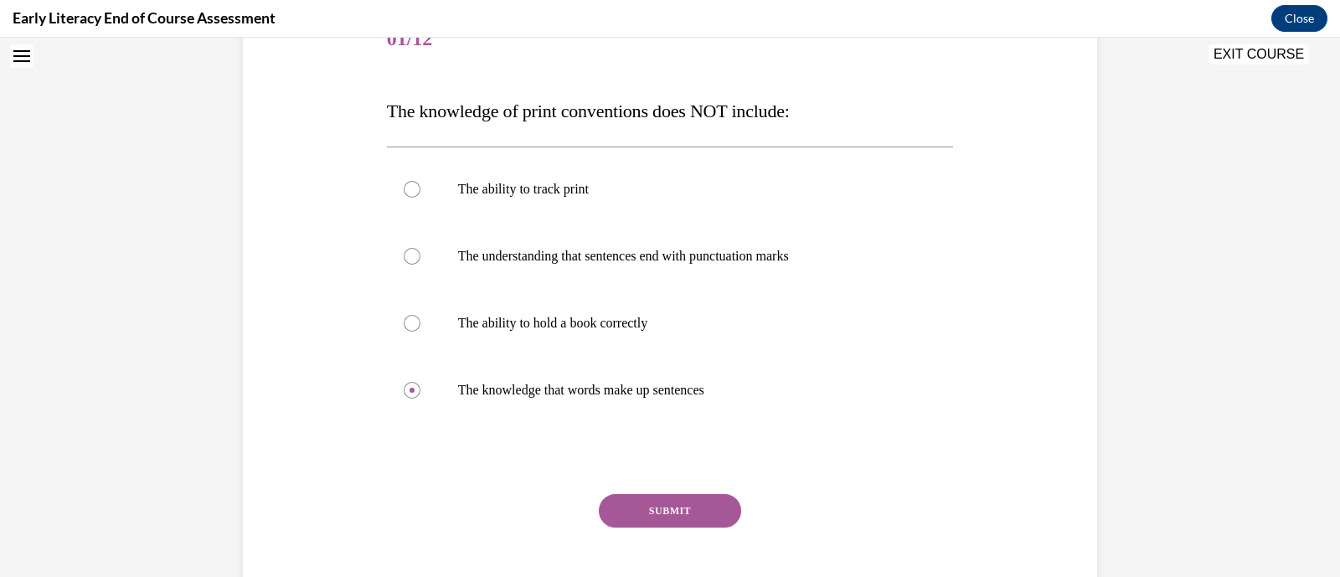
click at [716, 516] on button "SUBMIT" at bounding box center [670, 511] width 142 height 34
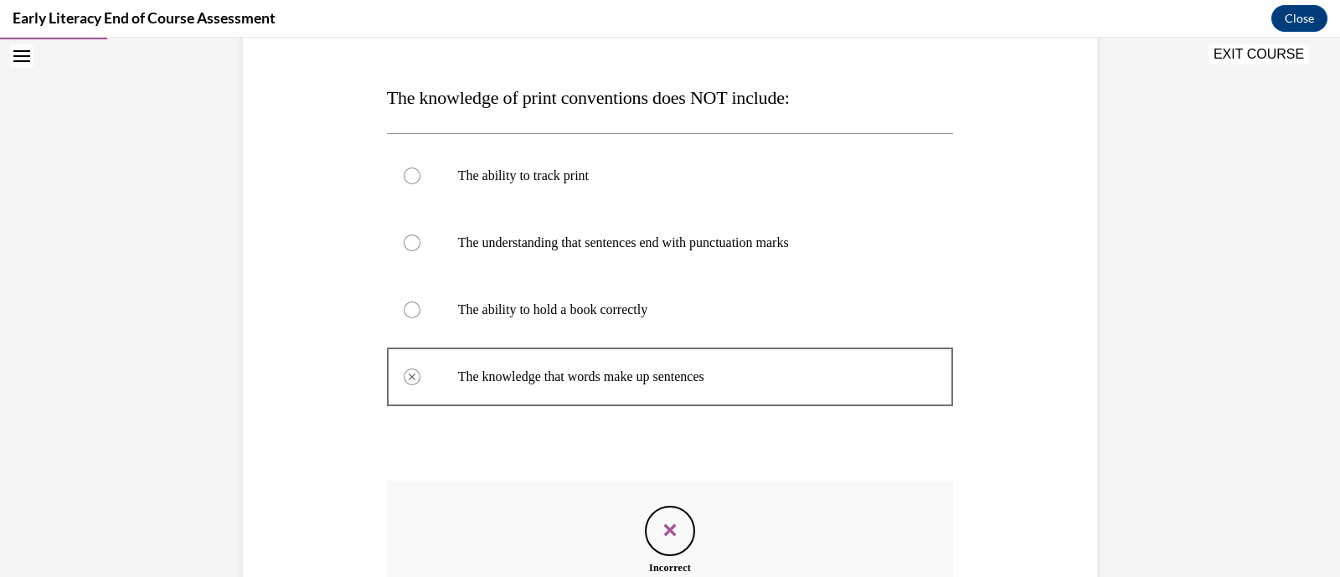
scroll to position [449, 0]
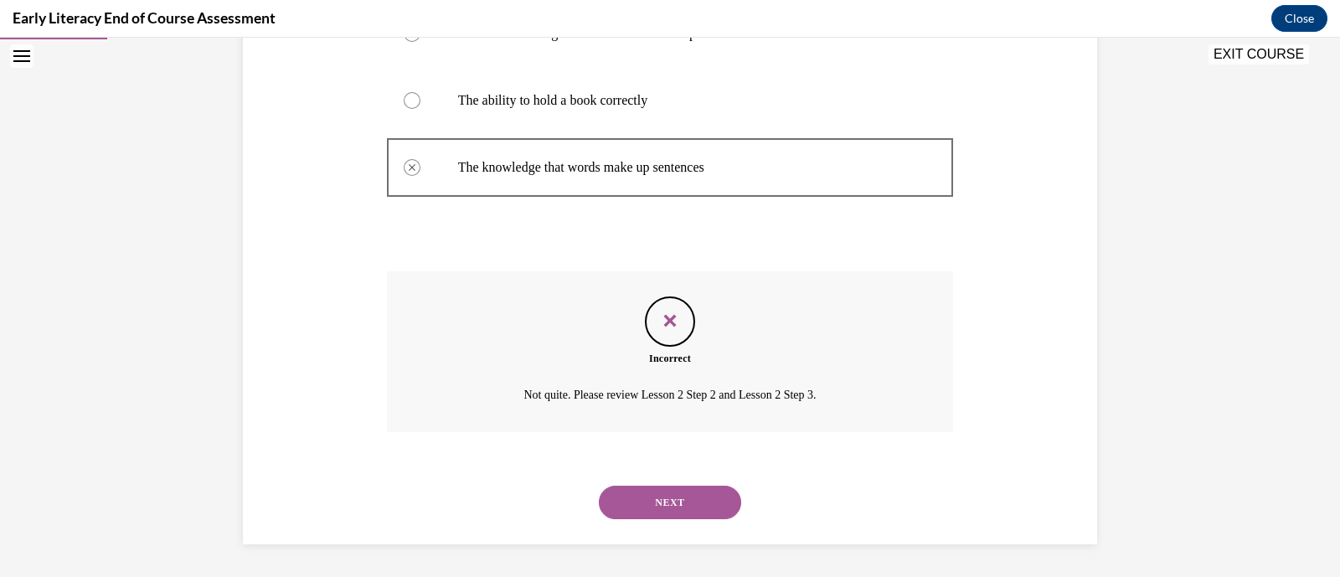
click at [704, 508] on button "NEXT" at bounding box center [670, 503] width 142 height 34
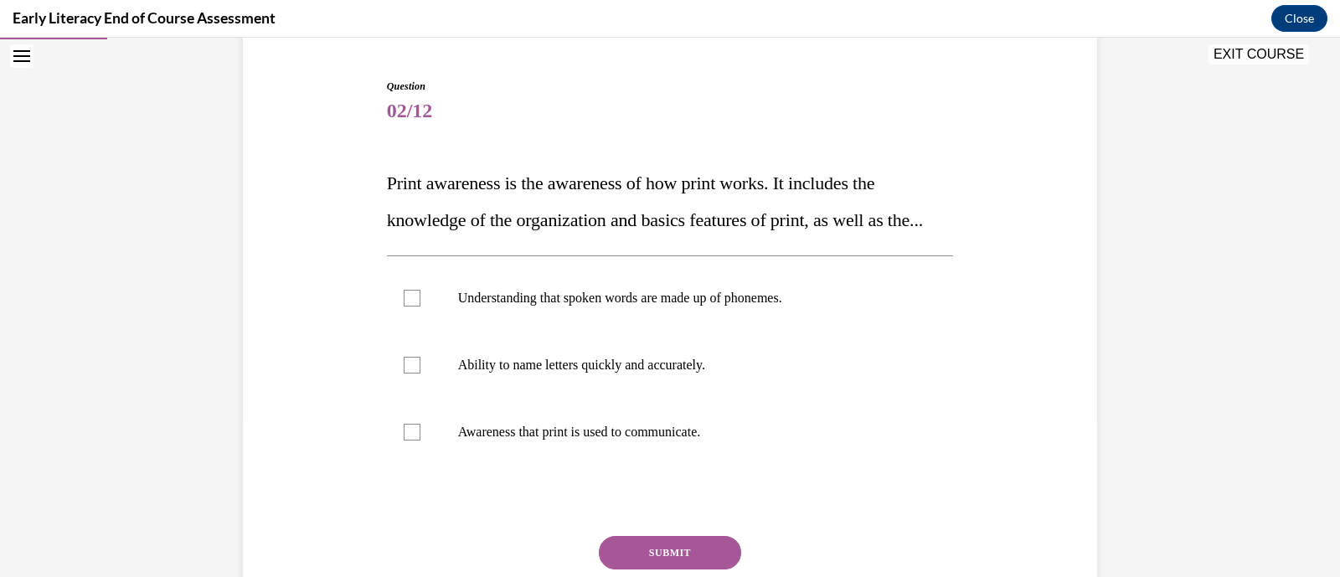
scroll to position [160, 0]
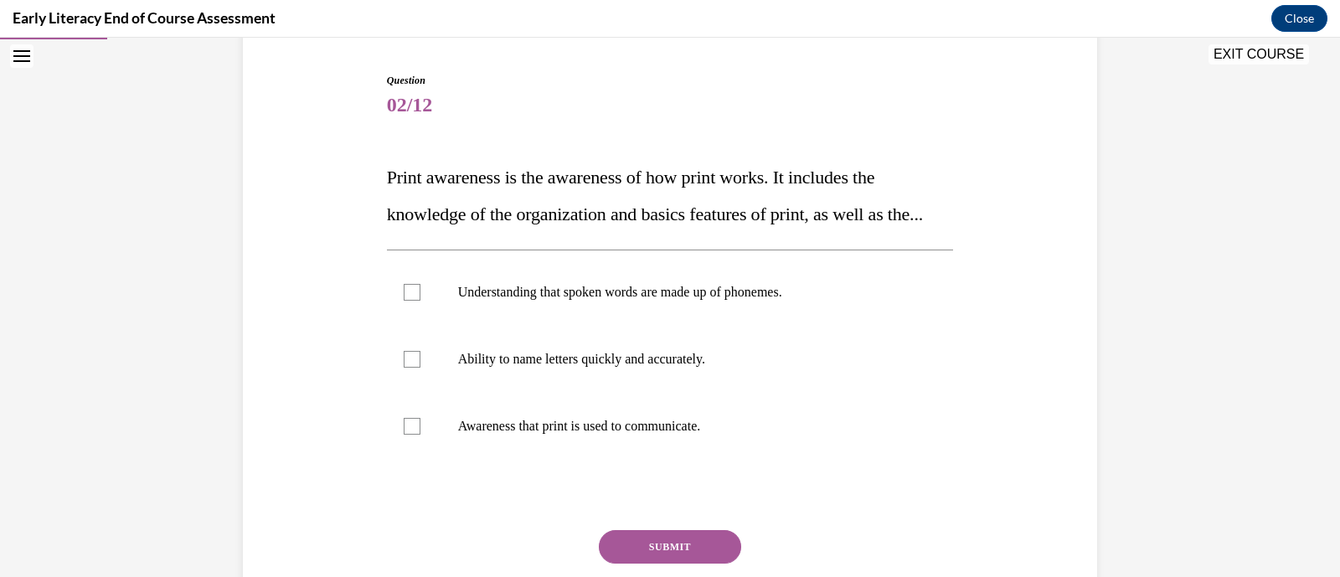
click at [1282, 58] on button "EXIT COURSE" at bounding box center [1259, 54] width 101 height 20
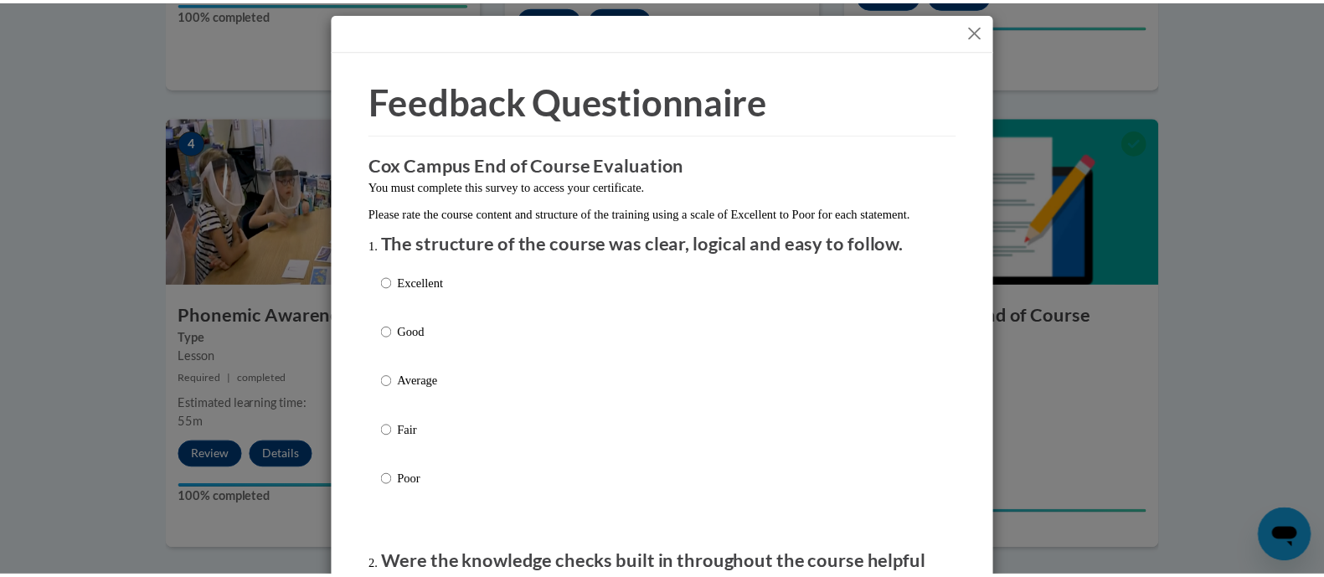
scroll to position [0, 0]
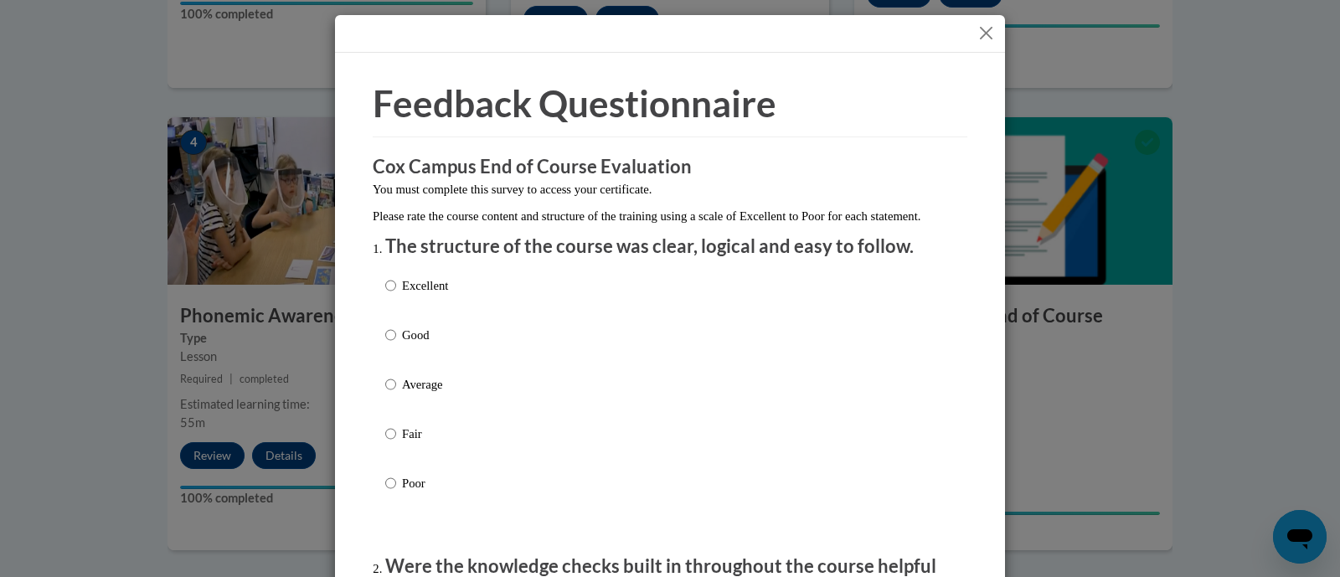
click at [980, 44] on div at bounding box center [670, 34] width 670 height 38
click at [980, 35] on button "Close" at bounding box center [986, 33] width 21 height 21
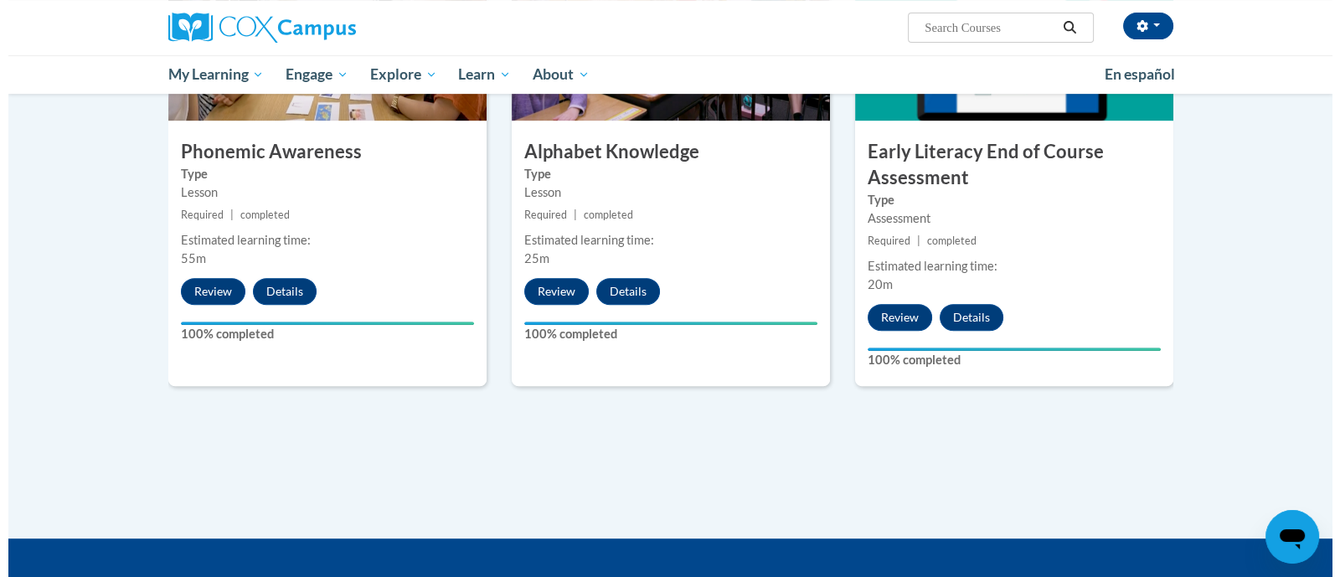
scroll to position [948, 0]
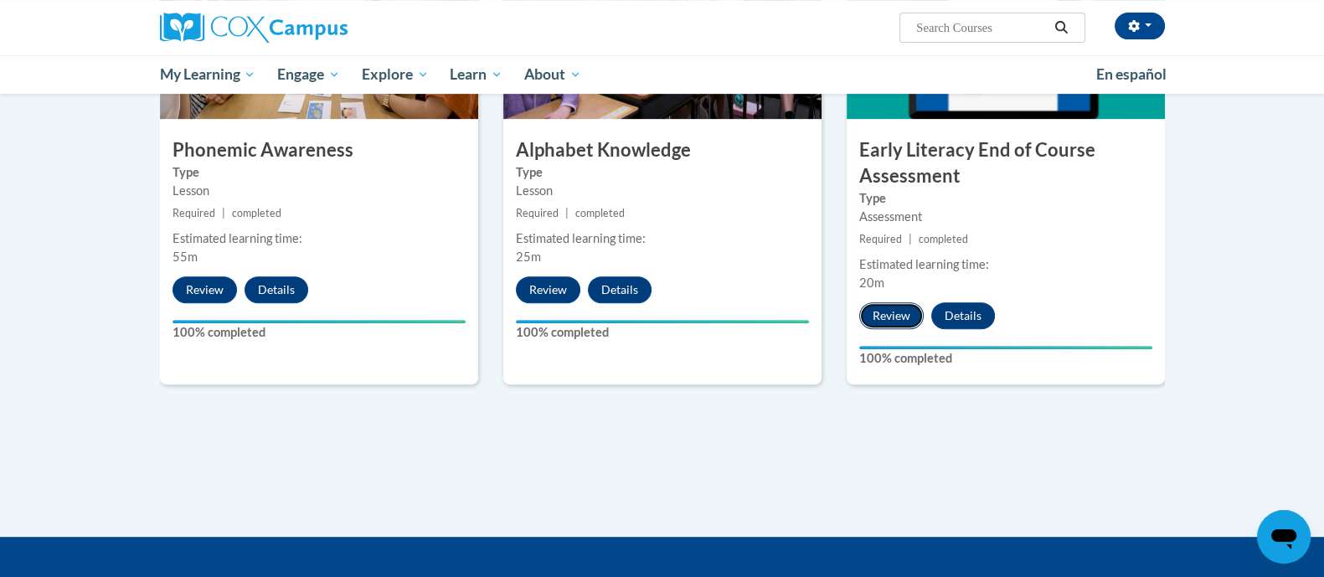
click at [896, 310] on button "Review" at bounding box center [891, 315] width 64 height 27
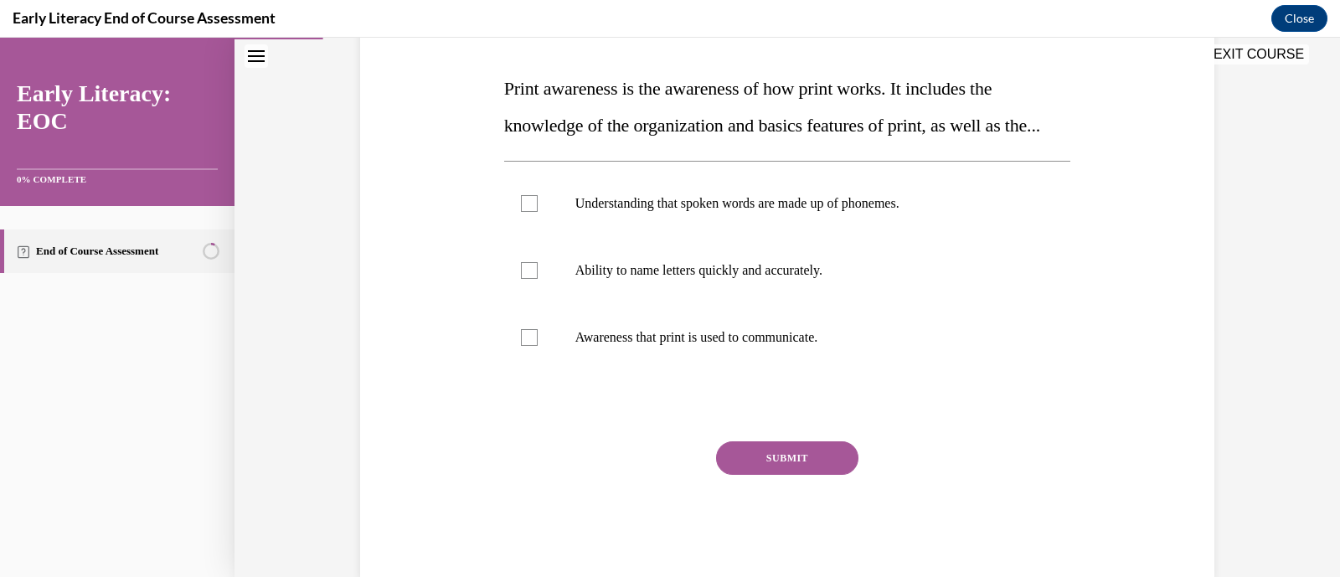
scroll to position [253, 0]
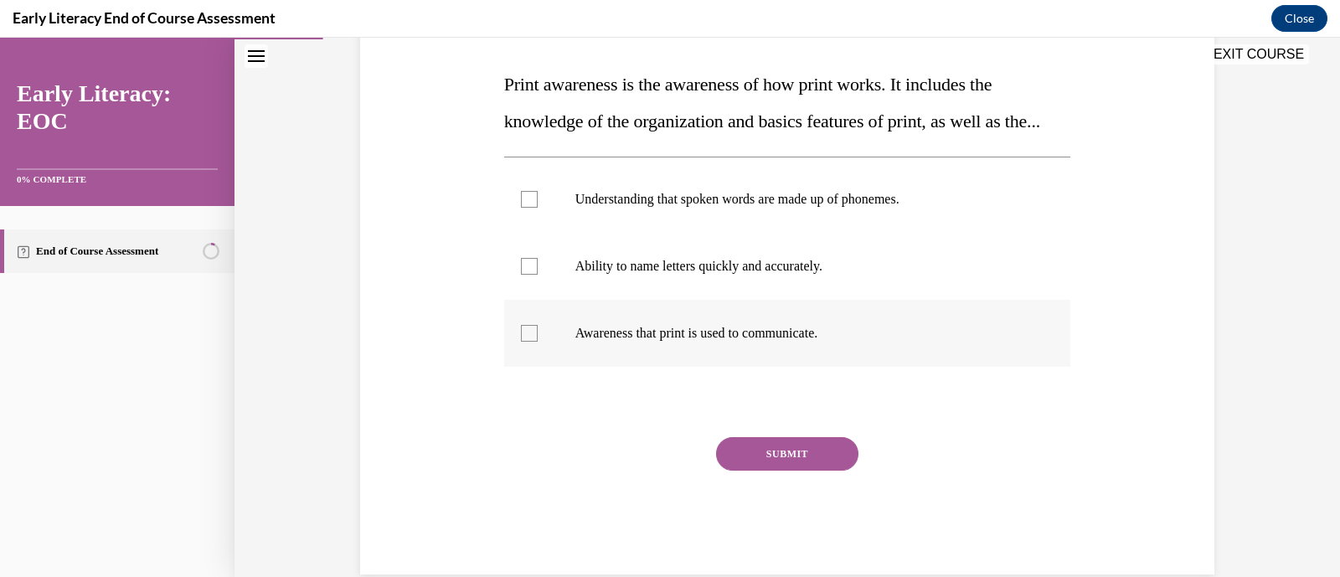
click at [624, 342] on p "Awareness that print is used to communicate." at bounding box center [802, 333] width 454 height 17
click at [758, 471] on button "SUBMIT" at bounding box center [787, 454] width 142 height 34
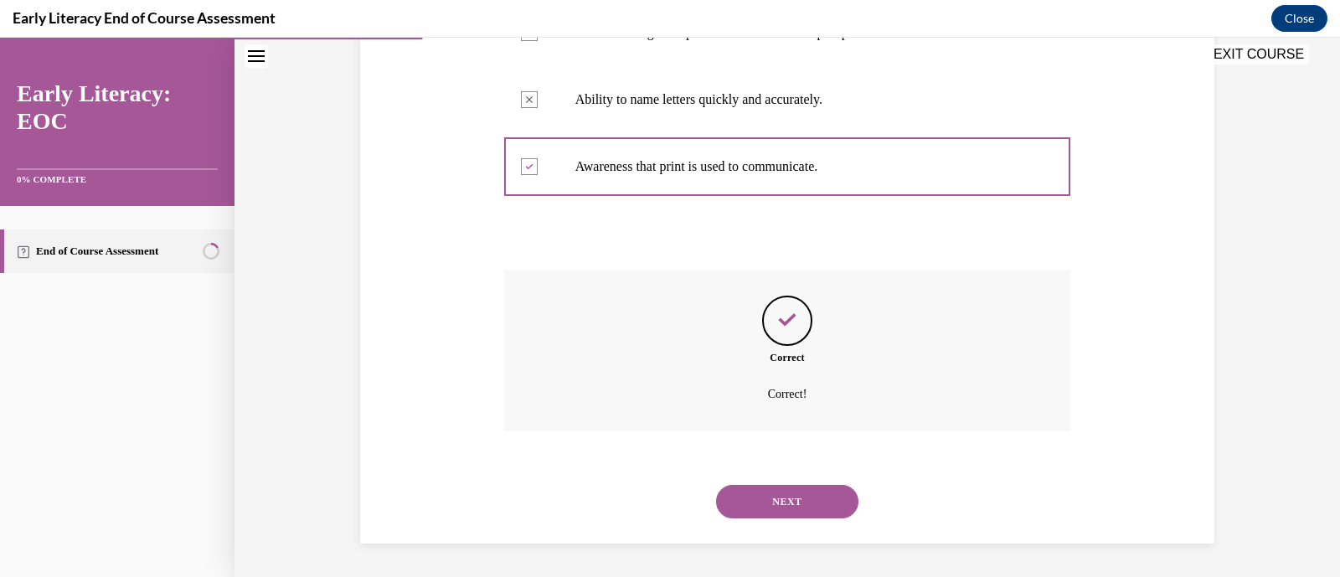
scroll to position [456, 0]
click at [758, 482] on div "NEXT" at bounding box center [787, 501] width 567 height 67
click at [758, 487] on button "NEXT" at bounding box center [787, 502] width 142 height 34
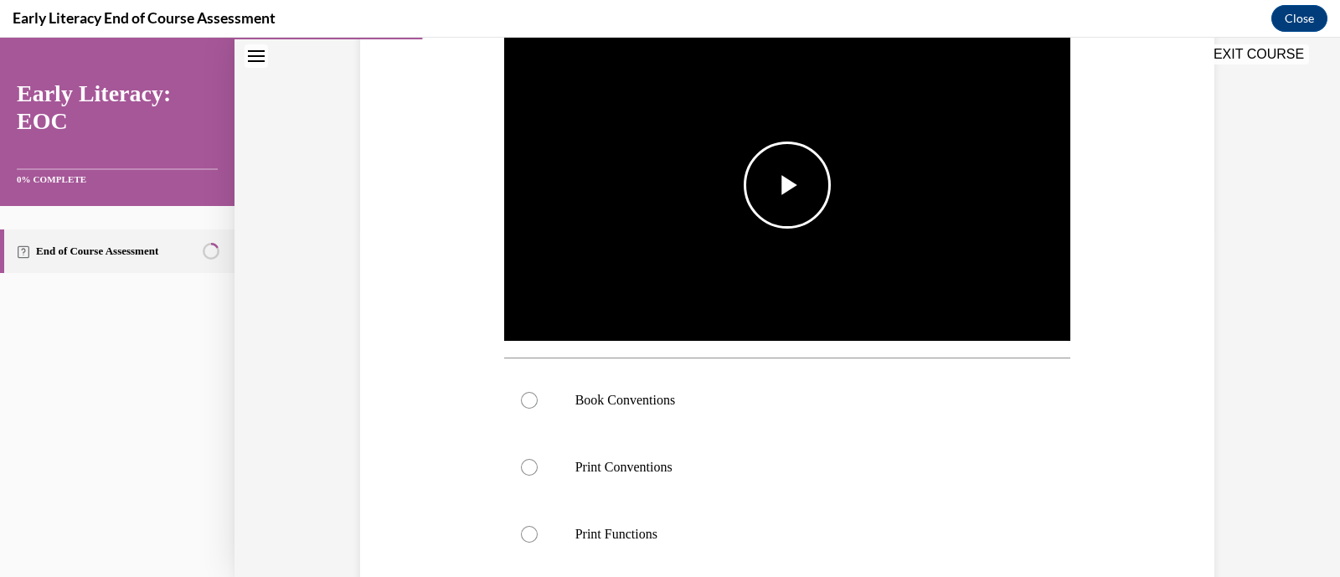
click at [787, 185] on span "Video player" at bounding box center [787, 185] width 0 height 0
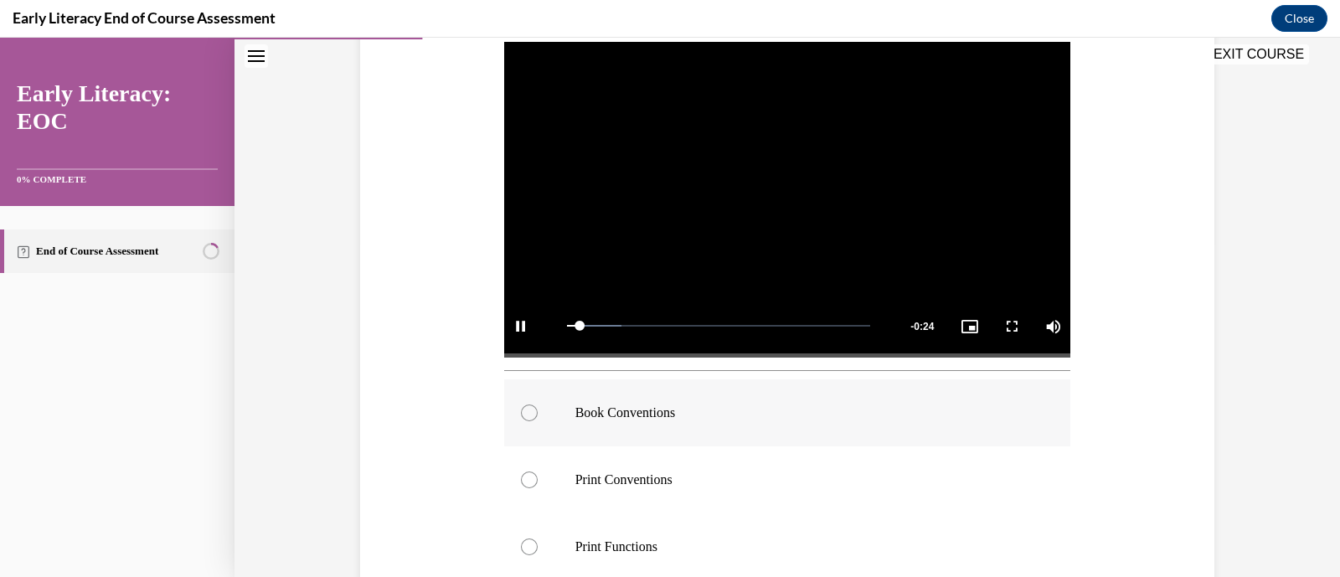
click at [641, 407] on p "Book Conventions" at bounding box center [802, 413] width 454 height 17
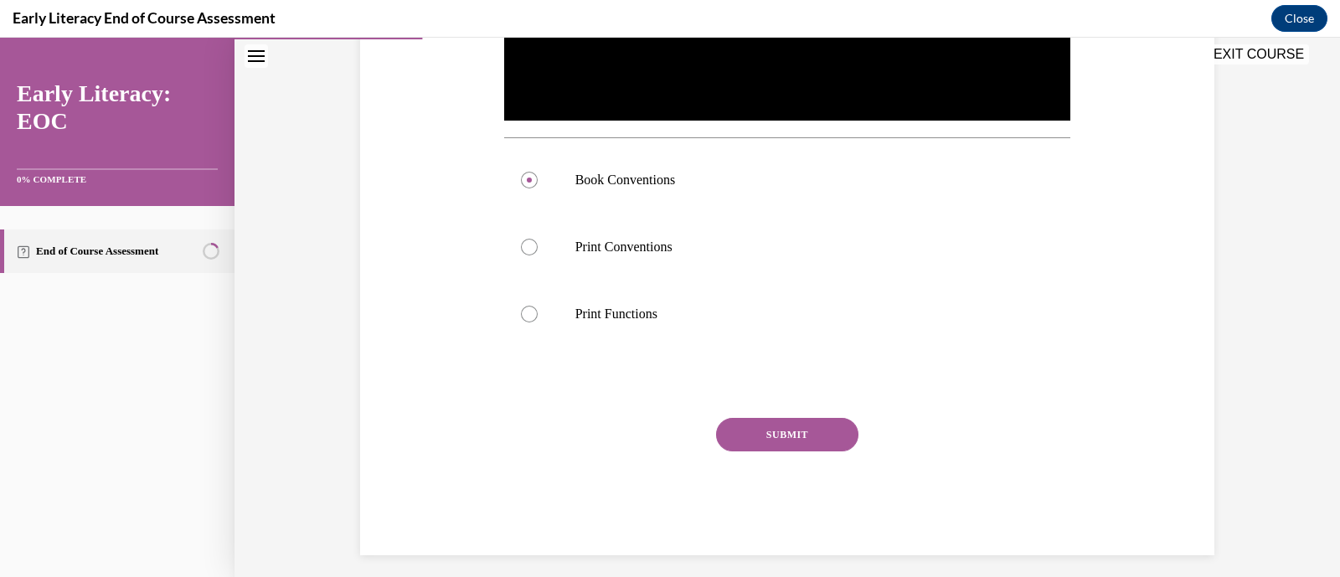
click at [726, 433] on button "SUBMIT" at bounding box center [787, 435] width 142 height 34
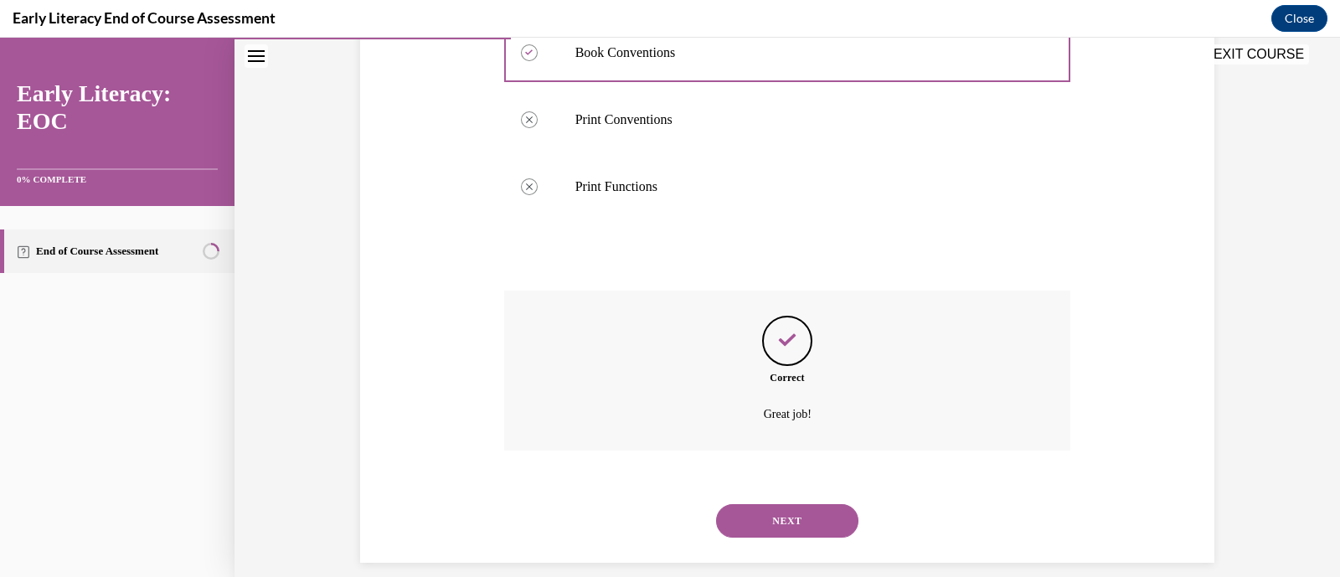
scroll to position [713, 0]
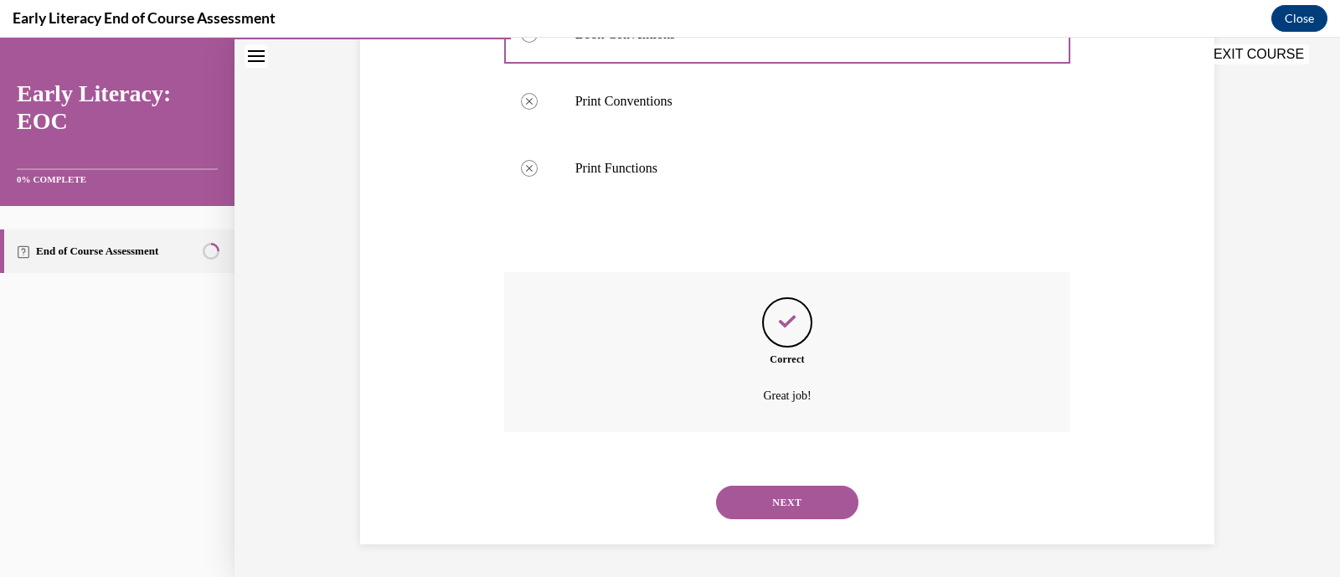
click at [761, 502] on button "NEXT" at bounding box center [787, 503] width 142 height 34
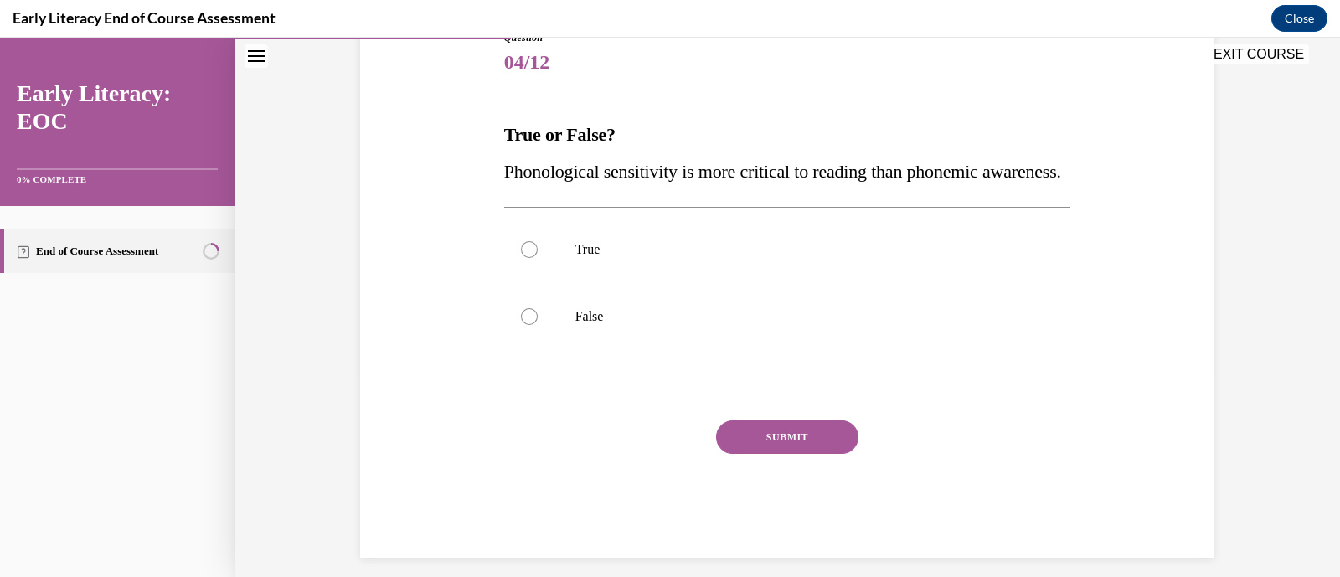
scroll to position [211, 0]
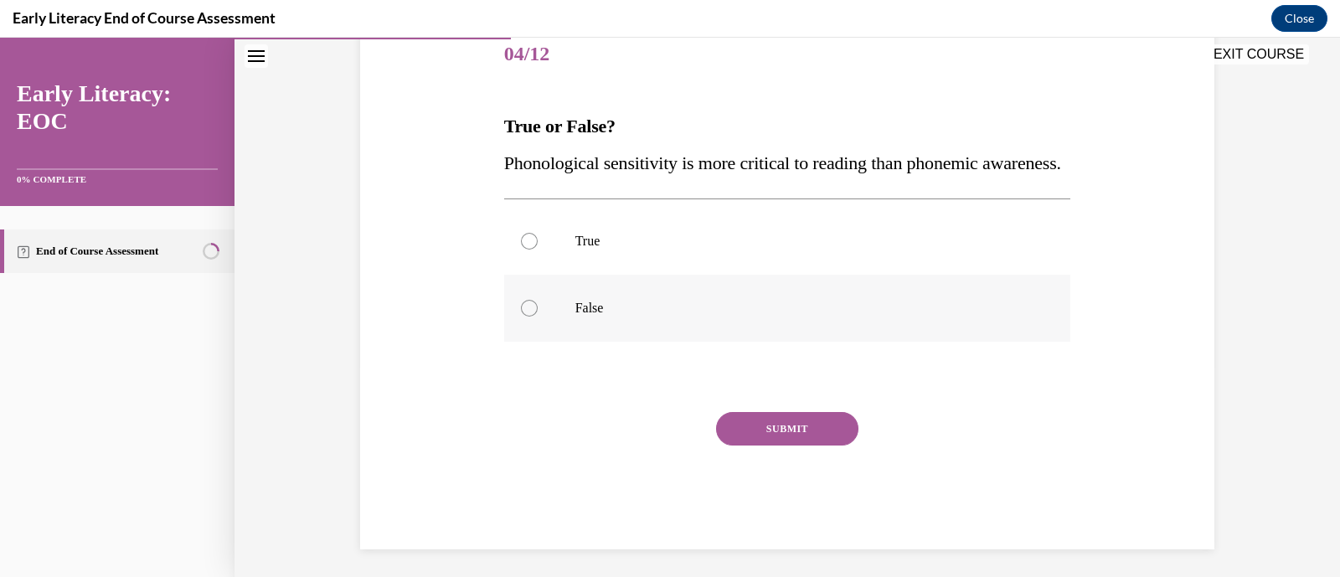
click at [605, 317] on p "False" at bounding box center [802, 308] width 454 height 17
click at [775, 446] on button "SUBMIT" at bounding box center [787, 429] width 142 height 34
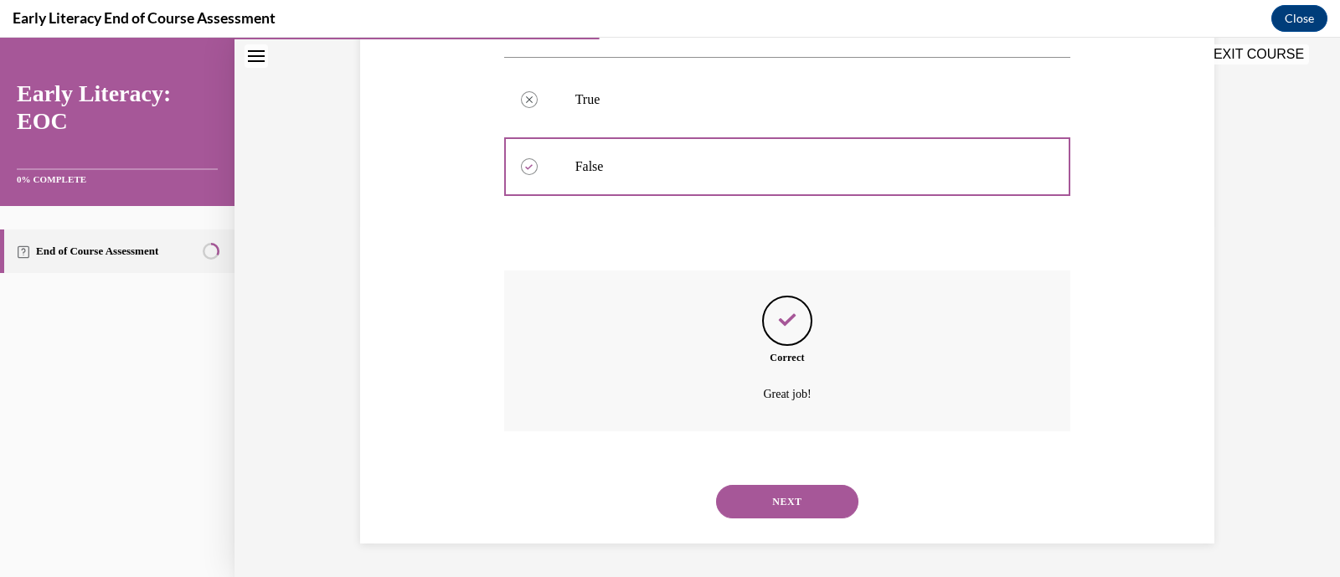
scroll to position [389, 0]
click at [776, 511] on button "NEXT" at bounding box center [787, 502] width 142 height 34
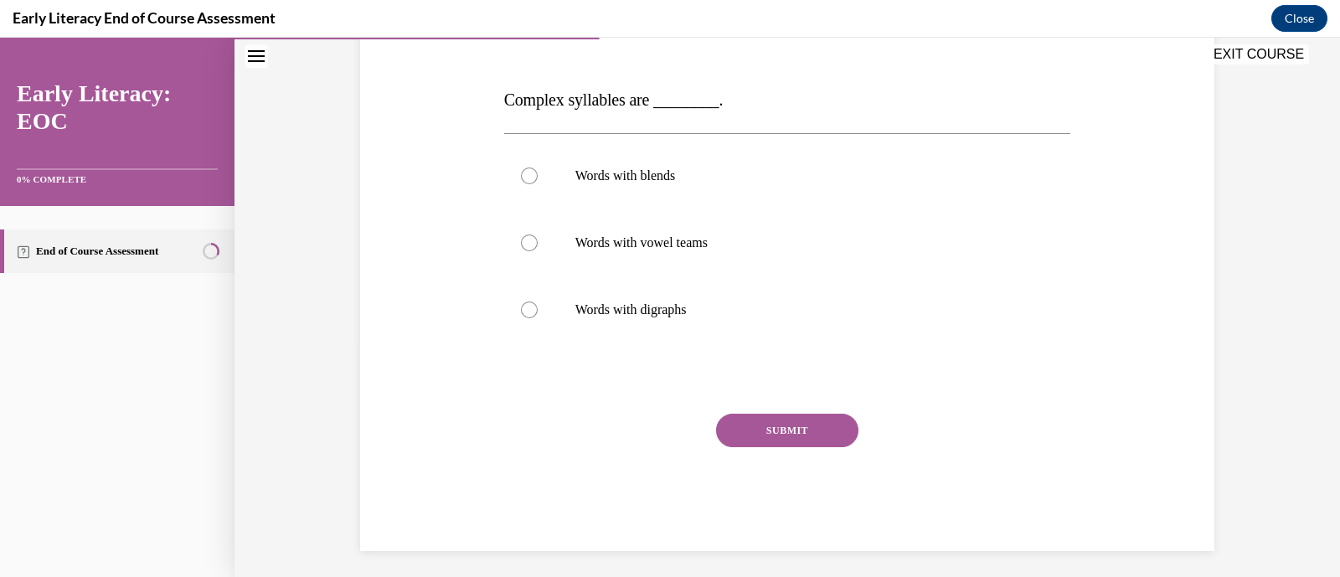
scroll to position [239, 0]
click at [627, 173] on p "Words with blends" at bounding box center [802, 173] width 454 height 17
click at [757, 429] on button "SUBMIT" at bounding box center [787, 428] width 142 height 34
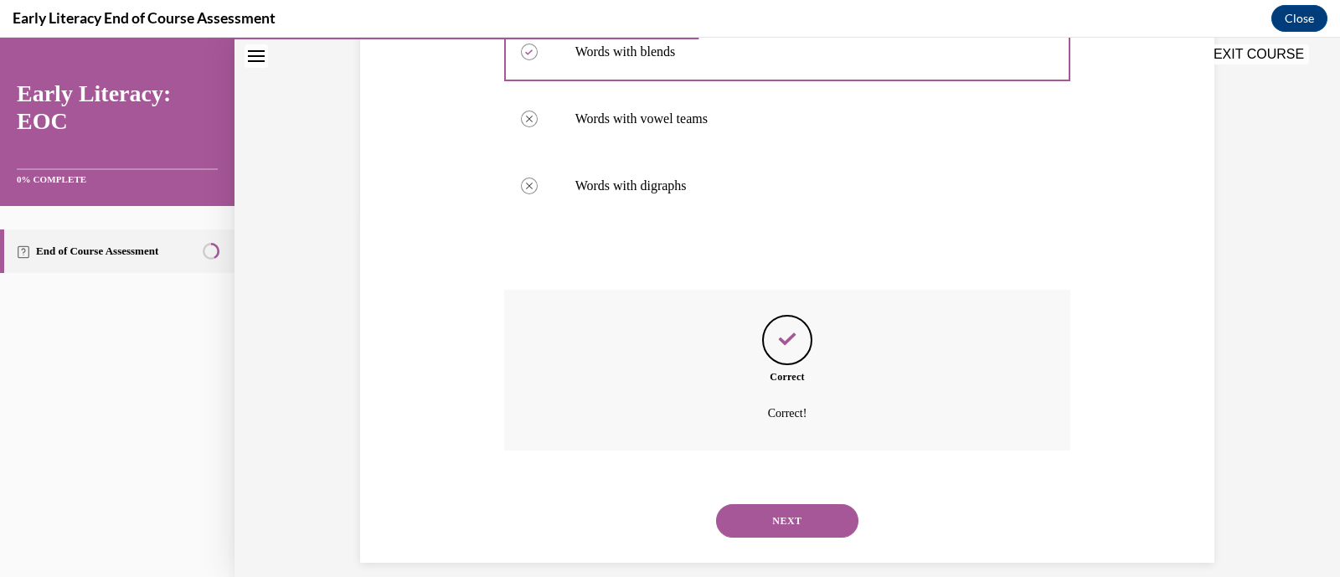
scroll to position [379, 0]
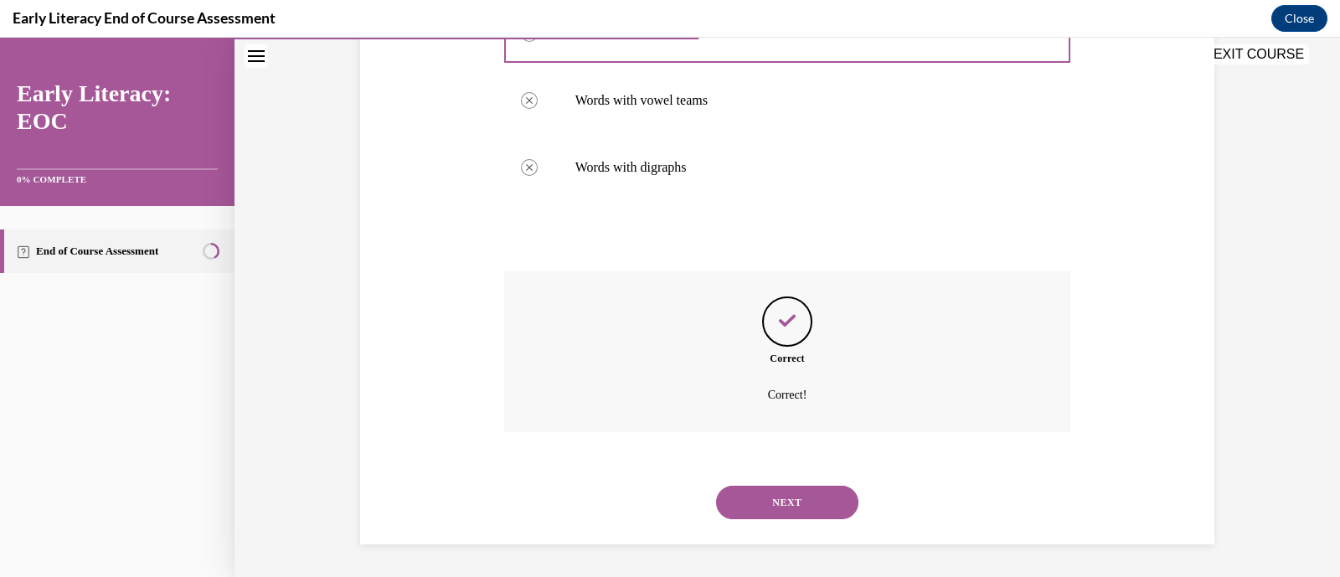
click at [763, 487] on button "NEXT" at bounding box center [787, 503] width 142 height 34
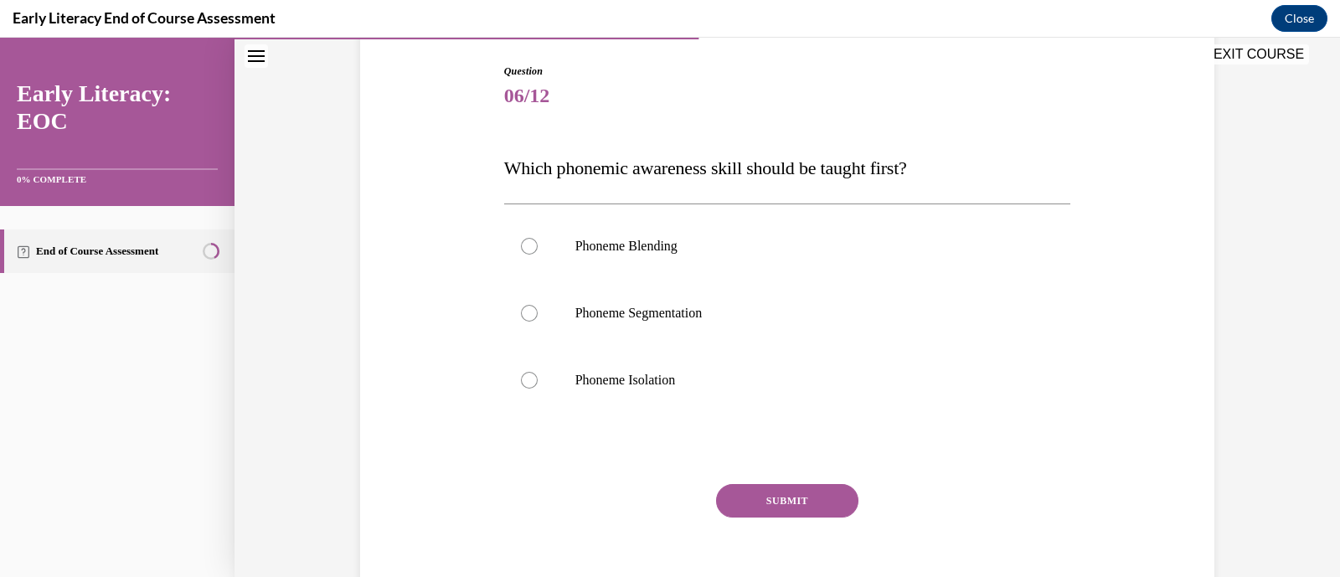
scroll to position [171, 0]
click at [660, 378] on p "Phoneme Isolation" at bounding box center [802, 378] width 454 height 17
click at [749, 490] on button "SUBMIT" at bounding box center [787, 499] width 142 height 34
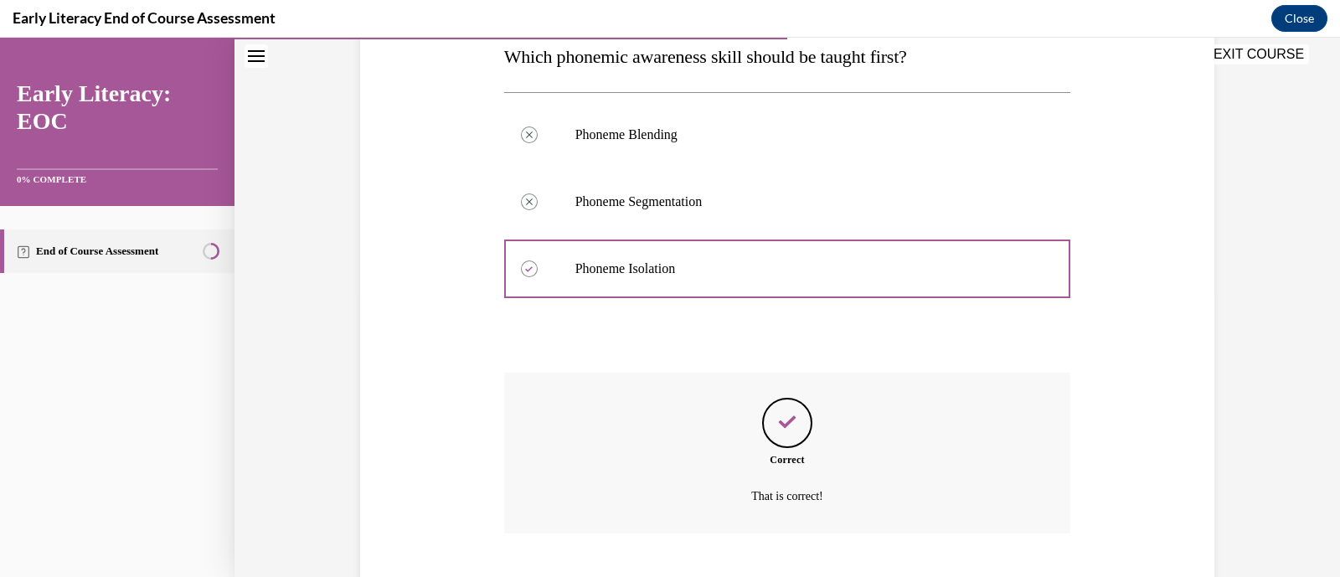
scroll to position [382, 0]
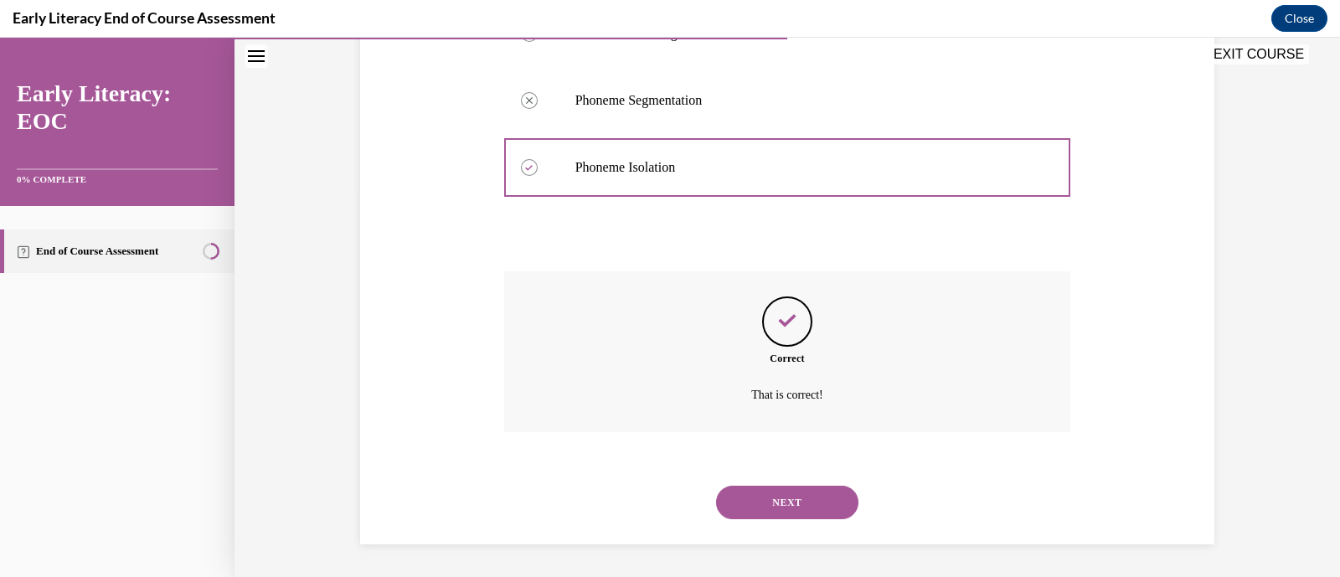
click at [765, 489] on button "NEXT" at bounding box center [787, 503] width 142 height 34
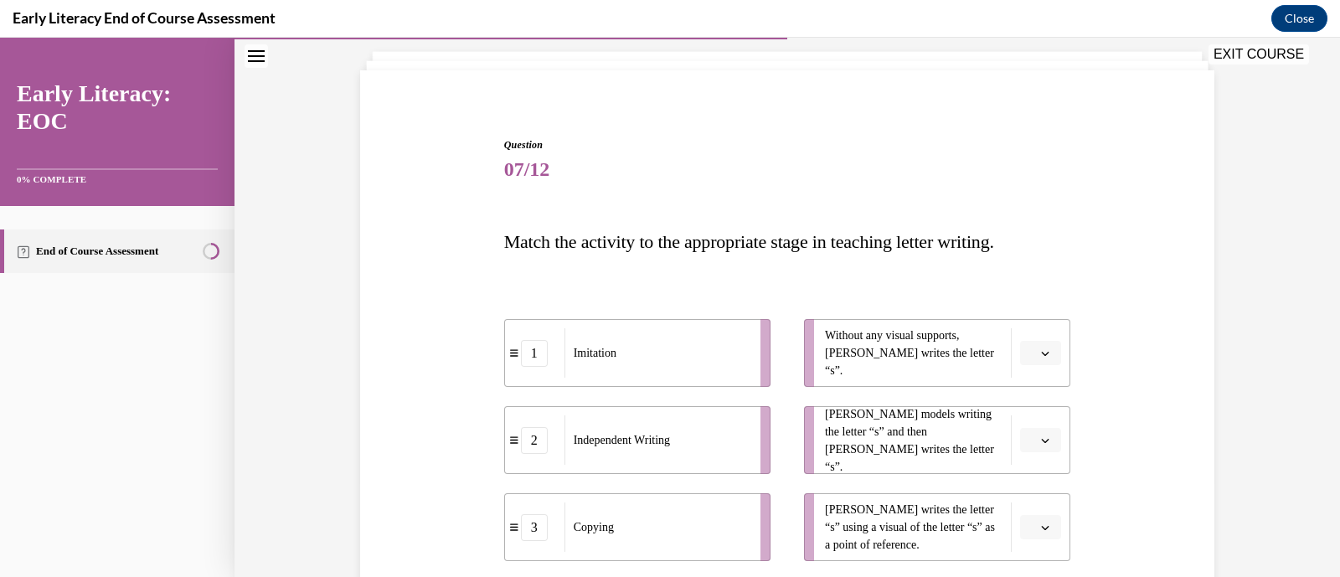
scroll to position [224, 0]
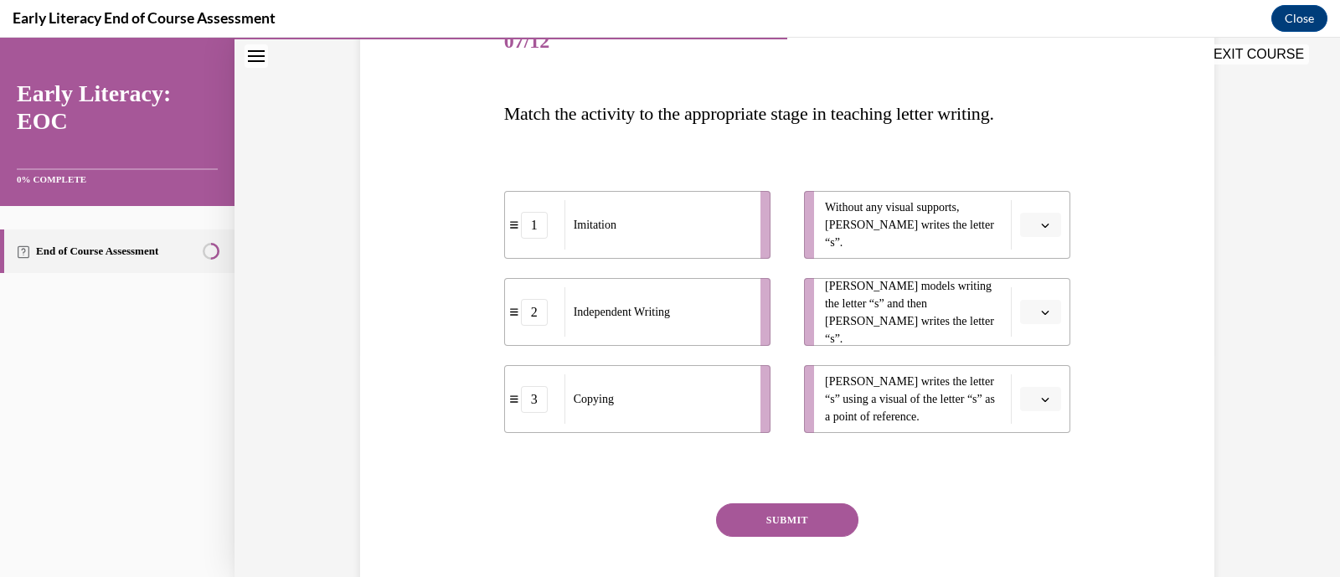
click at [1048, 222] on button "button" at bounding box center [1040, 225] width 41 height 25
click at [1019, 320] on div "2" at bounding box center [1031, 329] width 42 height 34
click at [1029, 318] on button "button" at bounding box center [1040, 312] width 41 height 25
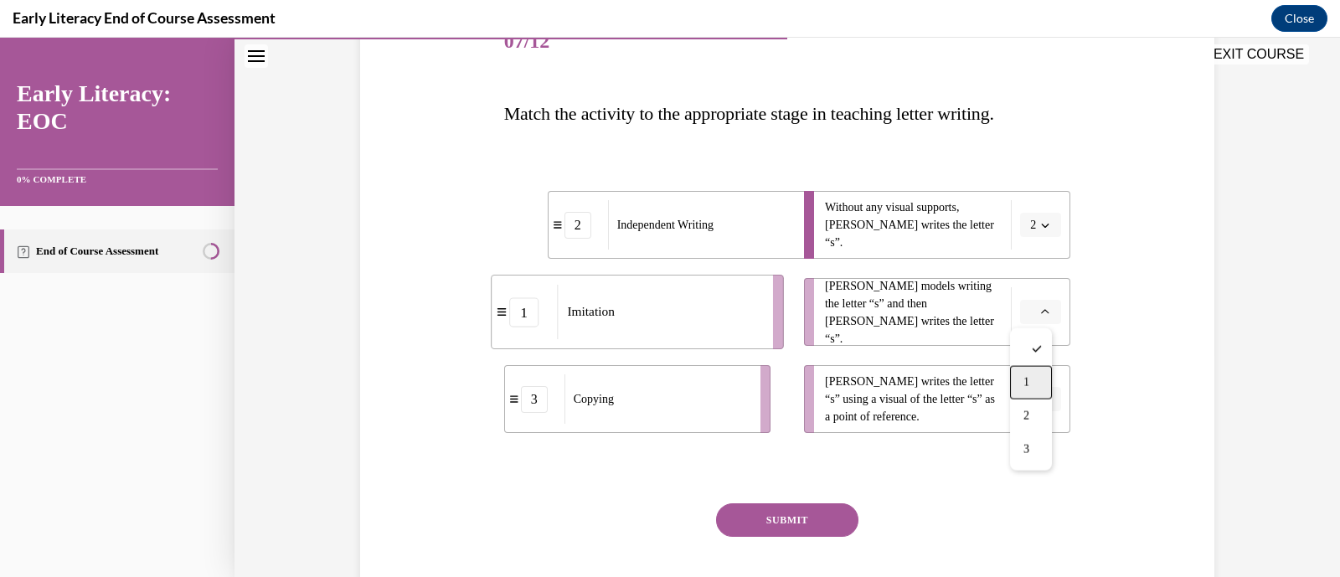
click at [1026, 378] on span "1" at bounding box center [1027, 382] width 6 height 13
click at [1031, 406] on button "button" at bounding box center [1040, 399] width 41 height 25
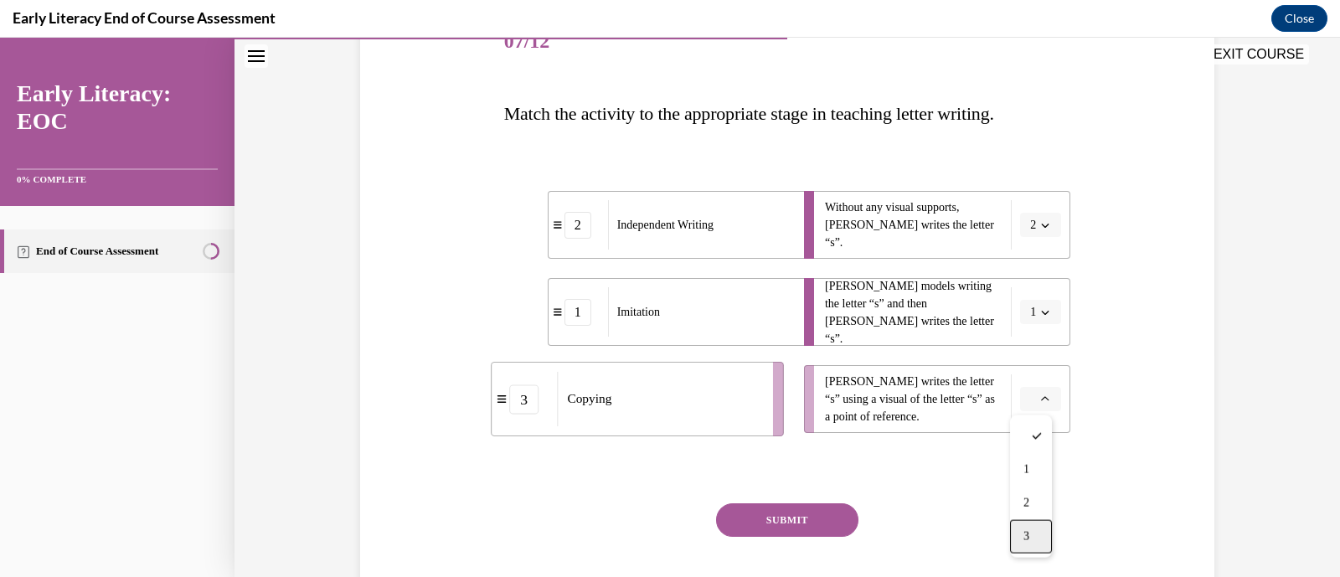
click at [1034, 533] on div "3" at bounding box center [1031, 537] width 42 height 34
click at [794, 529] on button "SUBMIT" at bounding box center [787, 520] width 142 height 34
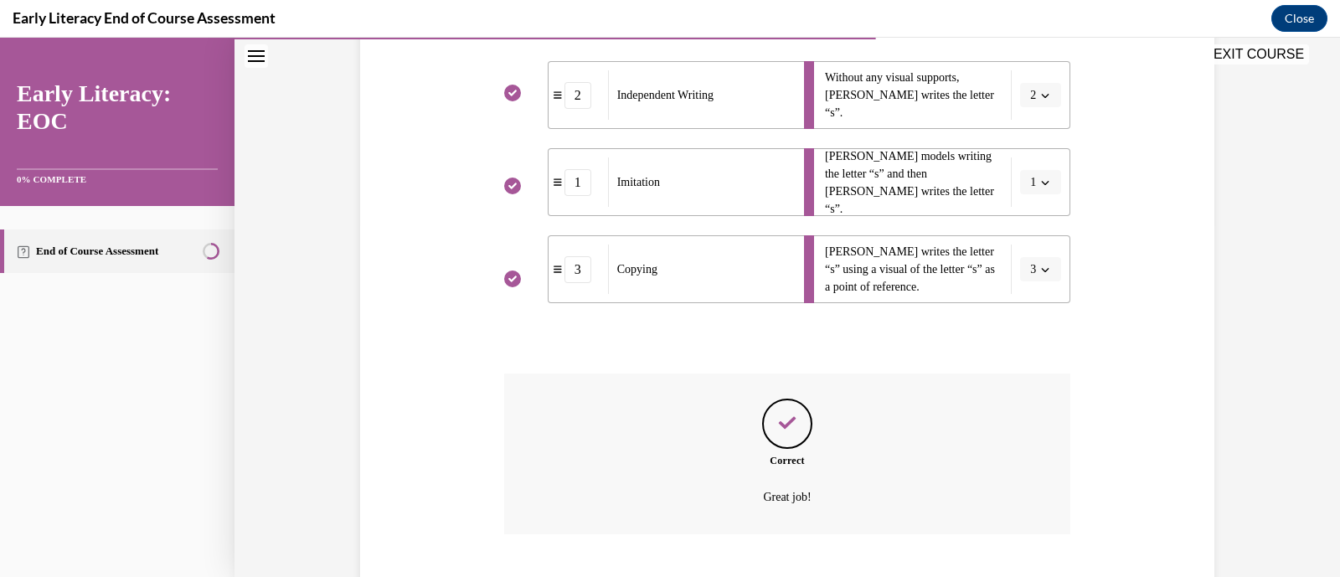
scroll to position [456, 0]
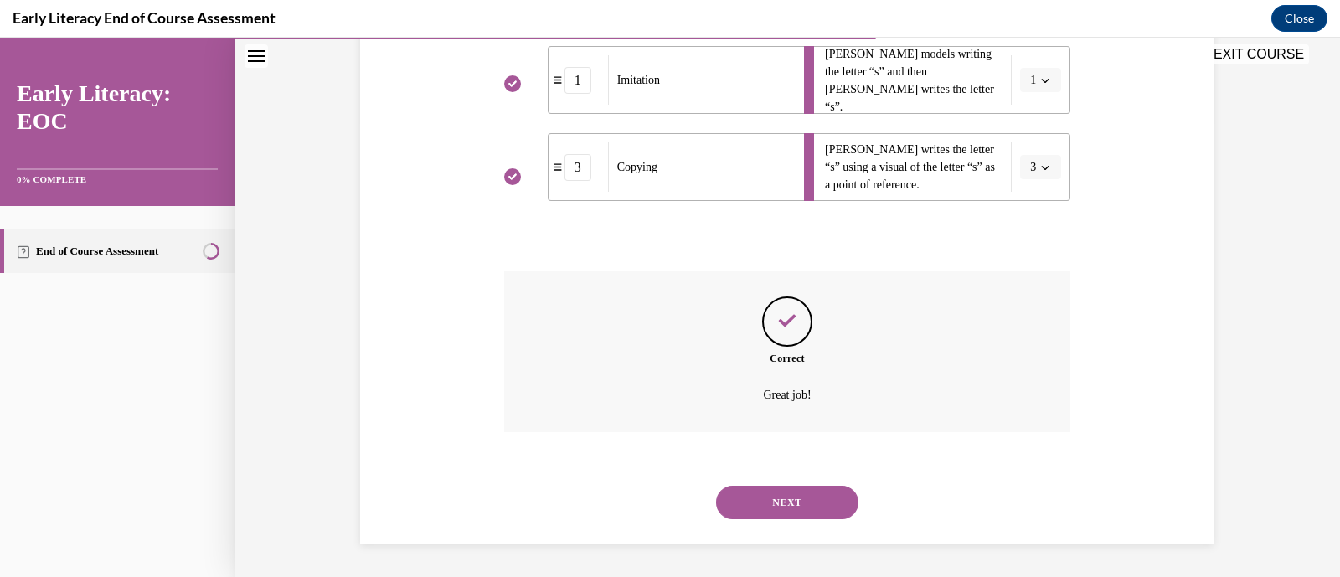
click at [766, 493] on button "NEXT" at bounding box center [787, 503] width 142 height 34
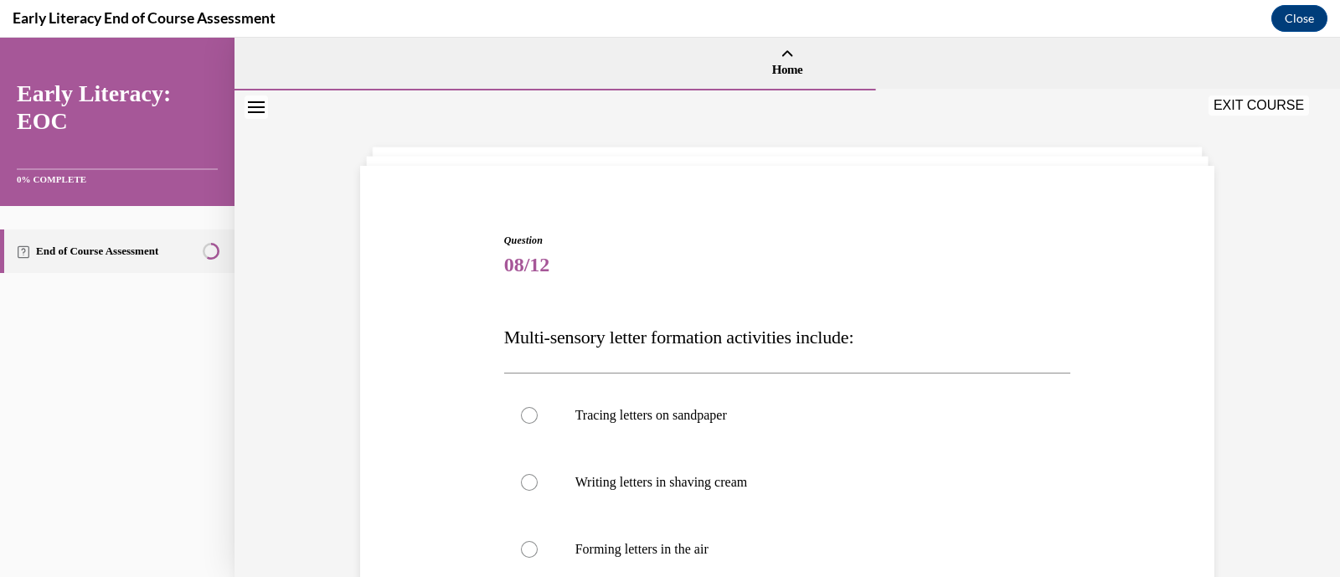
scroll to position [130, 0]
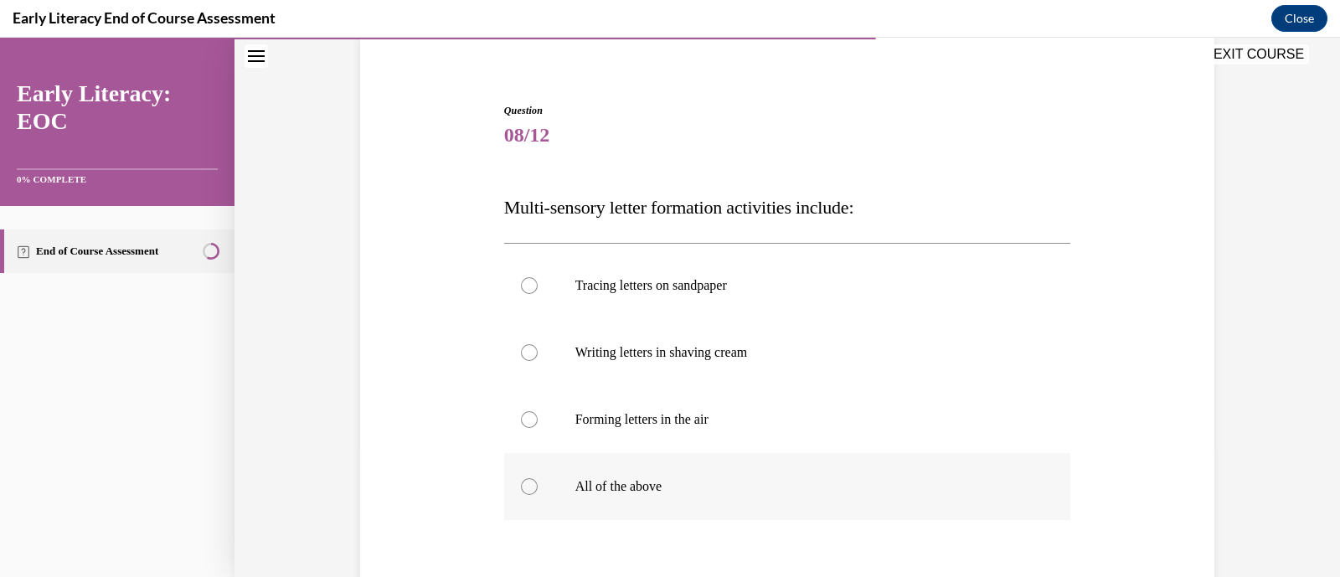
click at [588, 493] on p "All of the above" at bounding box center [802, 486] width 454 height 17
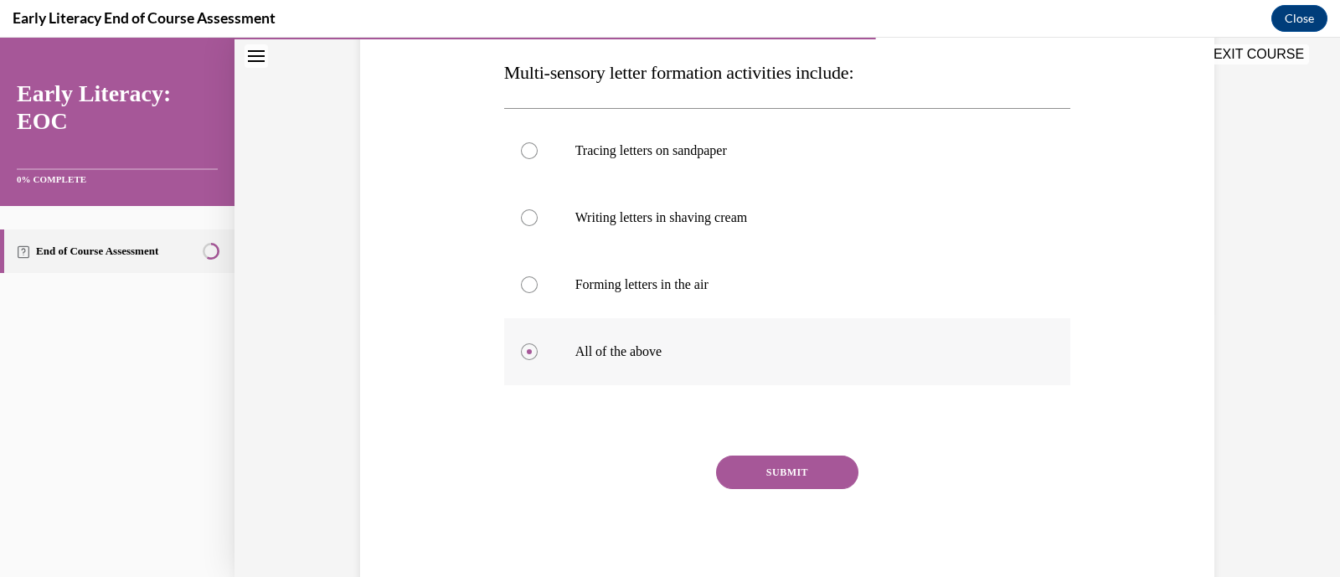
scroll to position [314, 0]
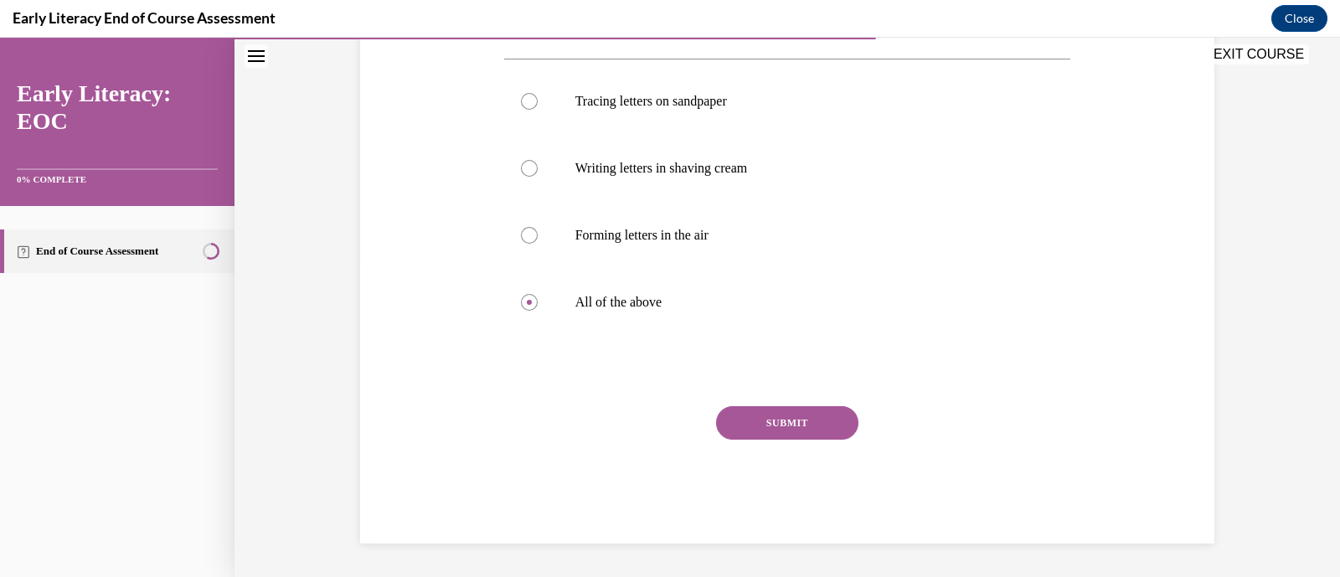
click at [778, 411] on button "SUBMIT" at bounding box center [787, 423] width 142 height 34
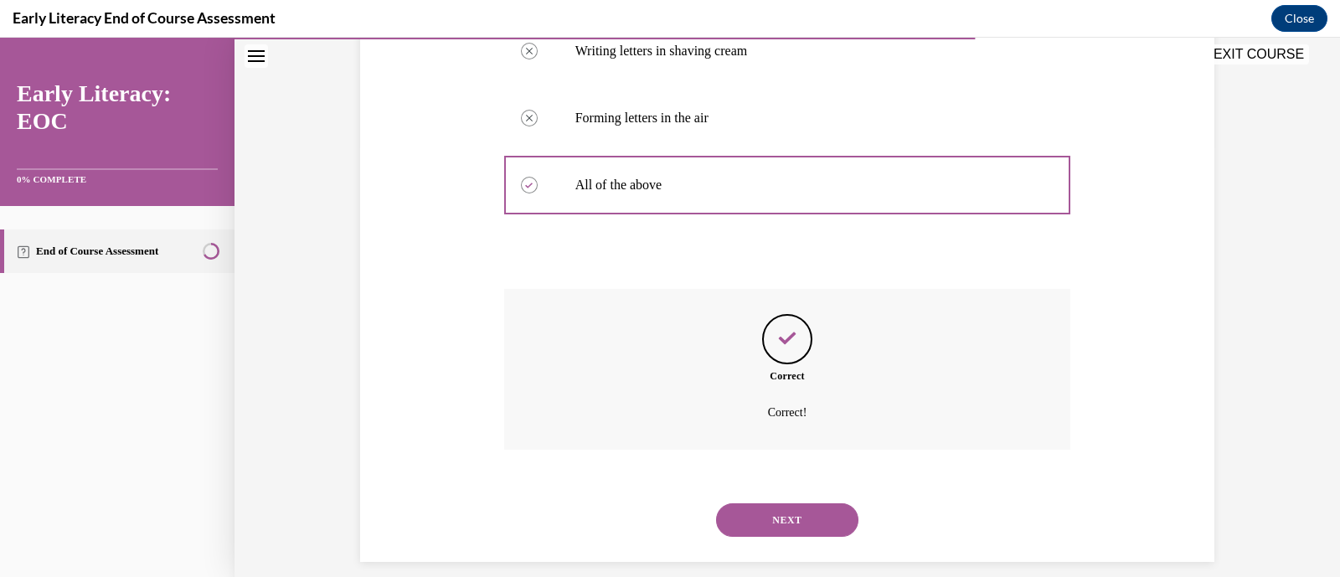
scroll to position [449, 0]
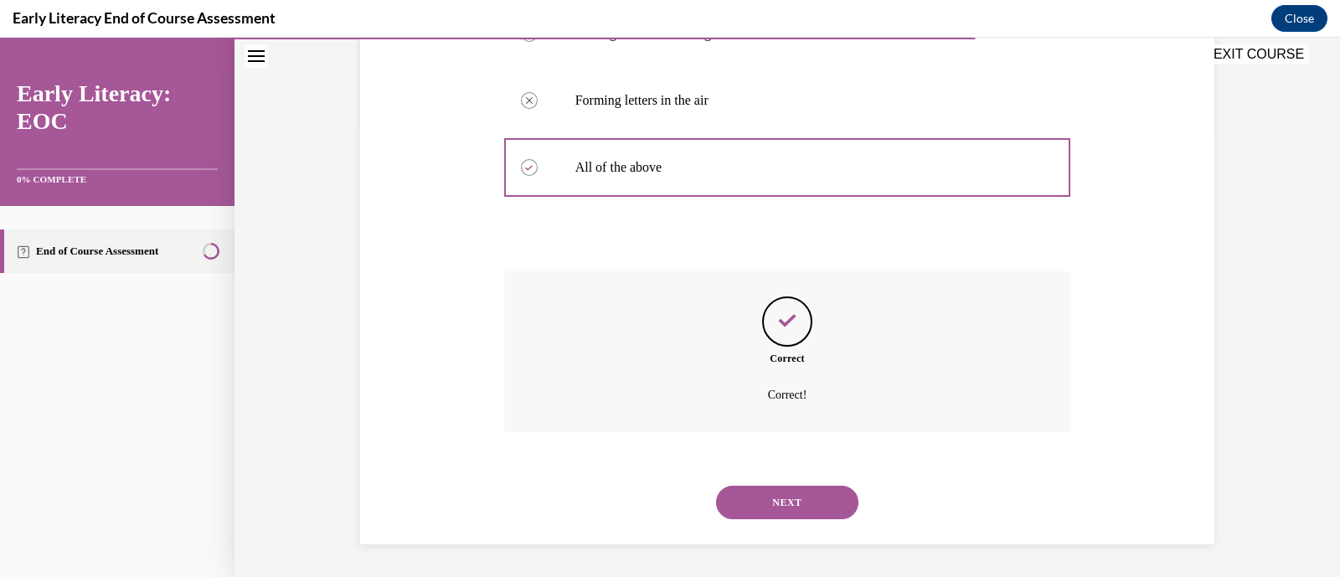
click at [776, 483] on div "NEXT" at bounding box center [787, 502] width 567 height 67
click at [775, 503] on button "NEXT" at bounding box center [787, 503] width 142 height 34
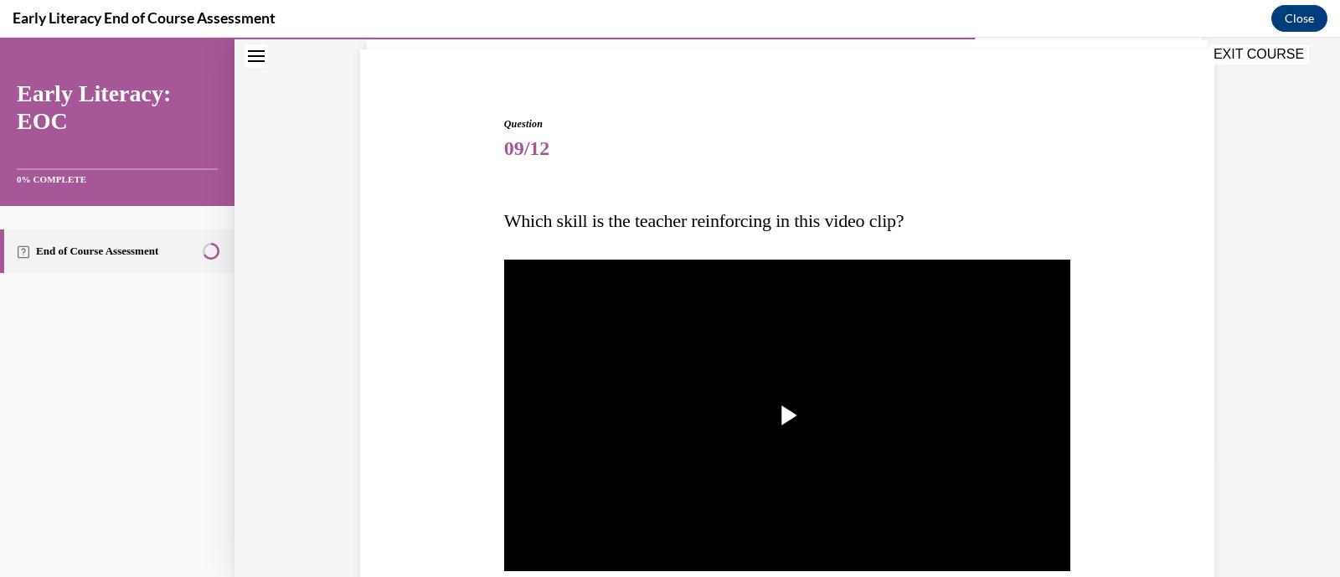
scroll to position [119, 0]
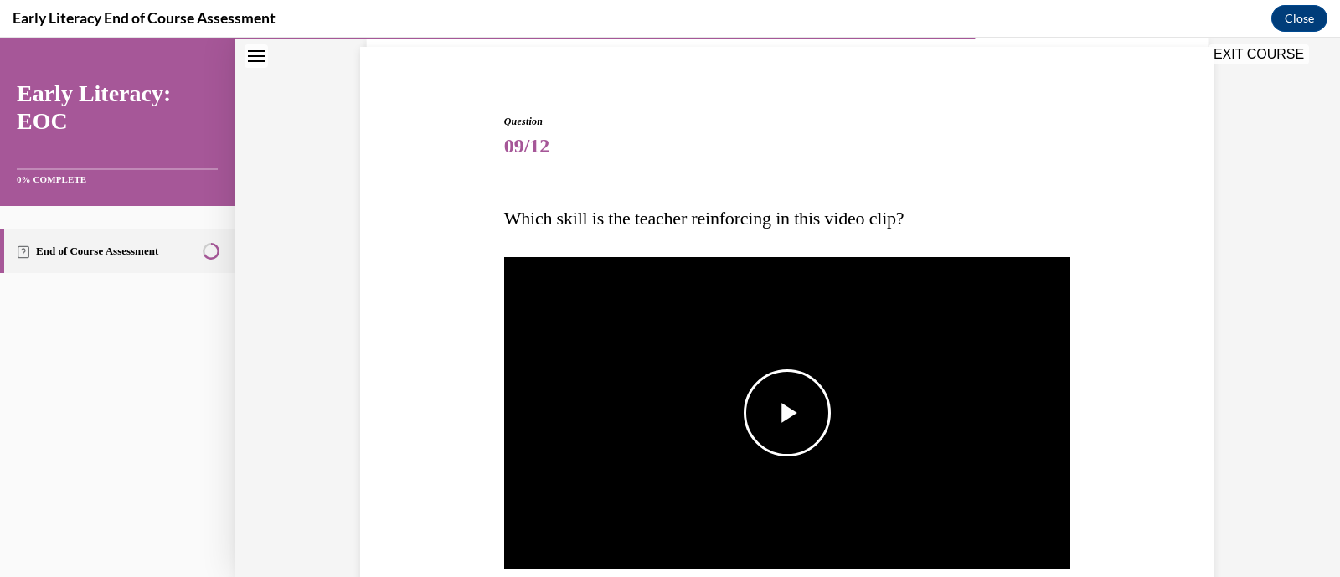
click at [787, 413] on span "Video player" at bounding box center [787, 413] width 0 height 0
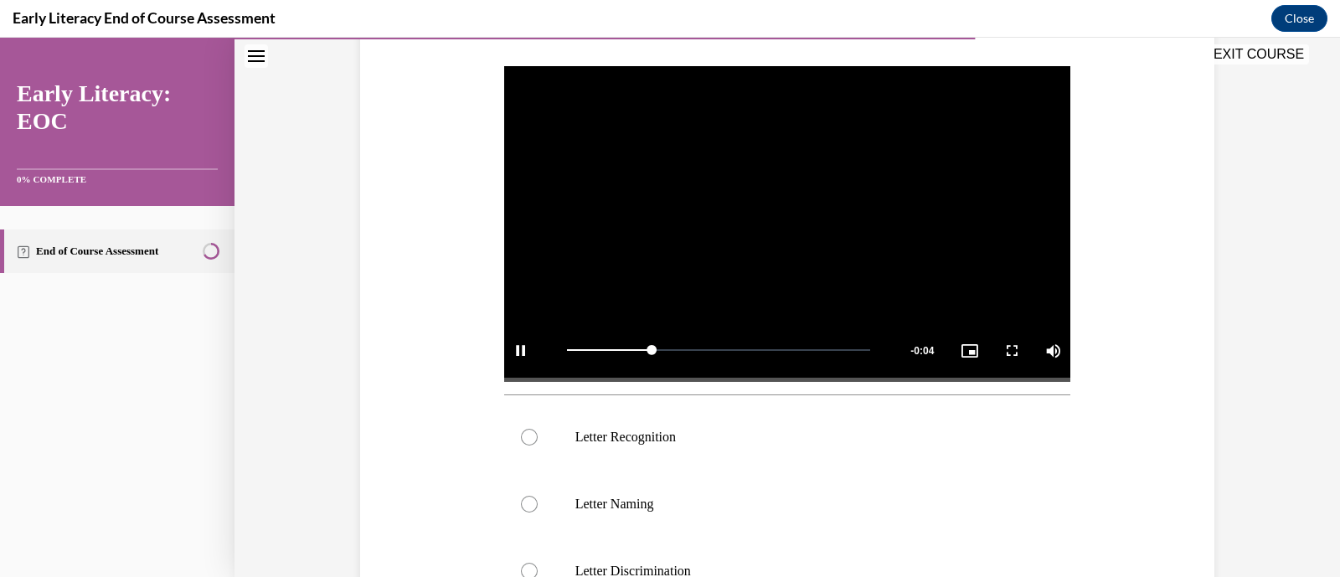
scroll to position [362, 0]
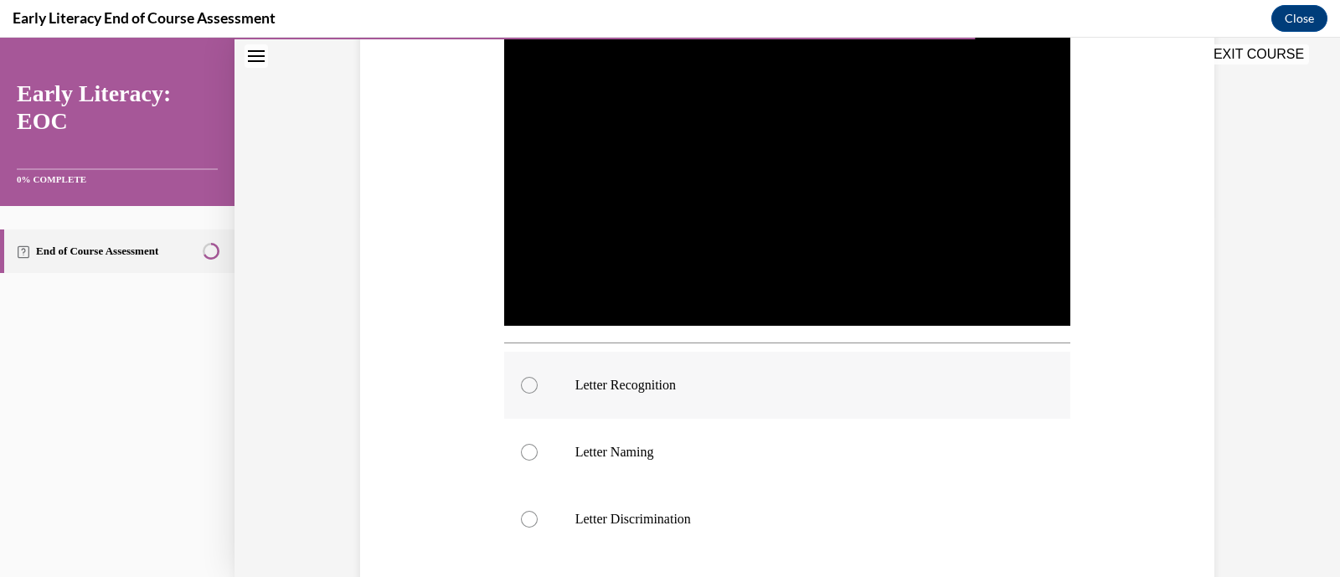
click at [723, 384] on p "Letter Recognition" at bounding box center [802, 385] width 454 height 17
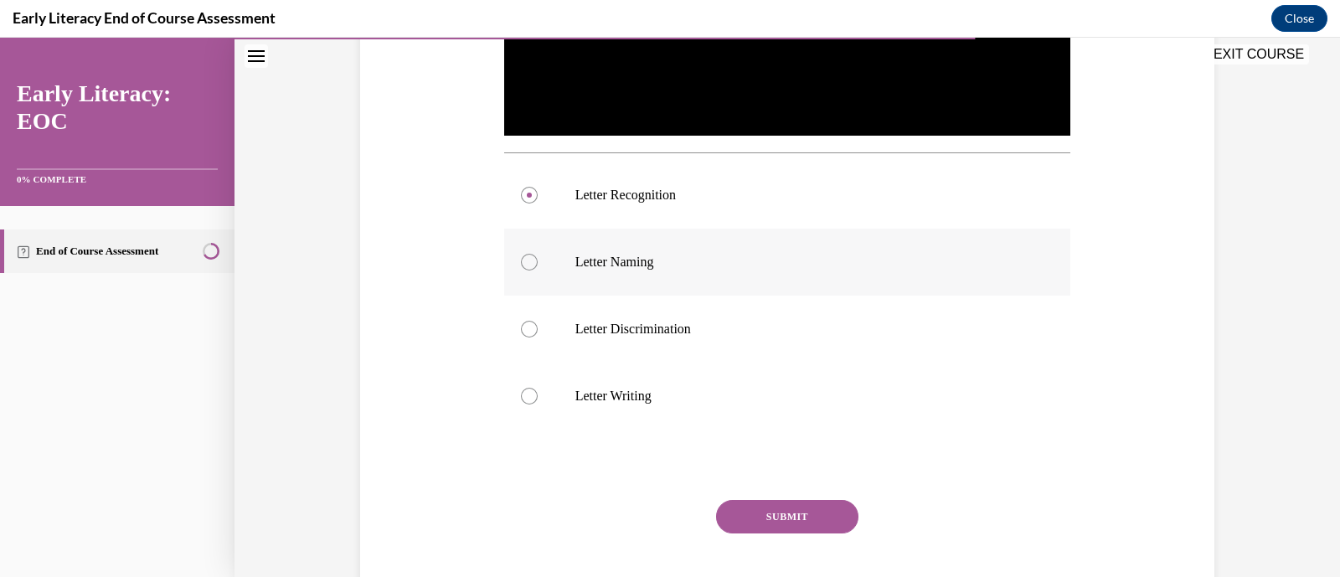
scroll to position [565, 0]
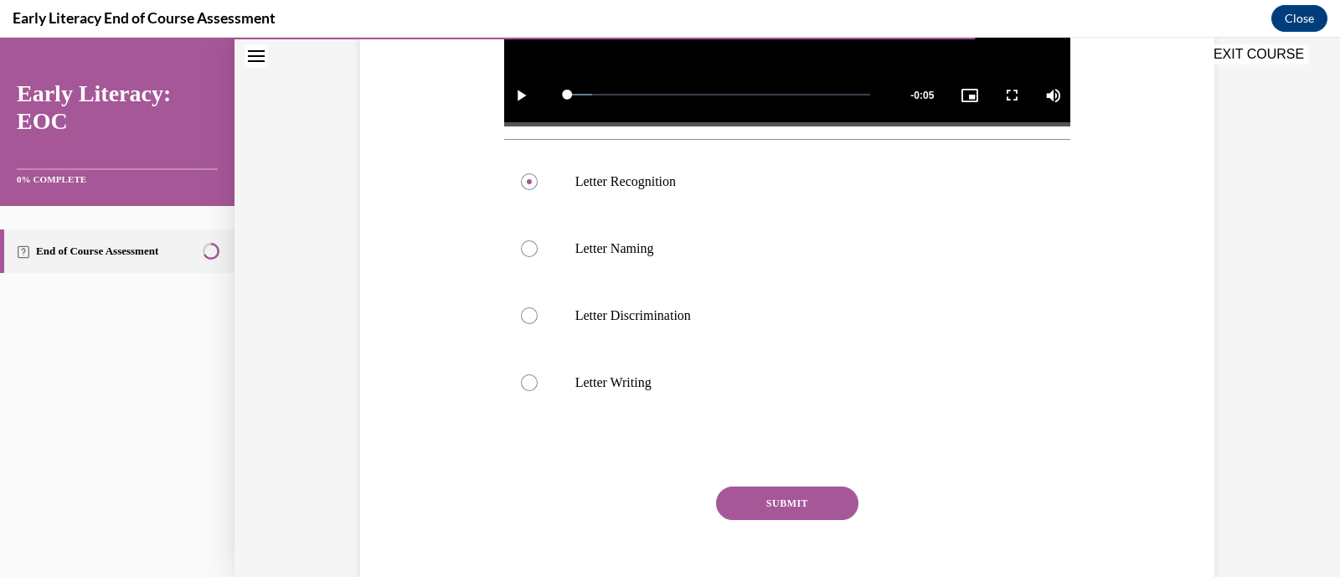
click at [788, 497] on button "SUBMIT" at bounding box center [787, 504] width 142 height 34
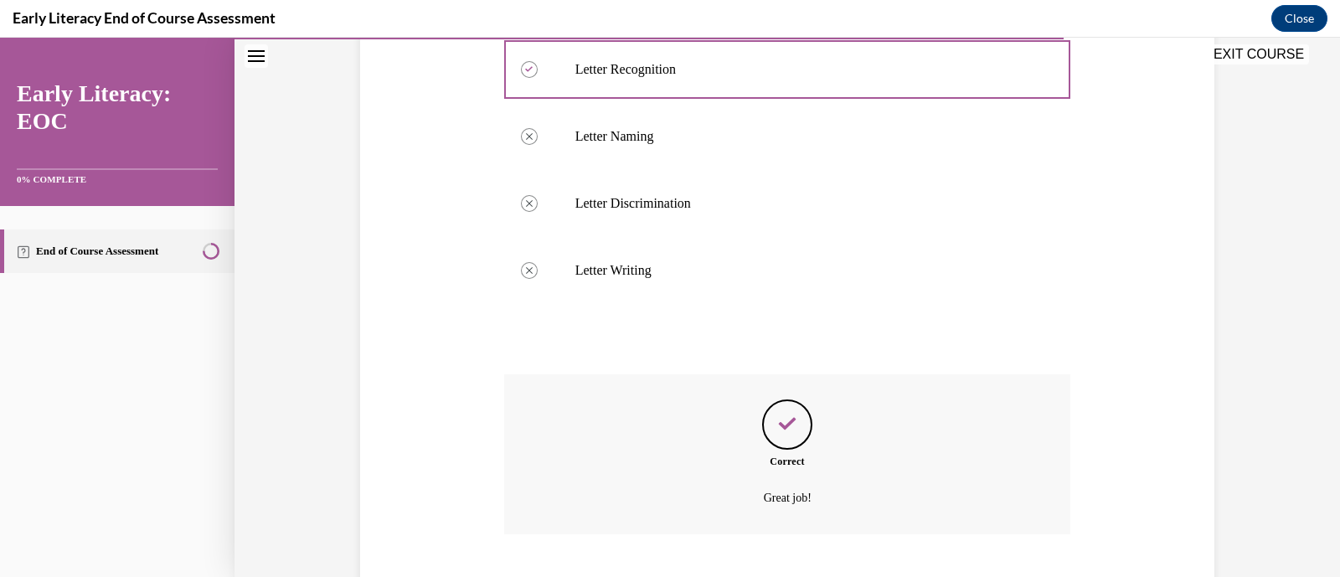
scroll to position [780, 0]
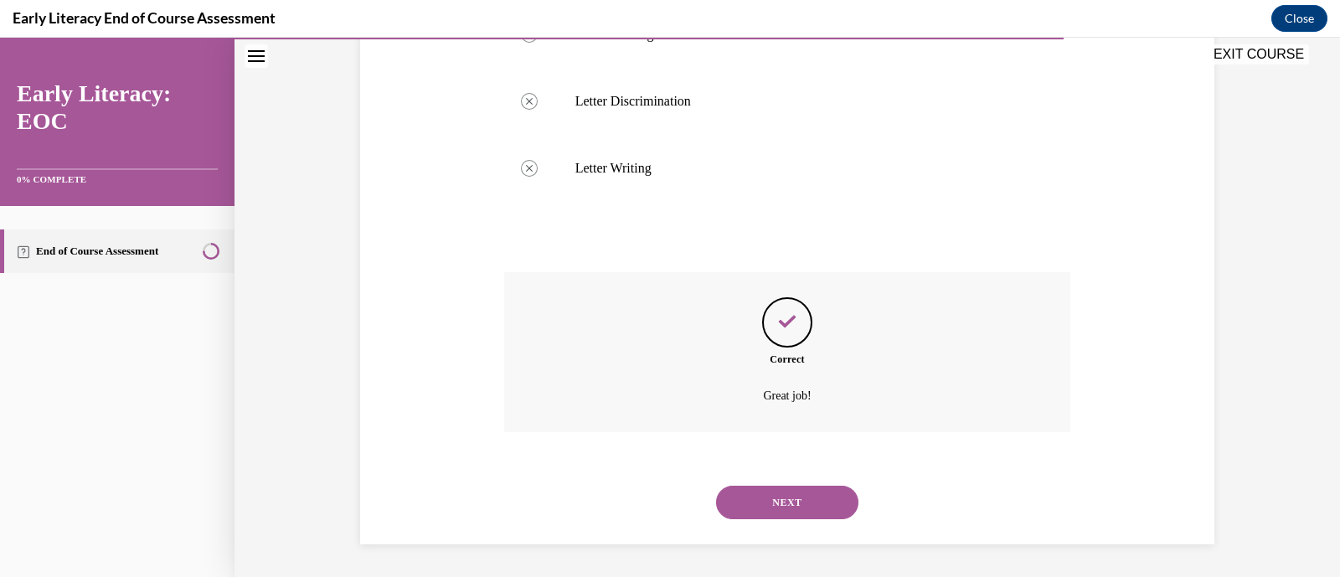
click at [785, 495] on button "NEXT" at bounding box center [787, 503] width 142 height 34
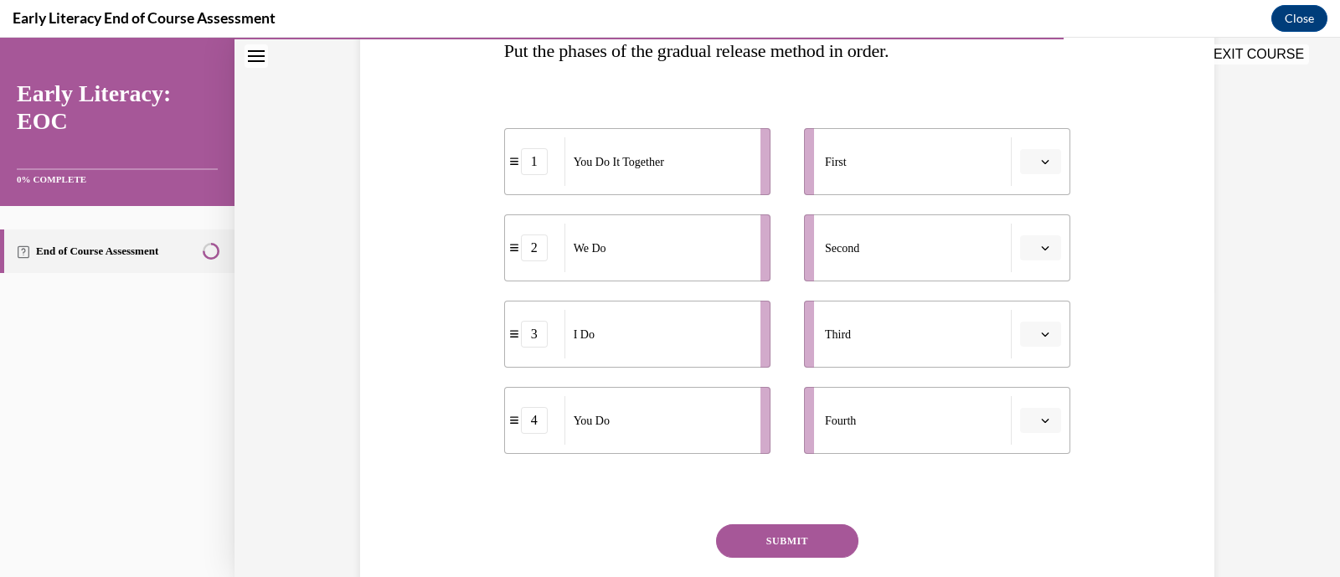
scroll to position [292, 0]
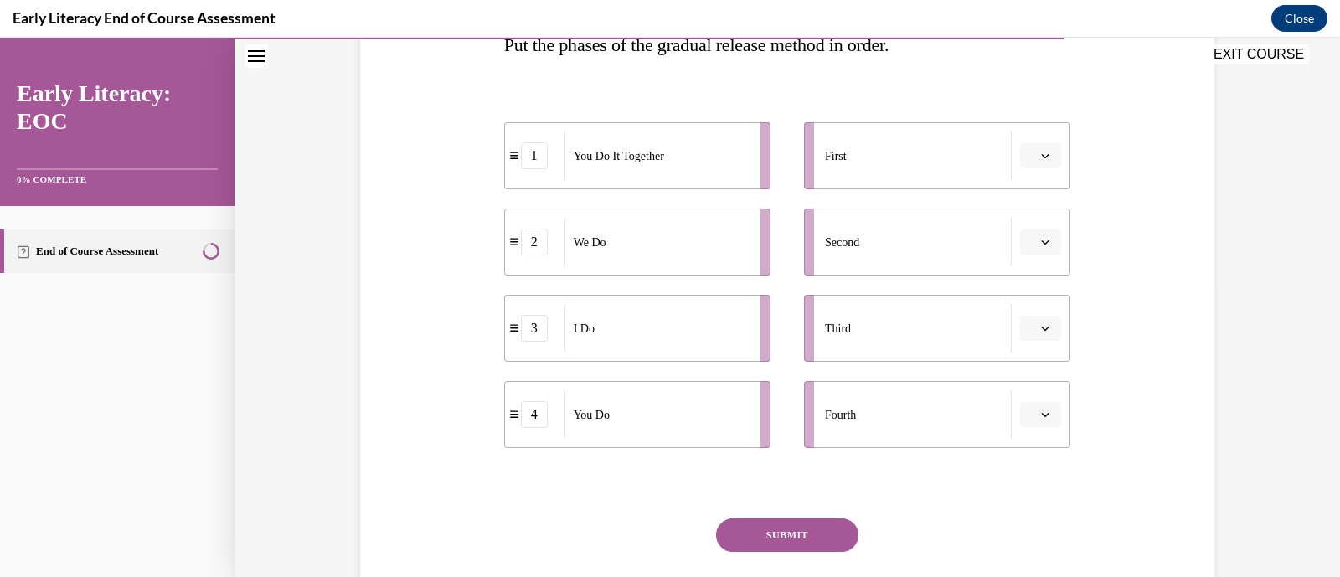
click at [1042, 162] on button "button" at bounding box center [1040, 155] width 41 height 25
click at [1031, 291] on div "3" at bounding box center [1031, 293] width 42 height 34
click at [1041, 245] on icon "button" at bounding box center [1045, 242] width 8 height 8
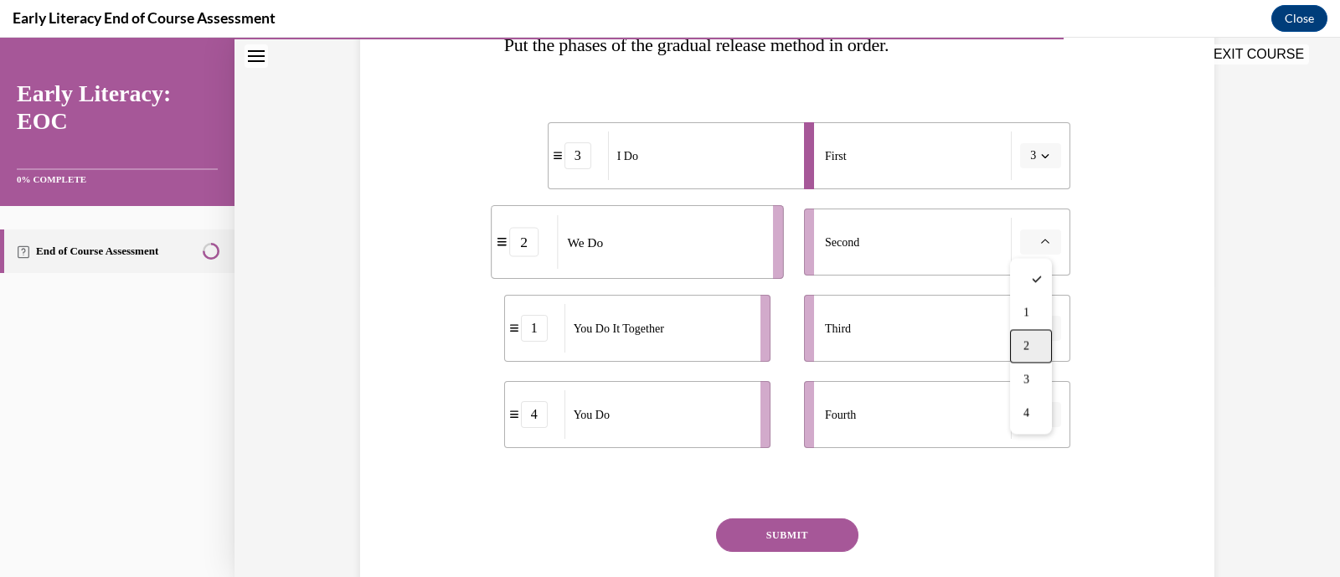
click at [1036, 342] on div "2" at bounding box center [1031, 346] width 42 height 34
click at [1041, 324] on icon "button" at bounding box center [1045, 328] width 8 height 8
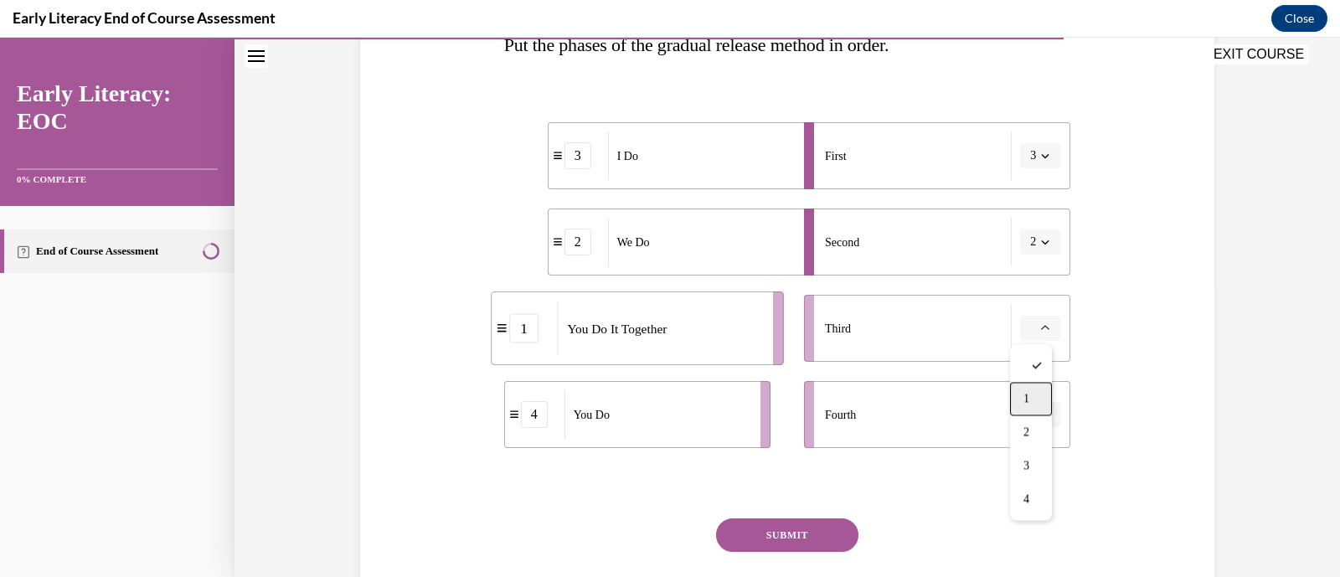
click at [1024, 403] on span "1" at bounding box center [1027, 398] width 6 height 13
click at [1041, 413] on icon "button" at bounding box center [1045, 414] width 8 height 8
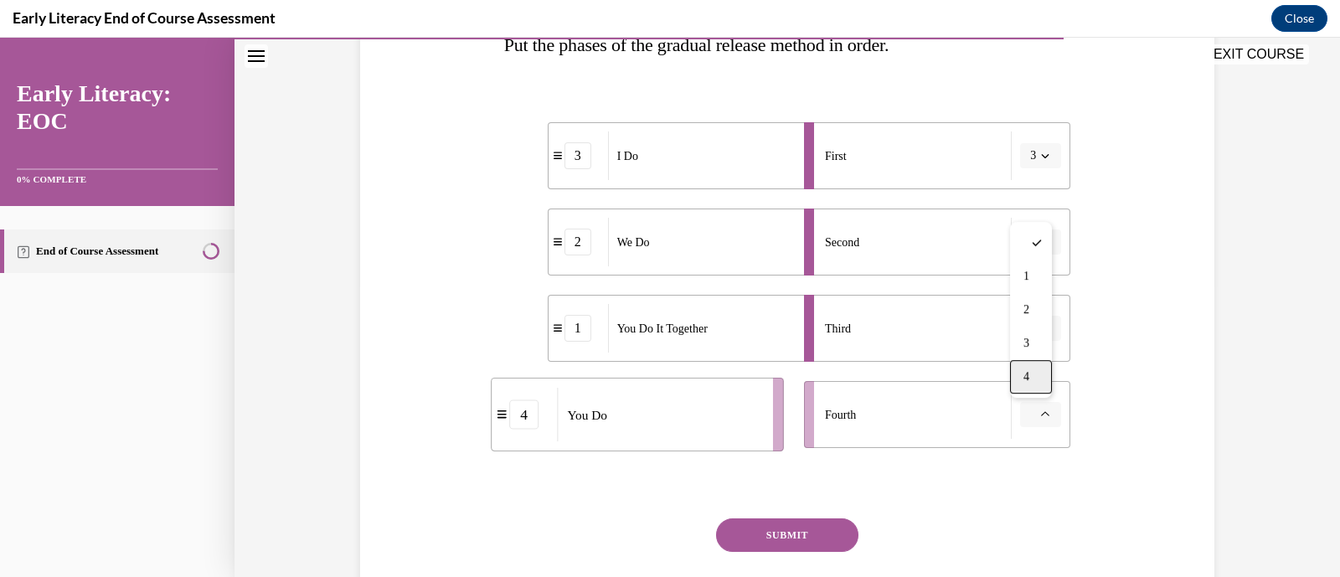
click at [1024, 381] on span "4" at bounding box center [1027, 376] width 6 height 13
drag, startPoint x: 787, startPoint y: 534, endPoint x: 746, endPoint y: 534, distance: 41.1
click at [746, 534] on button "SUBMIT" at bounding box center [787, 535] width 142 height 34
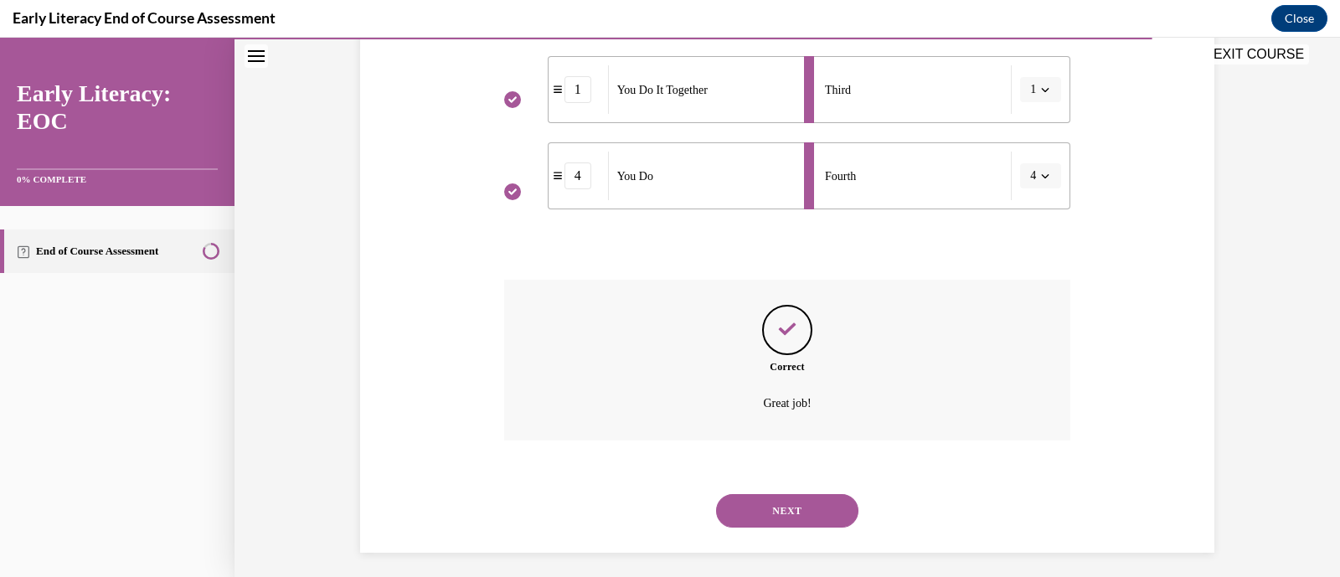
scroll to position [540, 0]
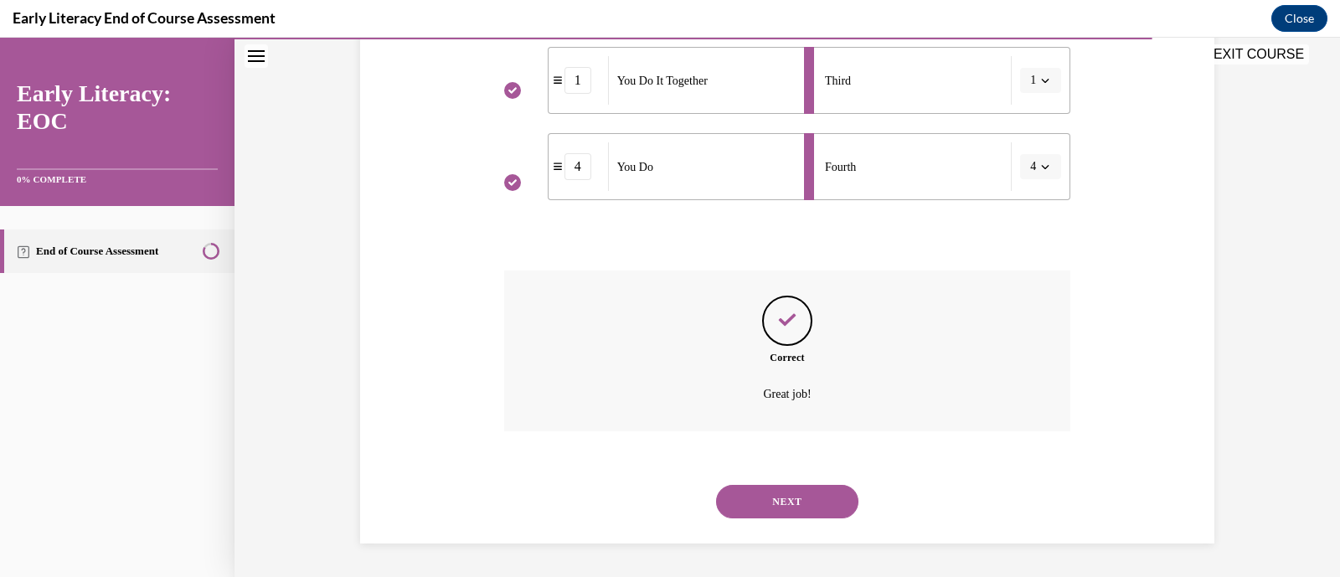
click at [808, 506] on button "NEXT" at bounding box center [787, 502] width 142 height 34
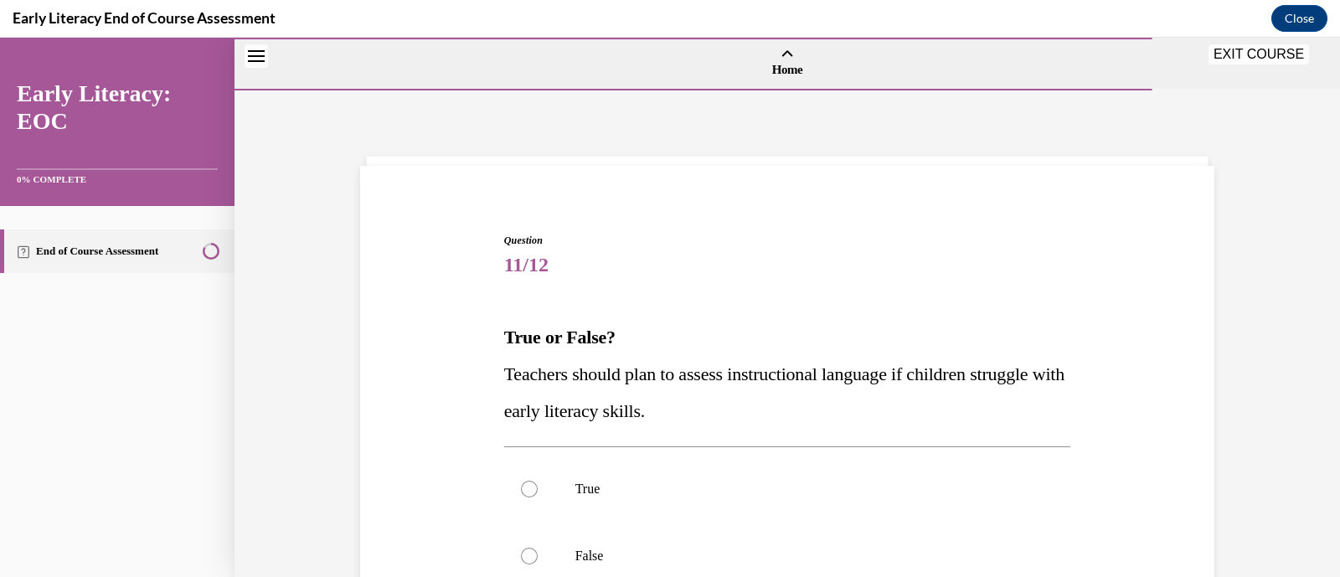
scroll to position [171, 0]
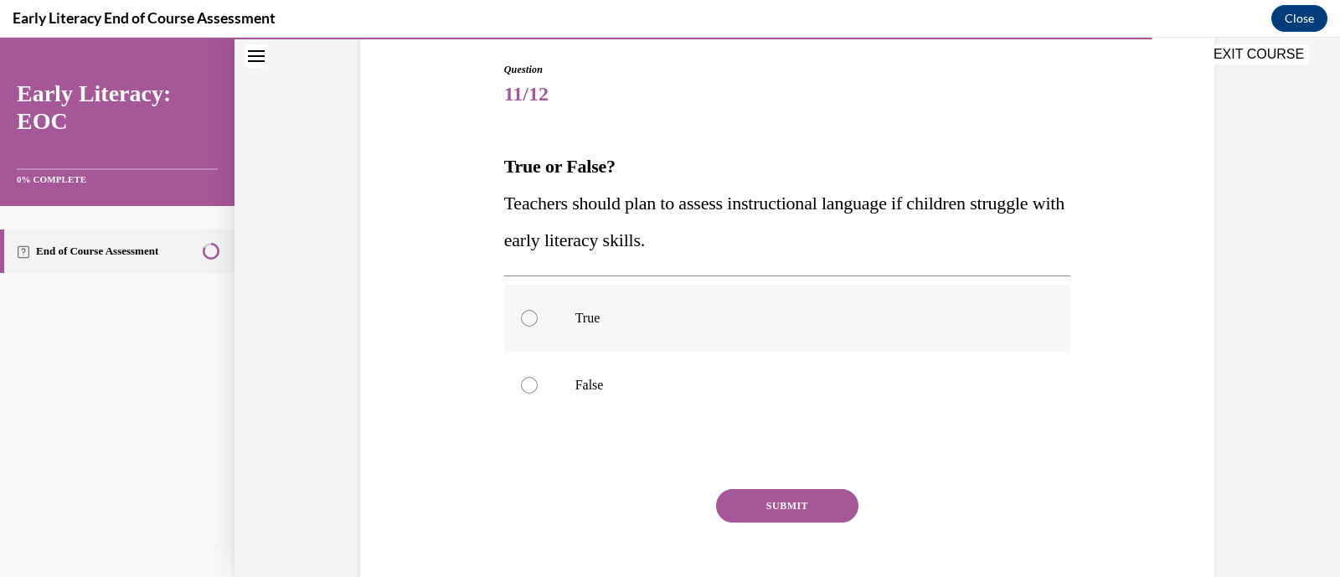
click at [650, 328] on div at bounding box center [787, 318] width 567 height 67
click at [752, 518] on button "SUBMIT" at bounding box center [787, 506] width 142 height 34
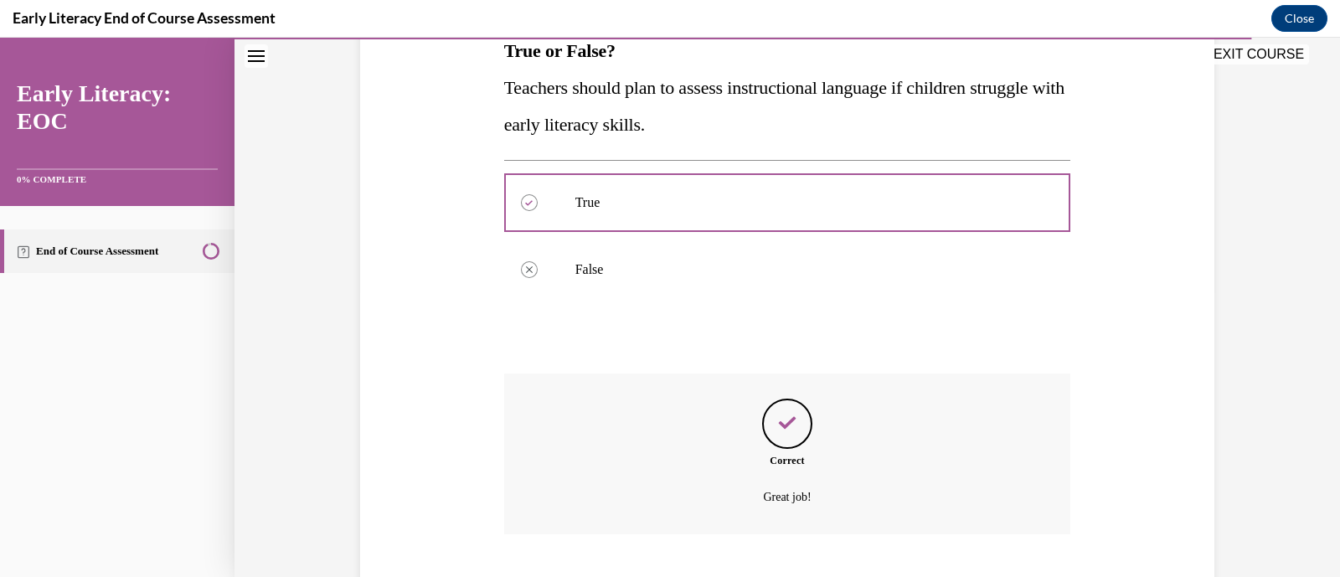
scroll to position [389, 0]
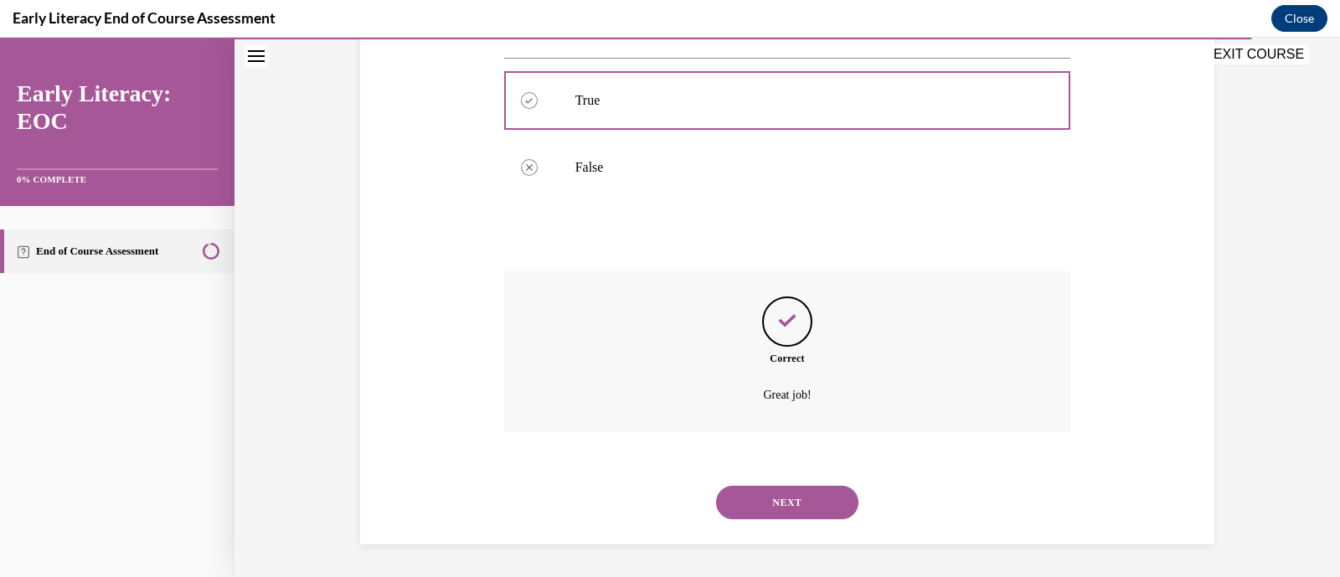
click at [741, 493] on button "NEXT" at bounding box center [787, 503] width 142 height 34
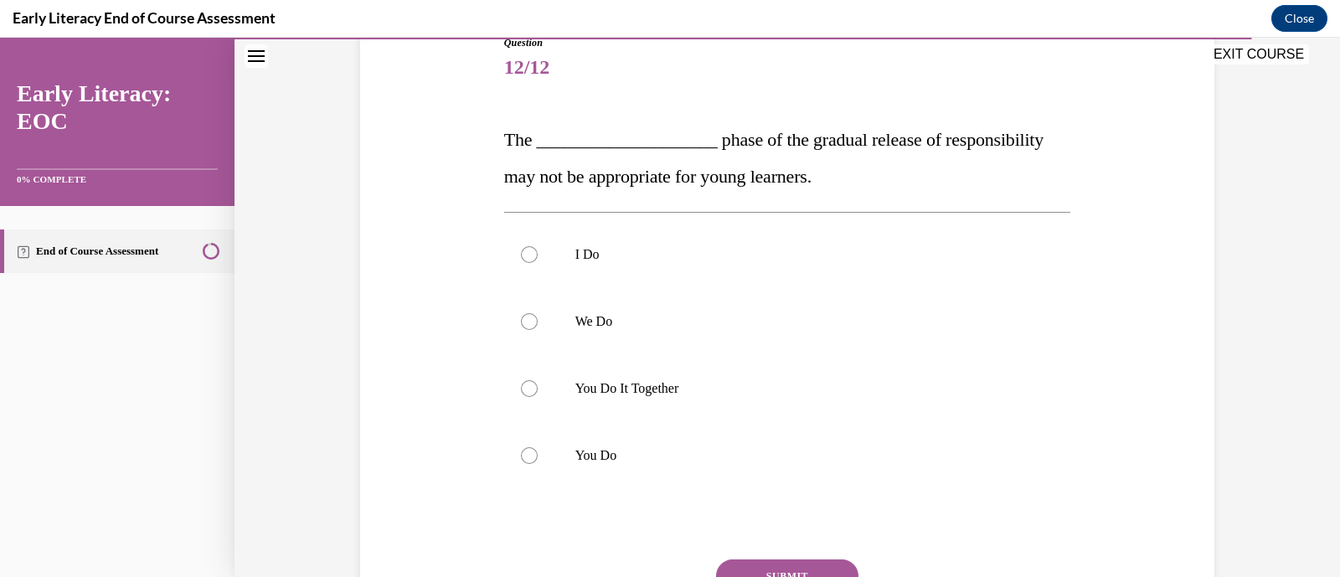
scroll to position [199, 0]
click at [704, 403] on div at bounding box center [787, 387] width 567 height 67
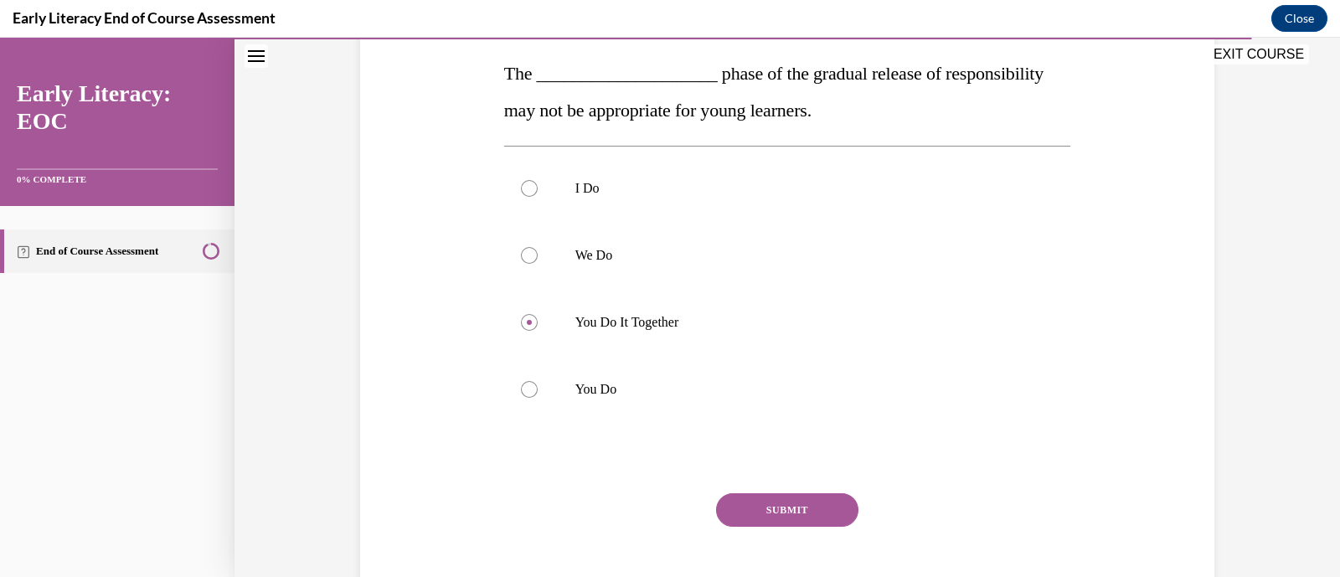
click at [773, 508] on button "SUBMIT" at bounding box center [787, 510] width 142 height 34
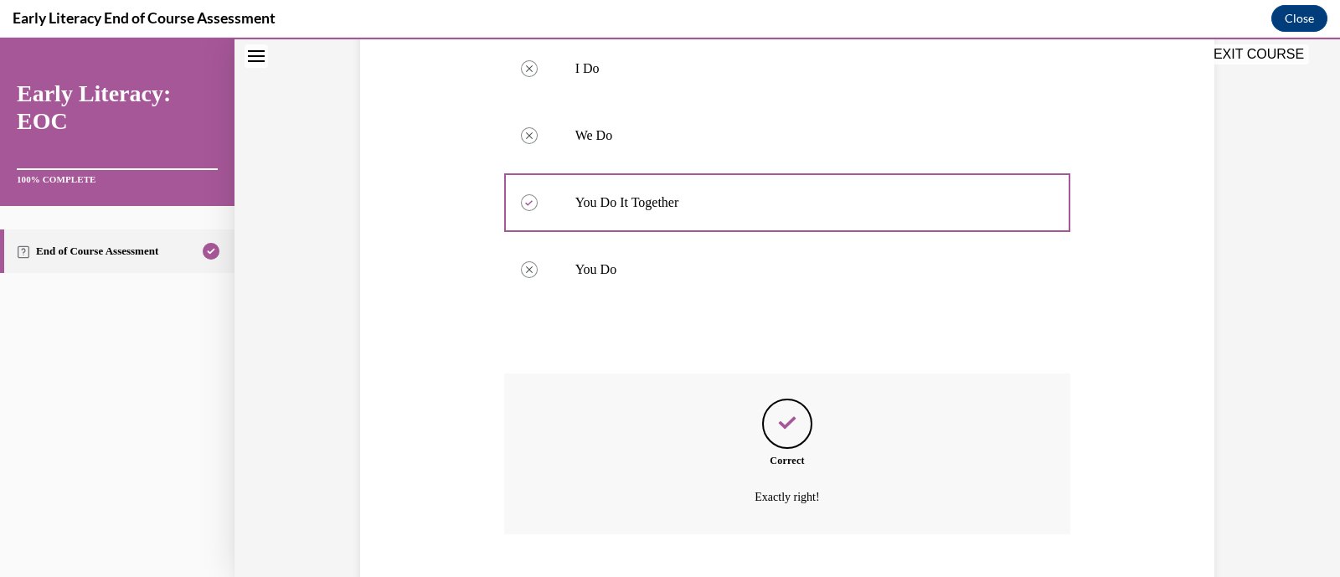
scroll to position [486, 0]
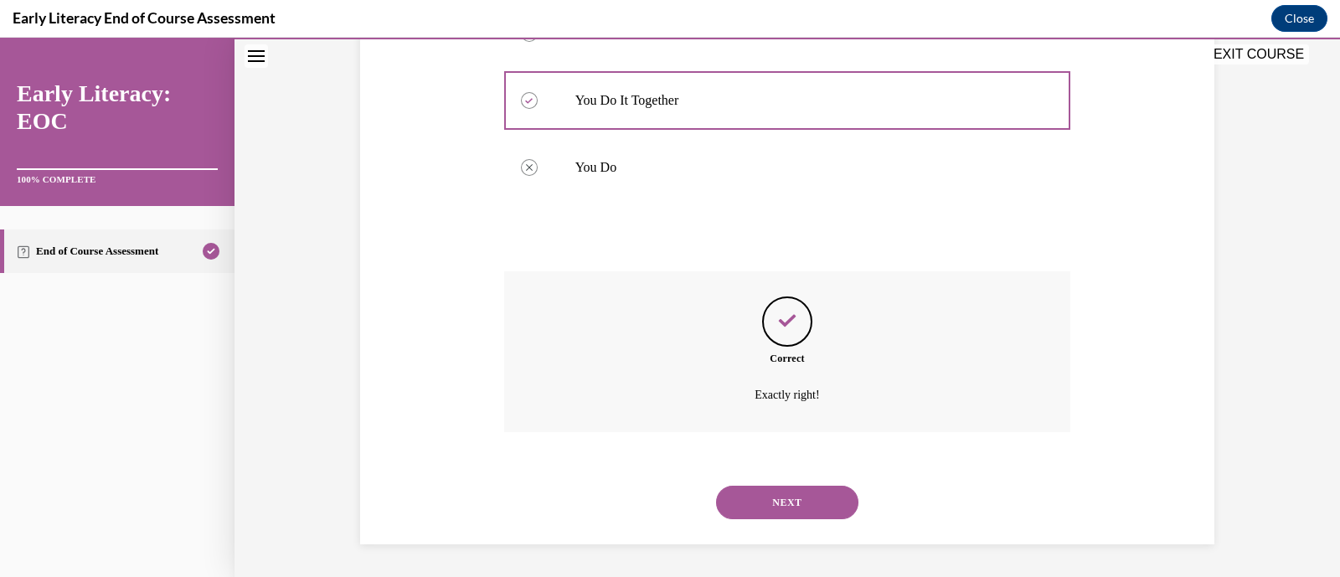
click at [773, 508] on button "NEXT" at bounding box center [787, 503] width 142 height 34
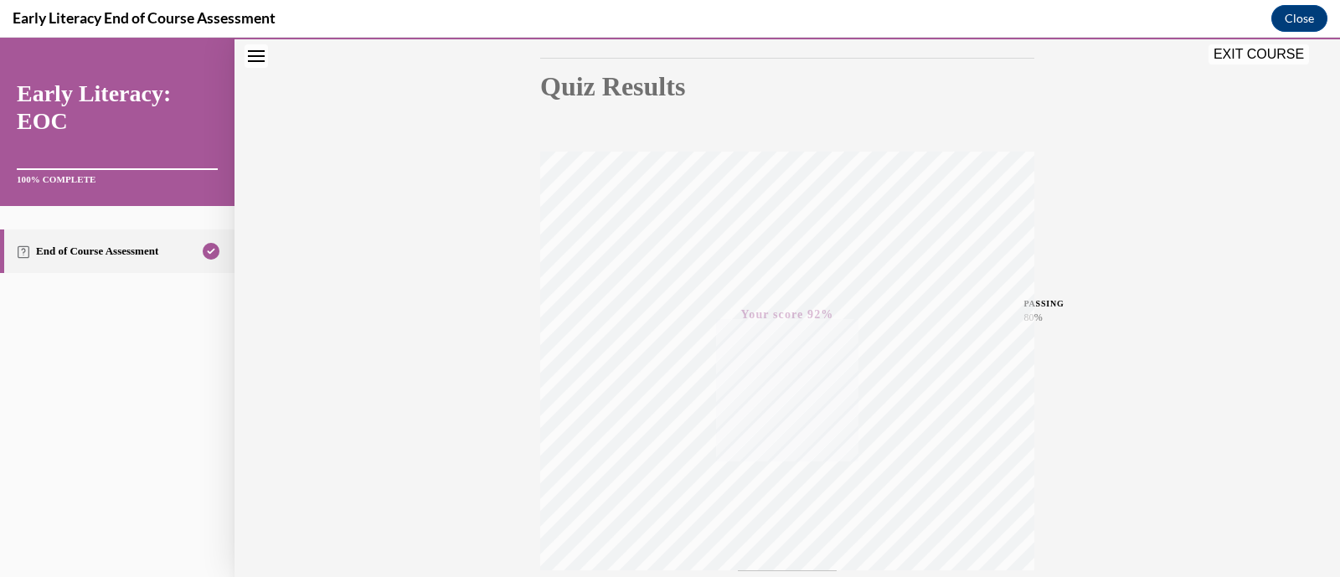
scroll to position [318, 0]
